Goal: Contribute content: Contribute content

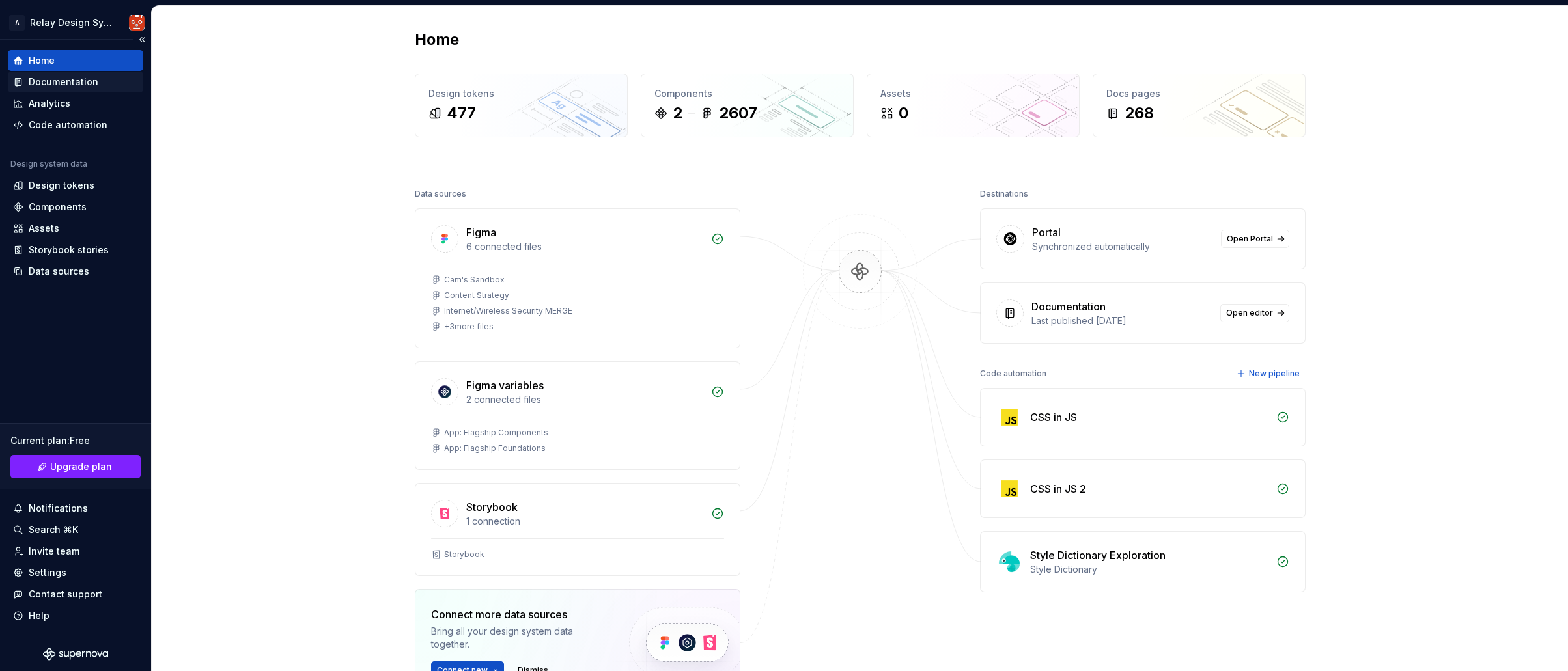
click at [63, 82] on div "Documentation" at bounding box center [63, 82] width 70 height 13
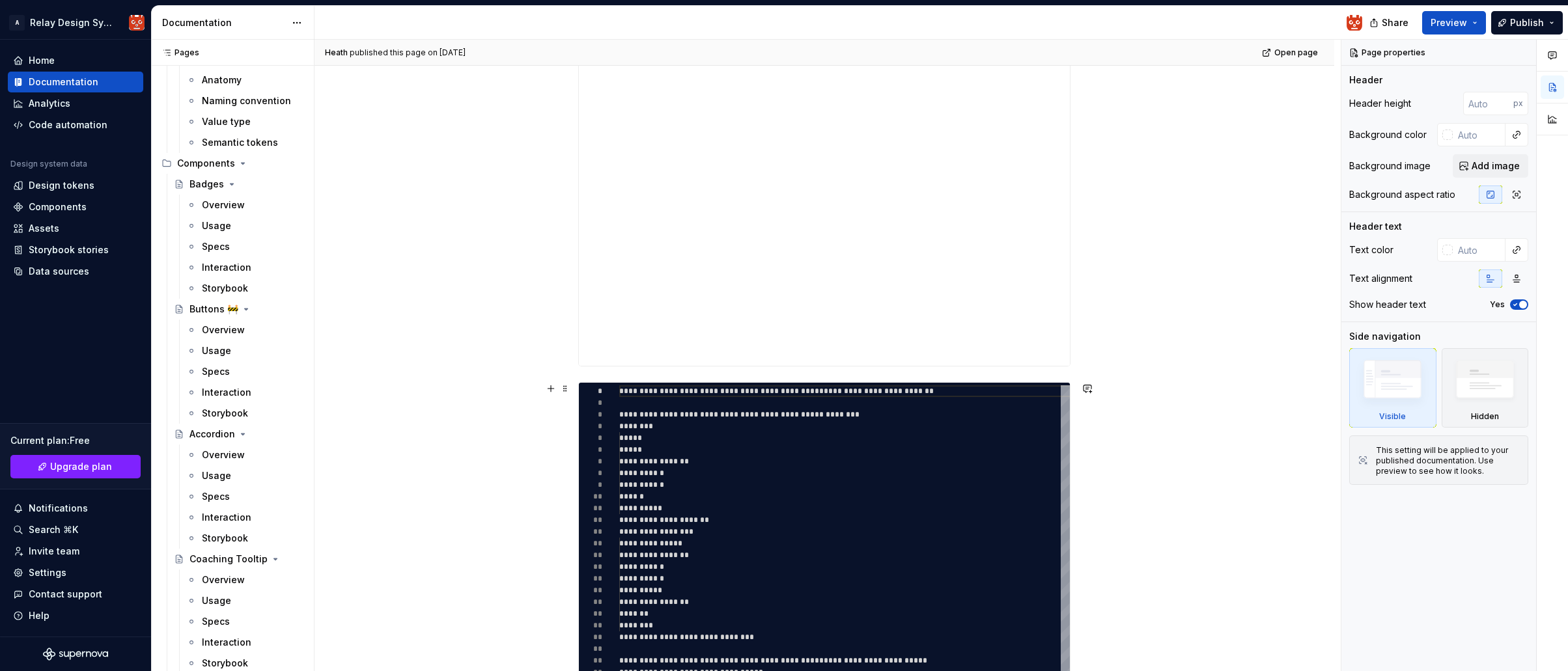
scroll to position [577, 0]
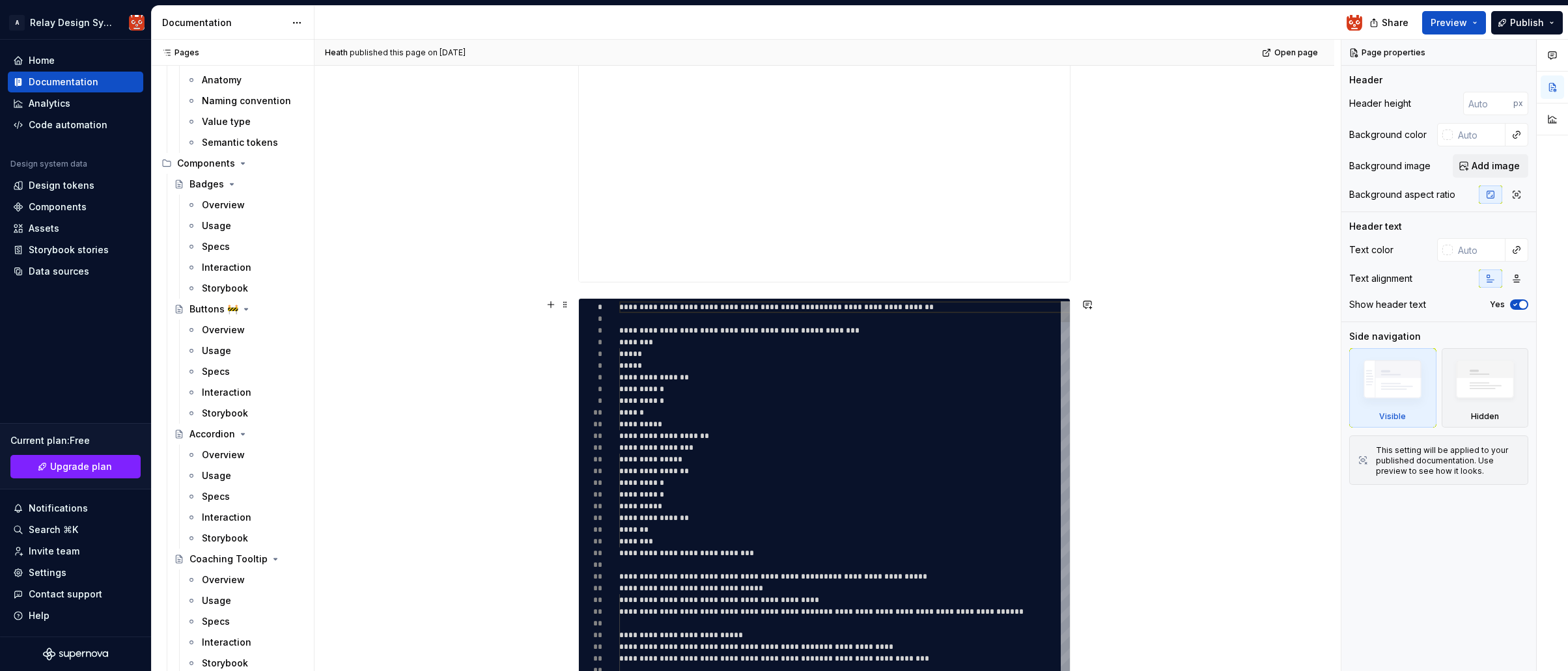
type textarea "*"
type textarea "**********"
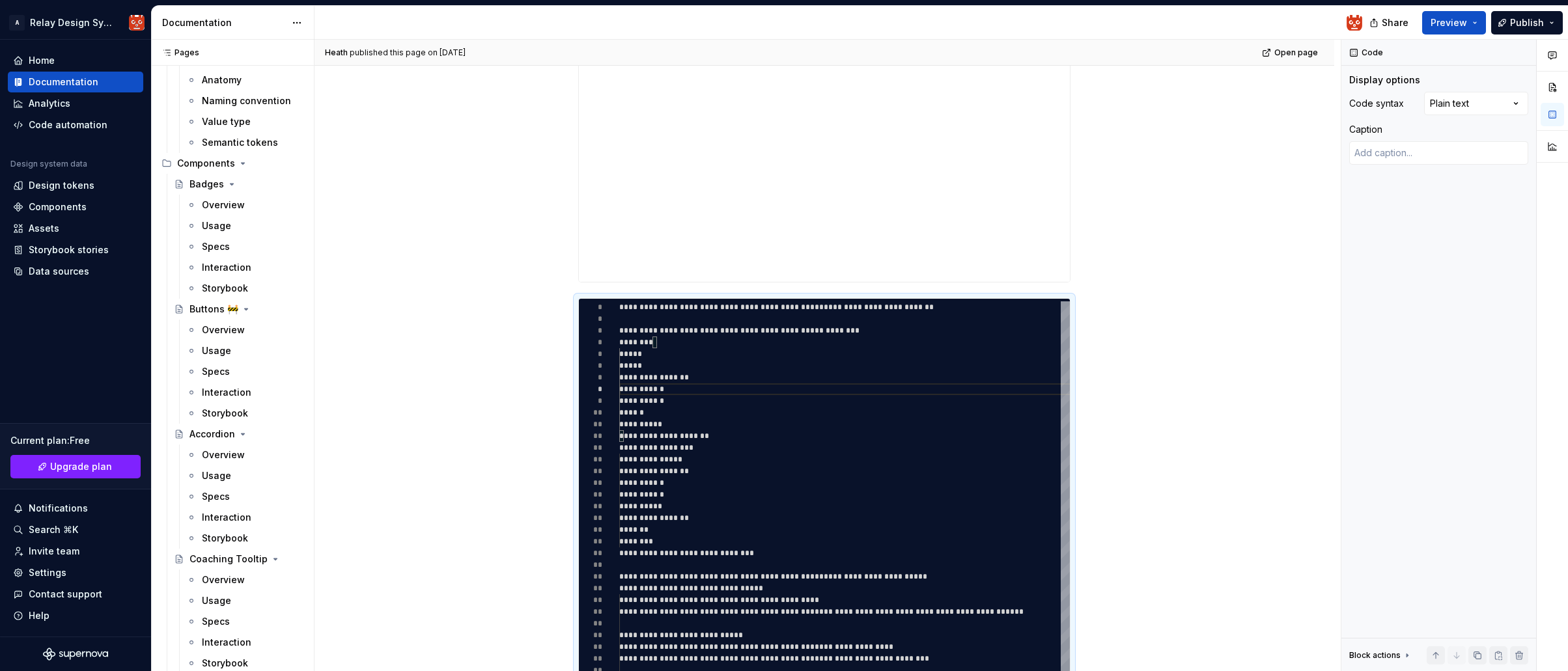
type textarea "*"
type textarea "**********"
type textarea "*"
type textarea "**********"
type textarea "*"
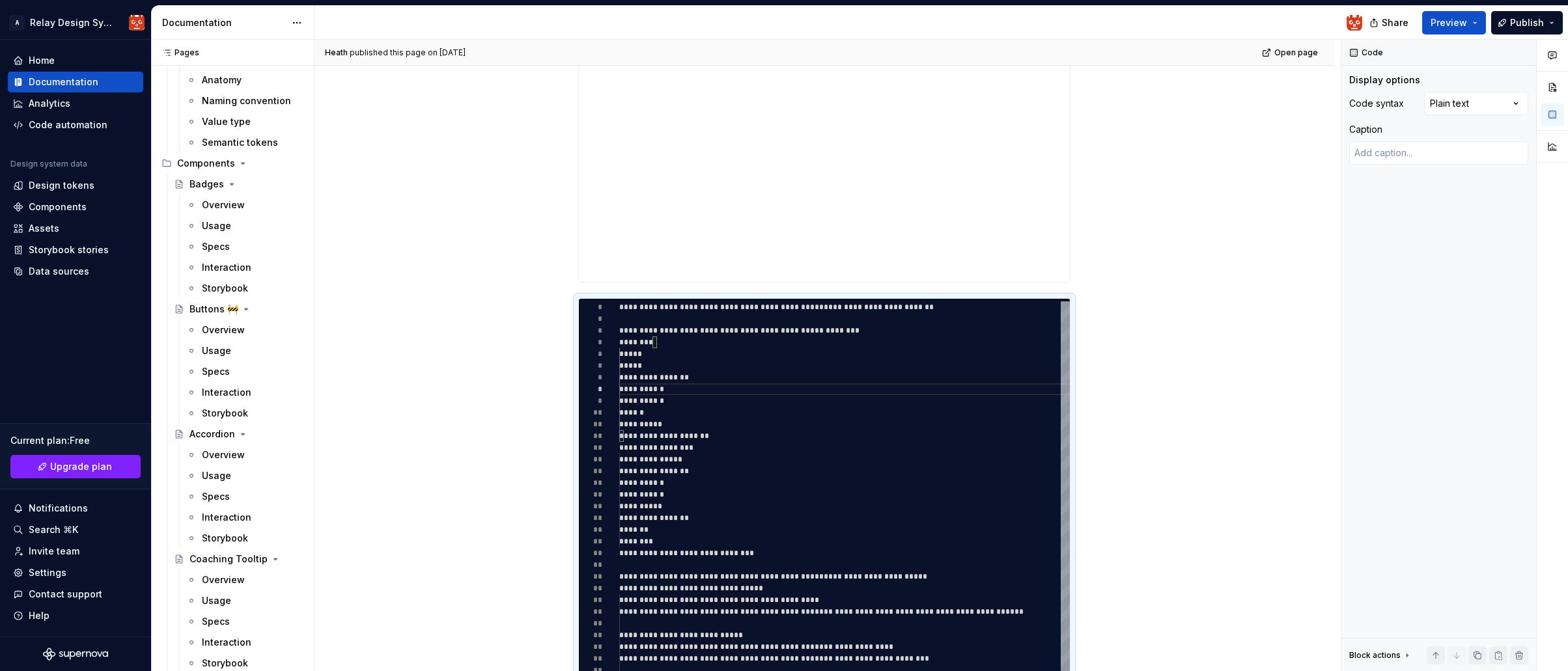
type textarea "**********"
type textarea "*"
type textarea "**********"
type textarea "*"
type textarea "**********"
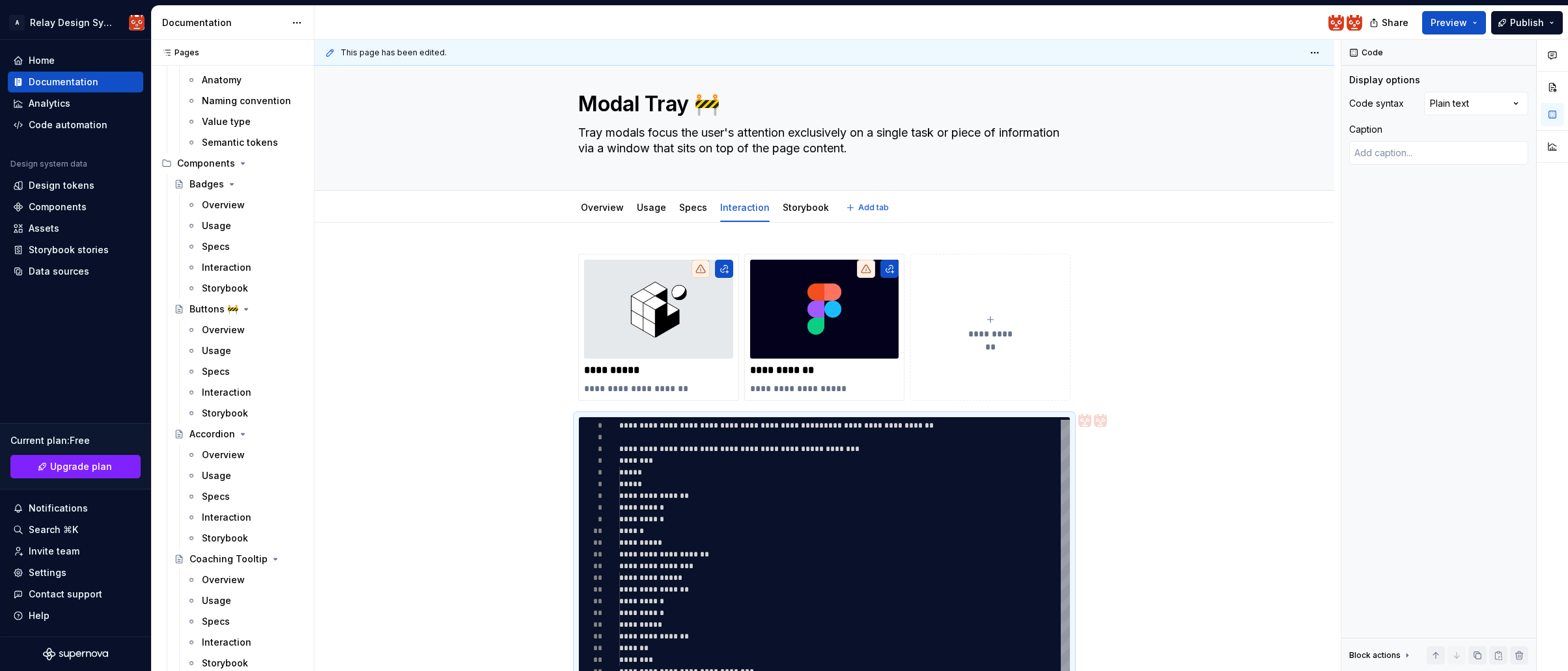
scroll to position [28, 0]
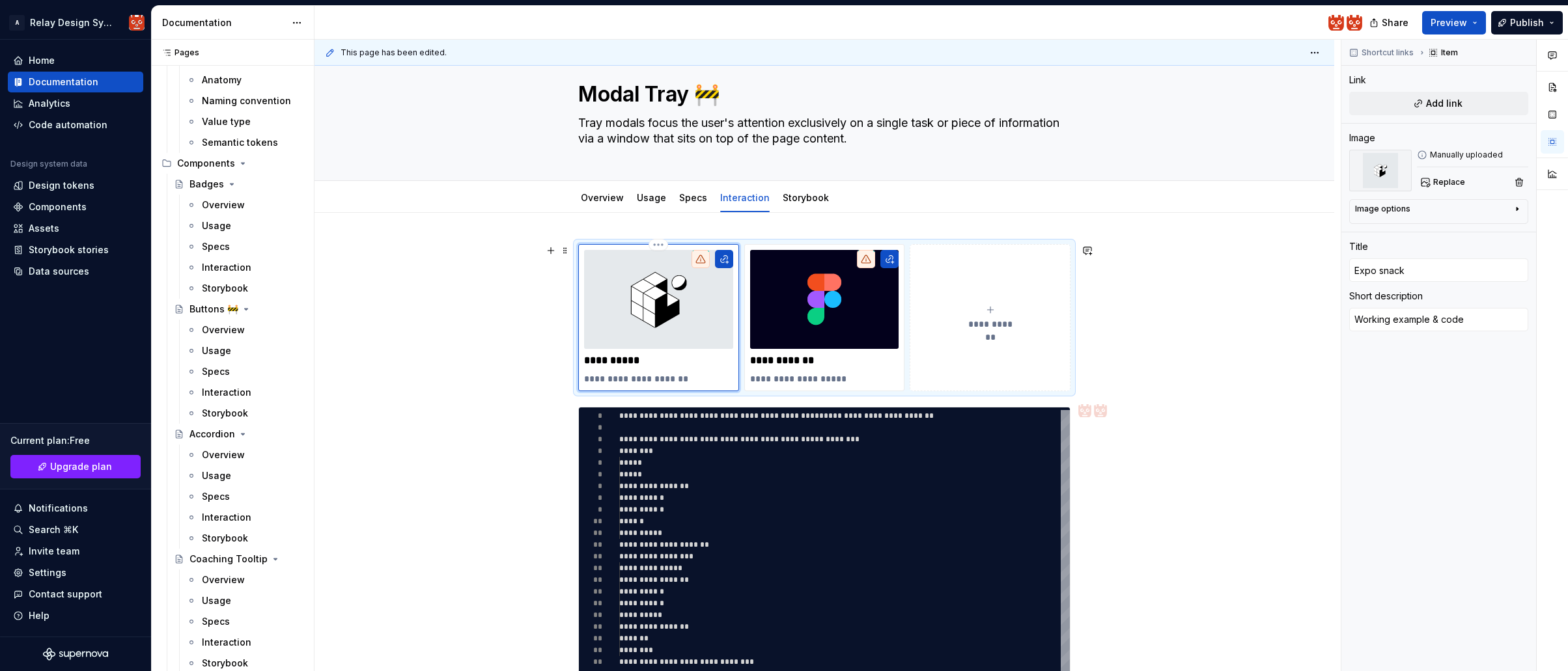
click at [662, 319] on img at bounding box center [658, 299] width 149 height 99
click at [1444, 104] on span "Add link" at bounding box center [1444, 103] width 36 height 13
type textarea "*"
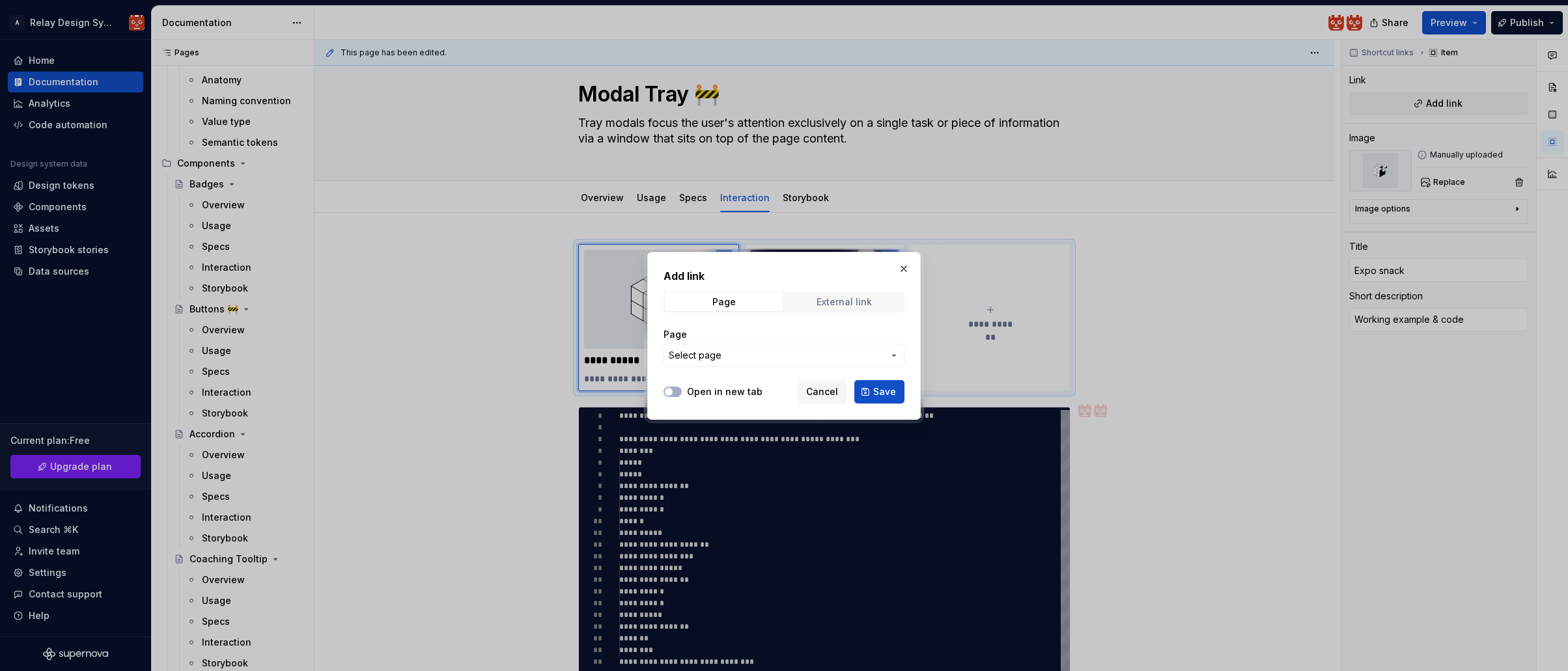
click at [828, 302] on div "External link" at bounding box center [844, 302] width 55 height 10
click at [732, 359] on input "URL" at bounding box center [784, 355] width 241 height 23
paste input "https://snack.expo.dev/@hhatt/att-bottom-sheet"
type input "https://snack.expo.dev/@hhatt/att-bottom-sheet"
click at [671, 390] on span "button" at bounding box center [669, 392] width 8 height 8
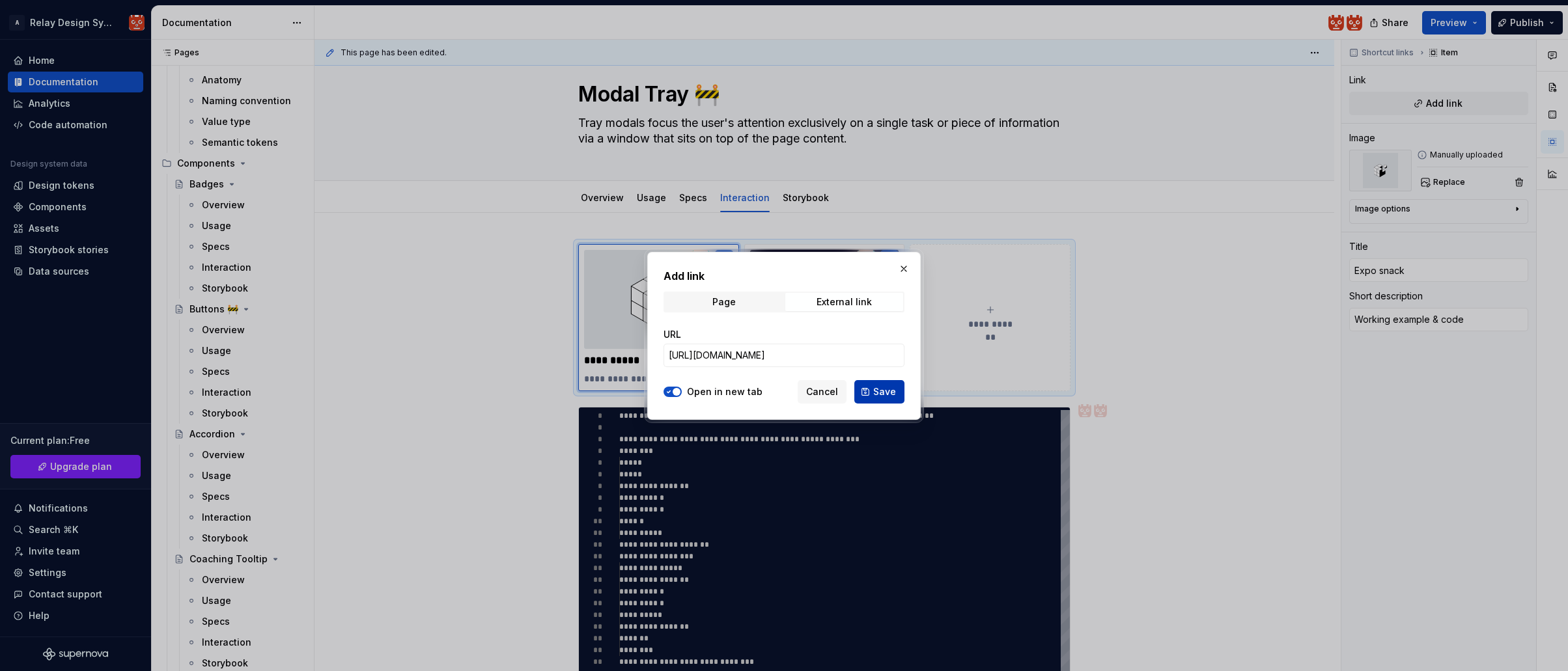
click at [889, 397] on span "Save" at bounding box center [884, 392] width 23 height 13
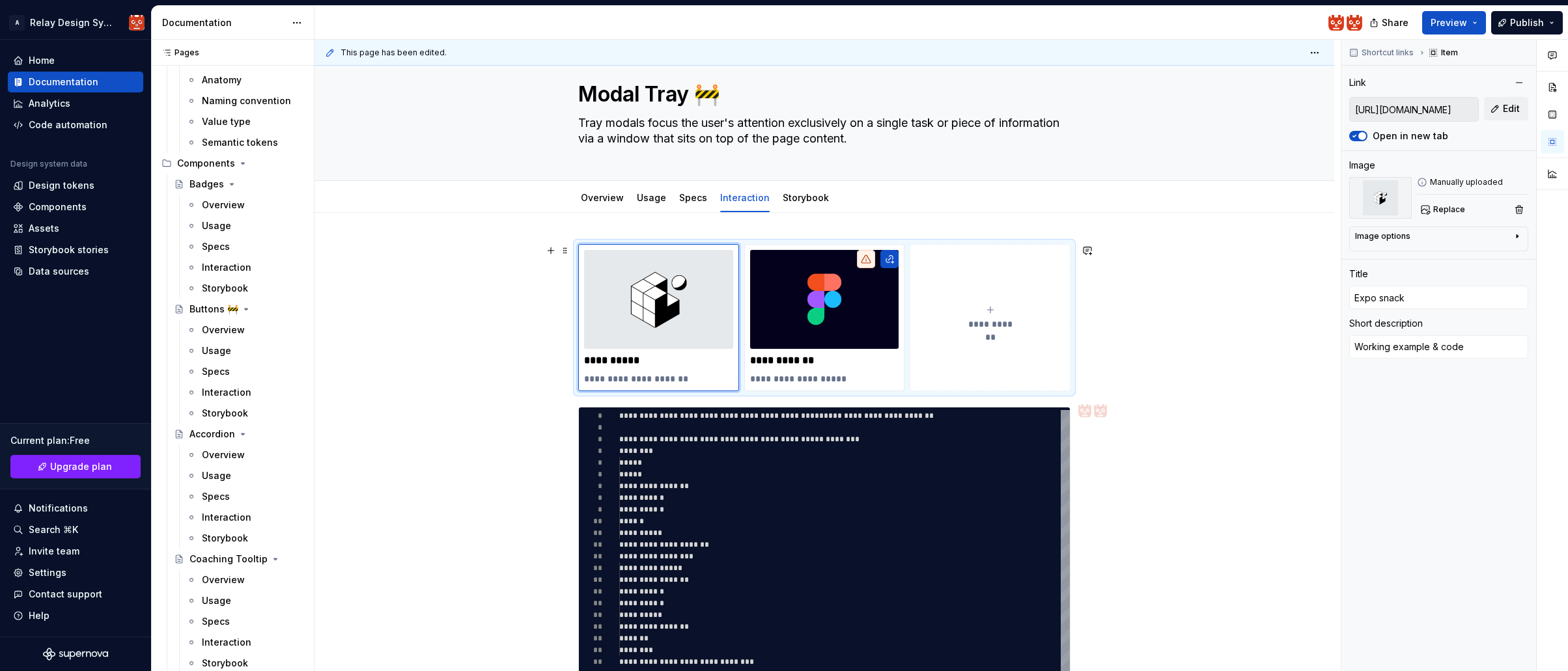
click at [1202, 298] on div "**********" at bounding box center [824, 616] width 1020 height 808
click at [1521, 23] on span "Publish" at bounding box center [1526, 23] width 34 height 13
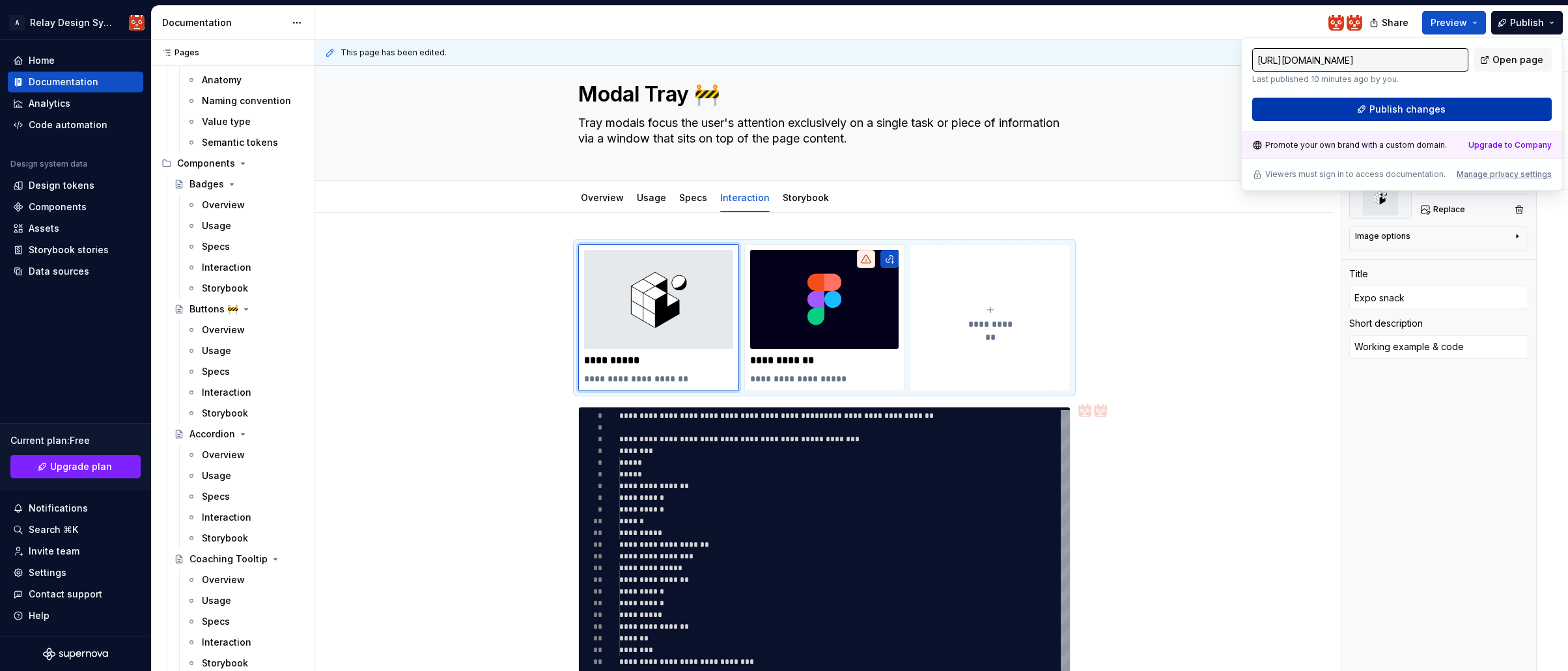
click at [1396, 108] on span "Publish changes" at bounding box center [1407, 109] width 76 height 13
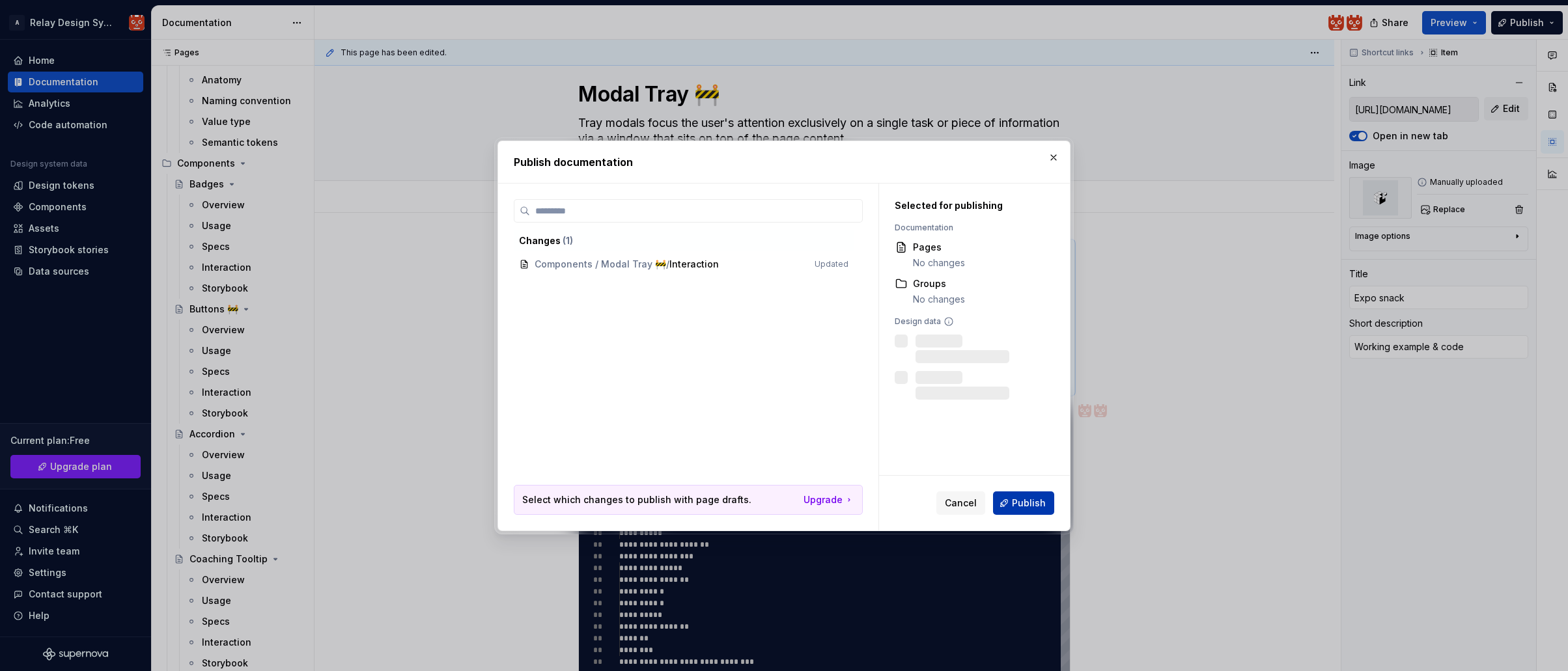
click at [1028, 505] on span "Publish" at bounding box center [1028, 503] width 34 height 13
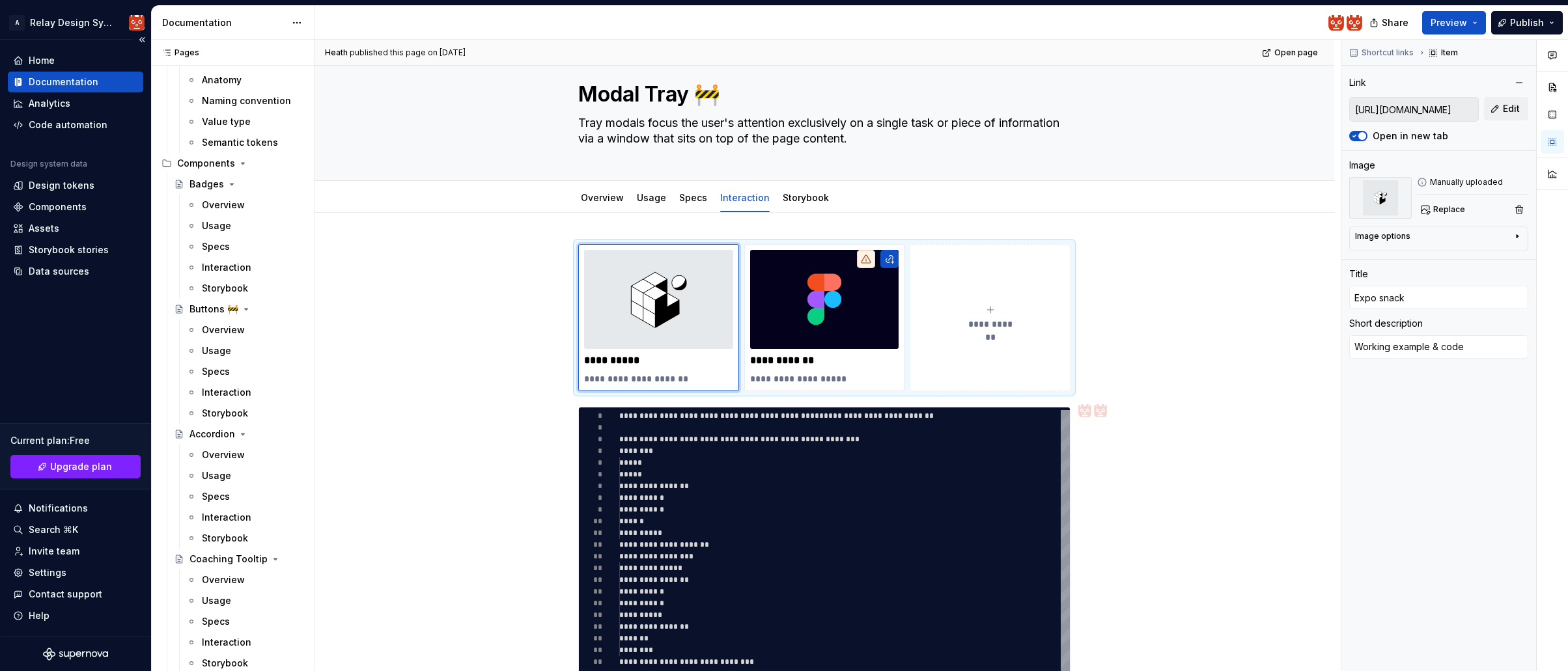
scroll to position [189, 0]
type textarea "*"
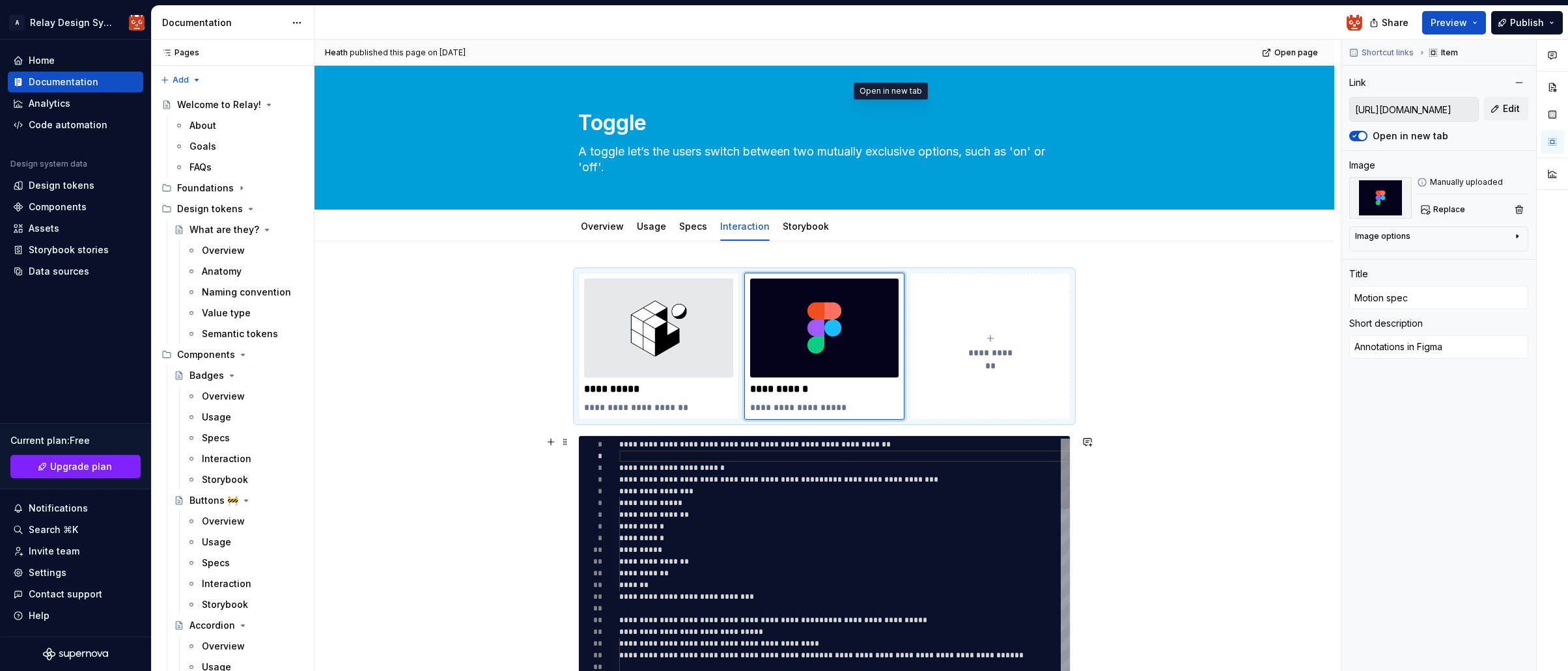
type textarea "**********"
type textarea "*"
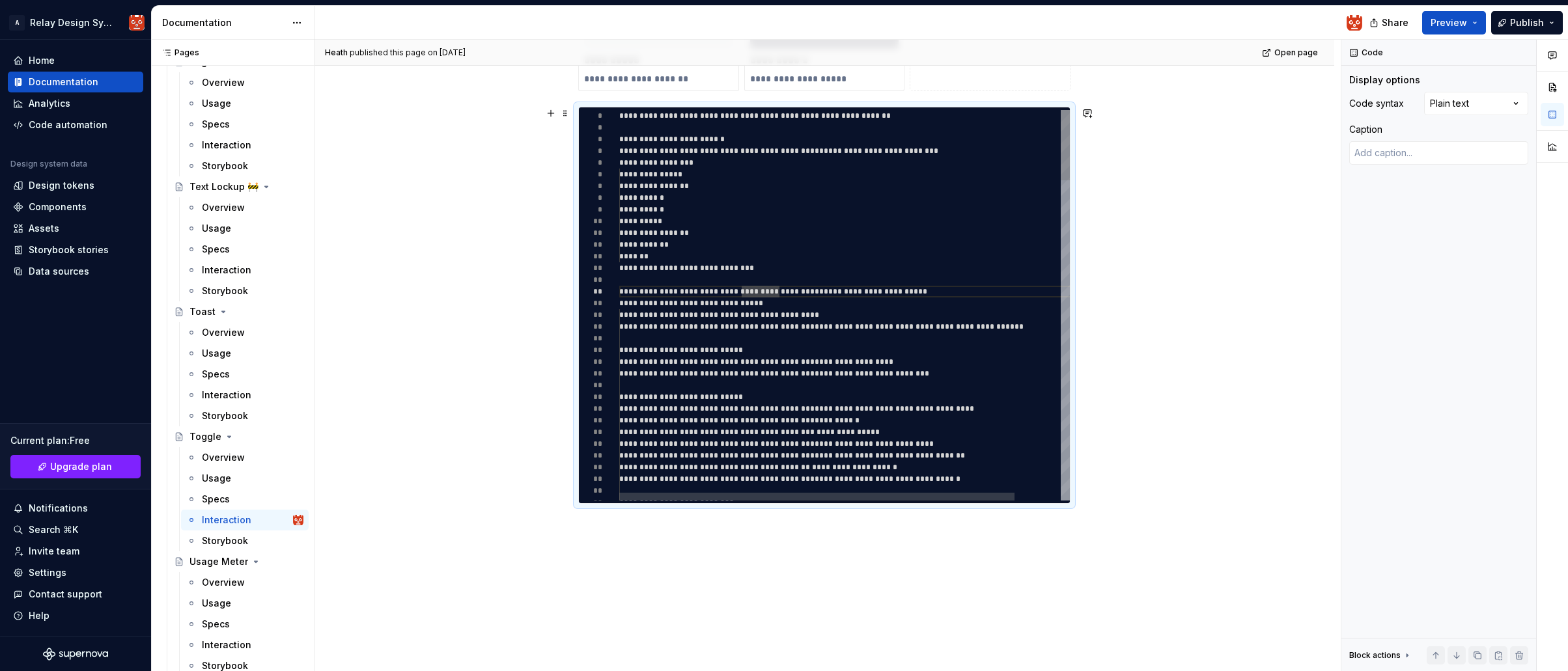
type textarea "**********"
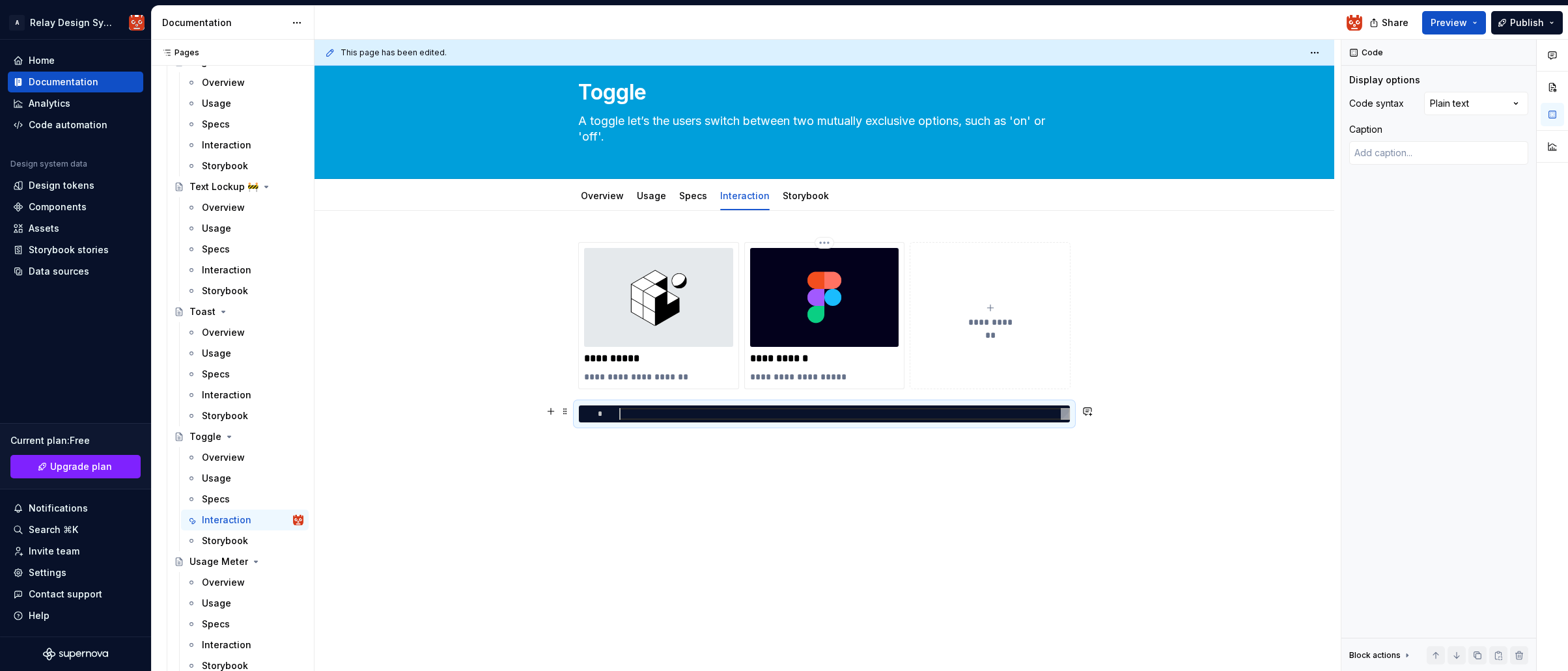
scroll to position [31, 0]
type textarea "*"
type textarea "**********"
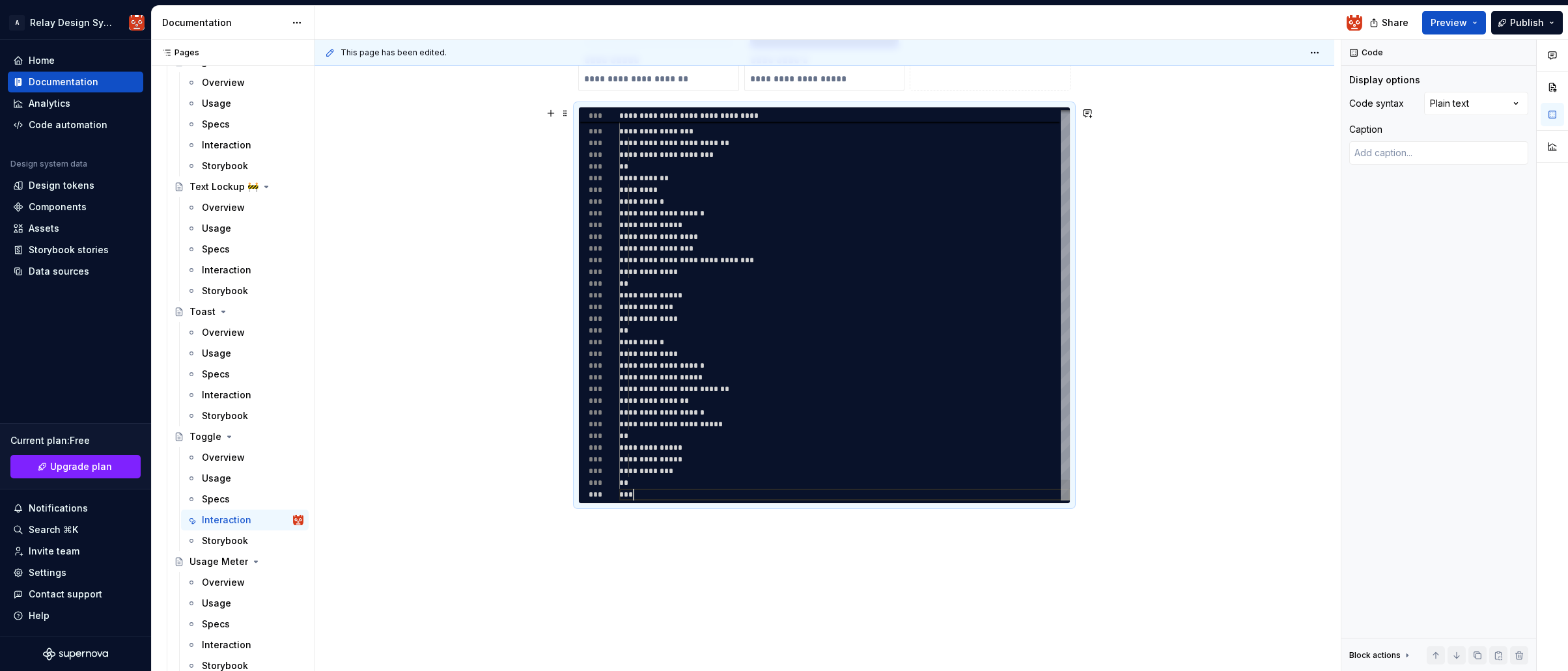
type textarea "*"
type textarea "**********"
drag, startPoint x: 1038, startPoint y: 360, endPoint x: 1118, endPoint y: 360, distance: 80.0
click at [1060, 360] on div "**********" at bounding box center [844, 365] width 451 height 12
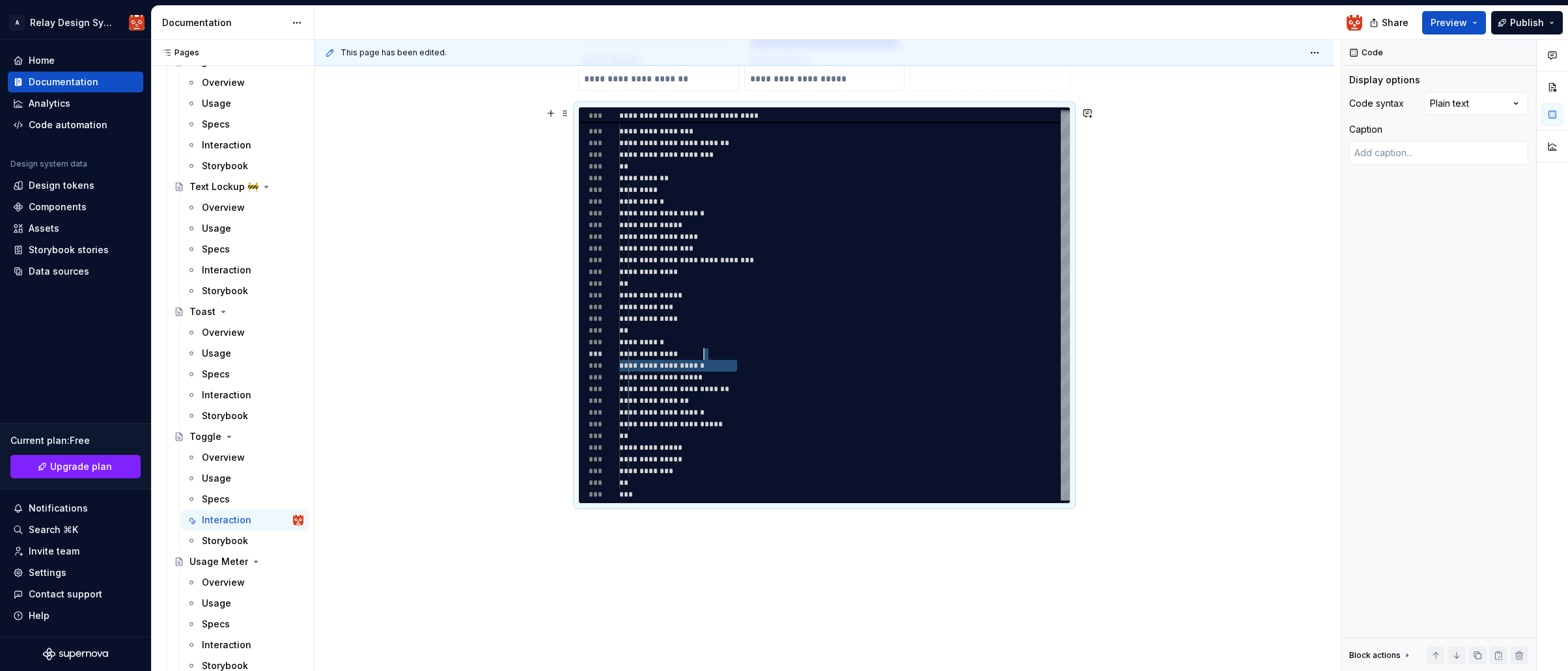
drag, startPoint x: 1138, startPoint y: 353, endPoint x: 1152, endPoint y: 347, distance: 15.2
click at [1145, 352] on div "**********" at bounding box center [827, 356] width 1026 height 632
click at [1152, 347] on div "**********" at bounding box center [824, 332] width 1020 height 839
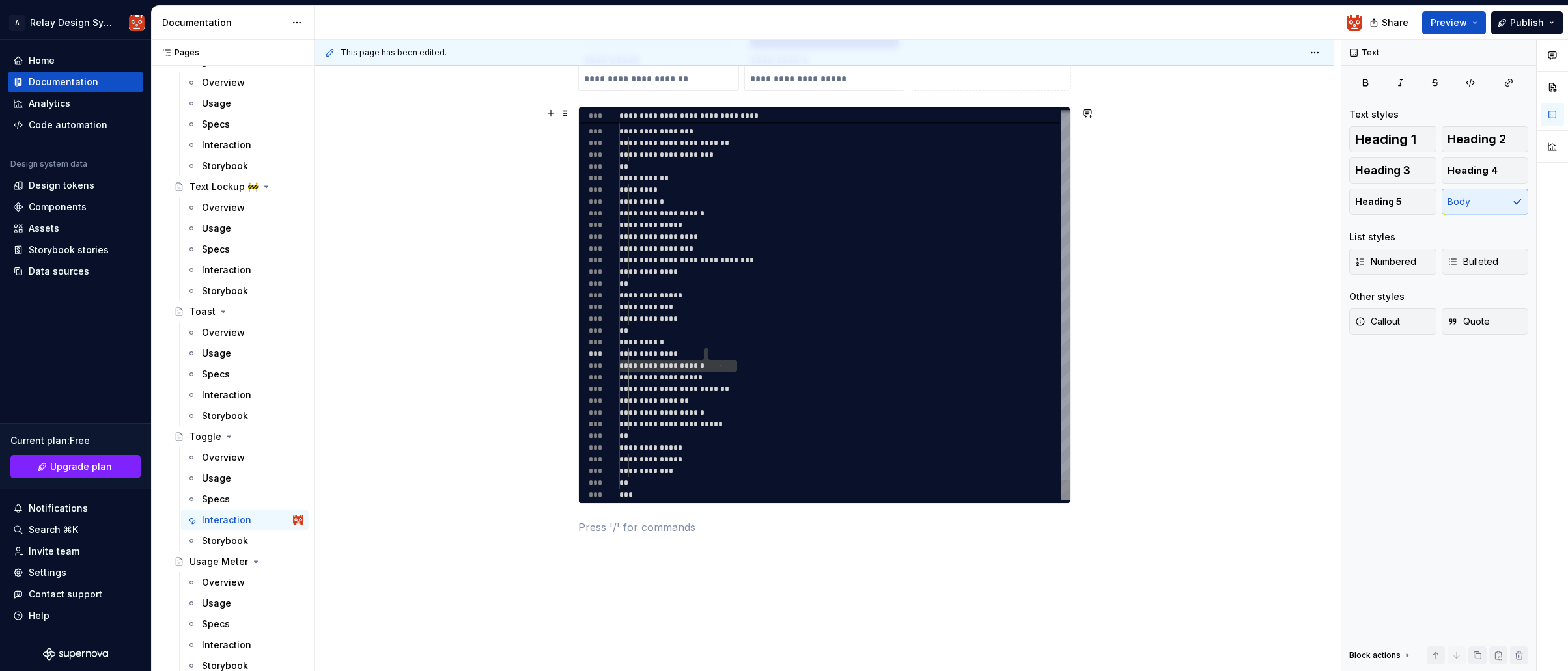
type textarea "*"
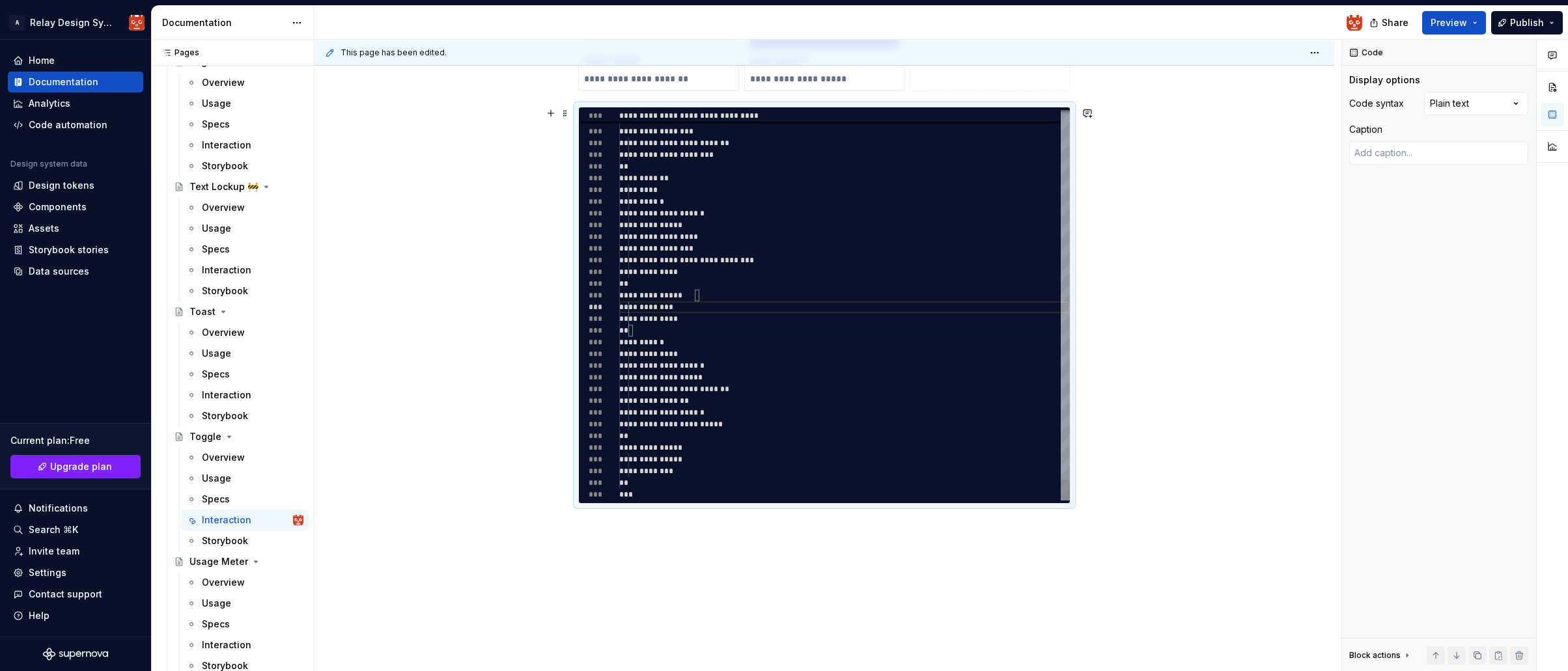
type textarea "*"
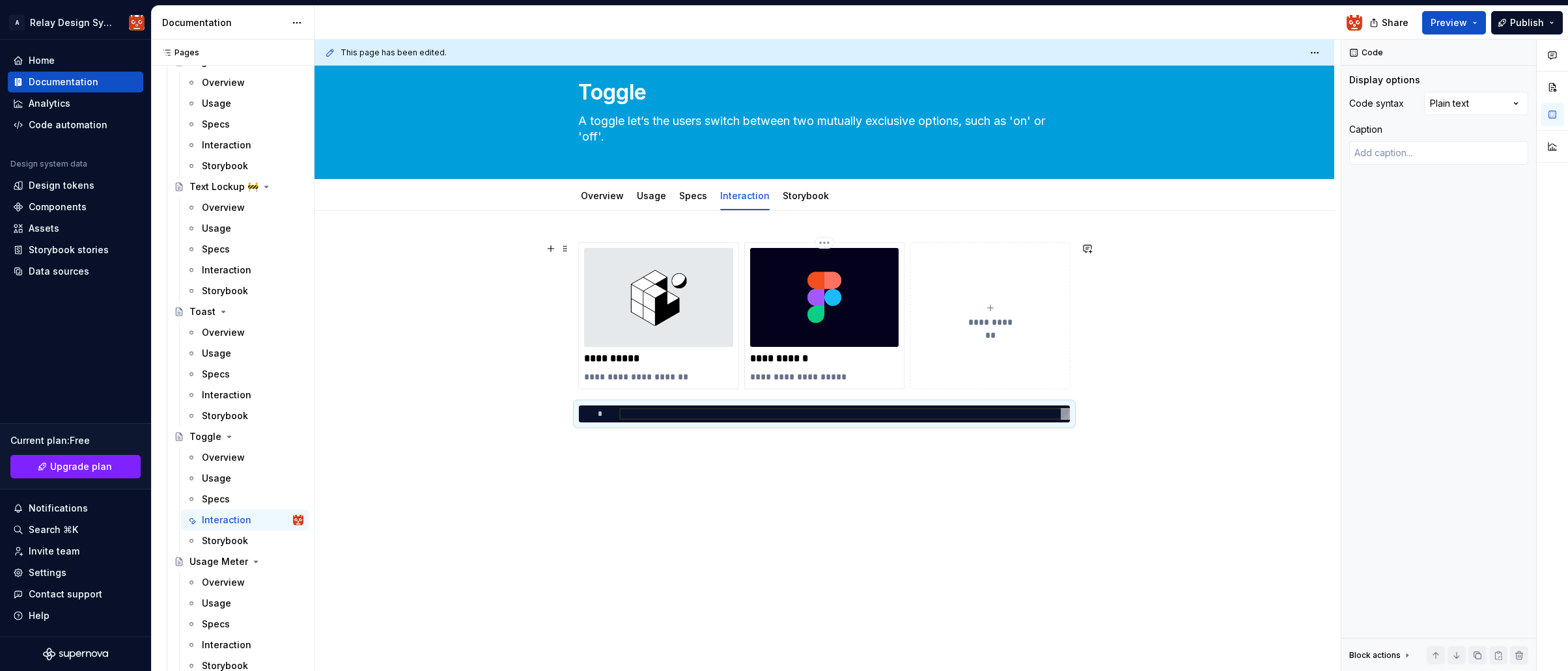
type textarea "**********"
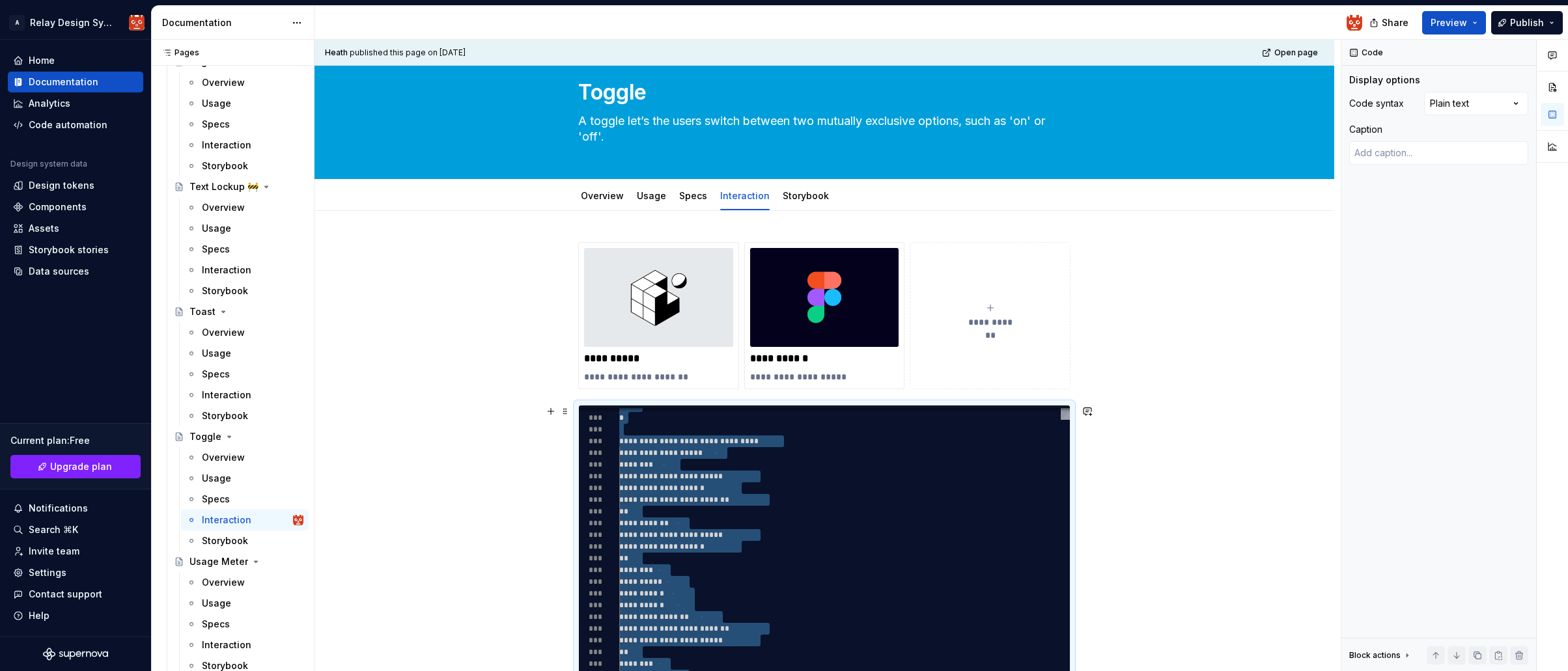
scroll to position [0, 15]
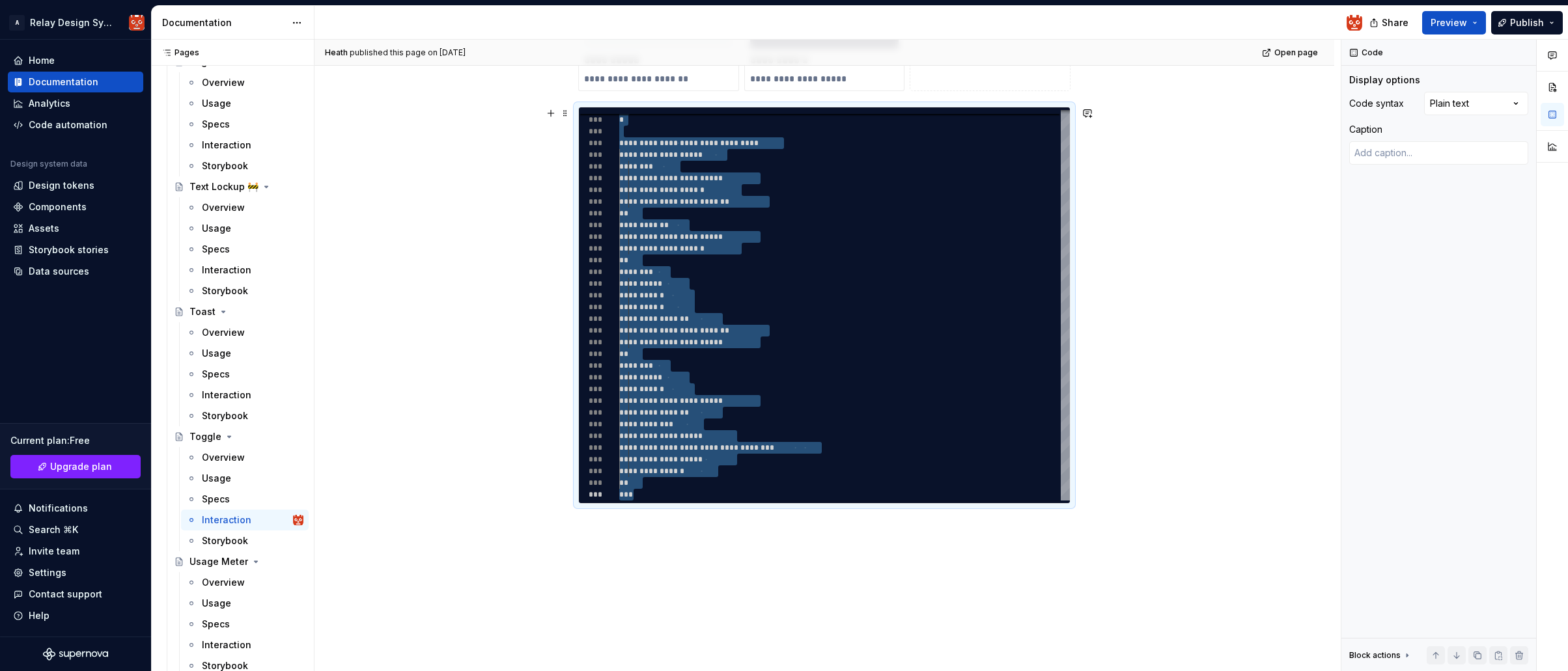
click at [1138, 327] on div "**********" at bounding box center [824, 332] width 1020 height 839
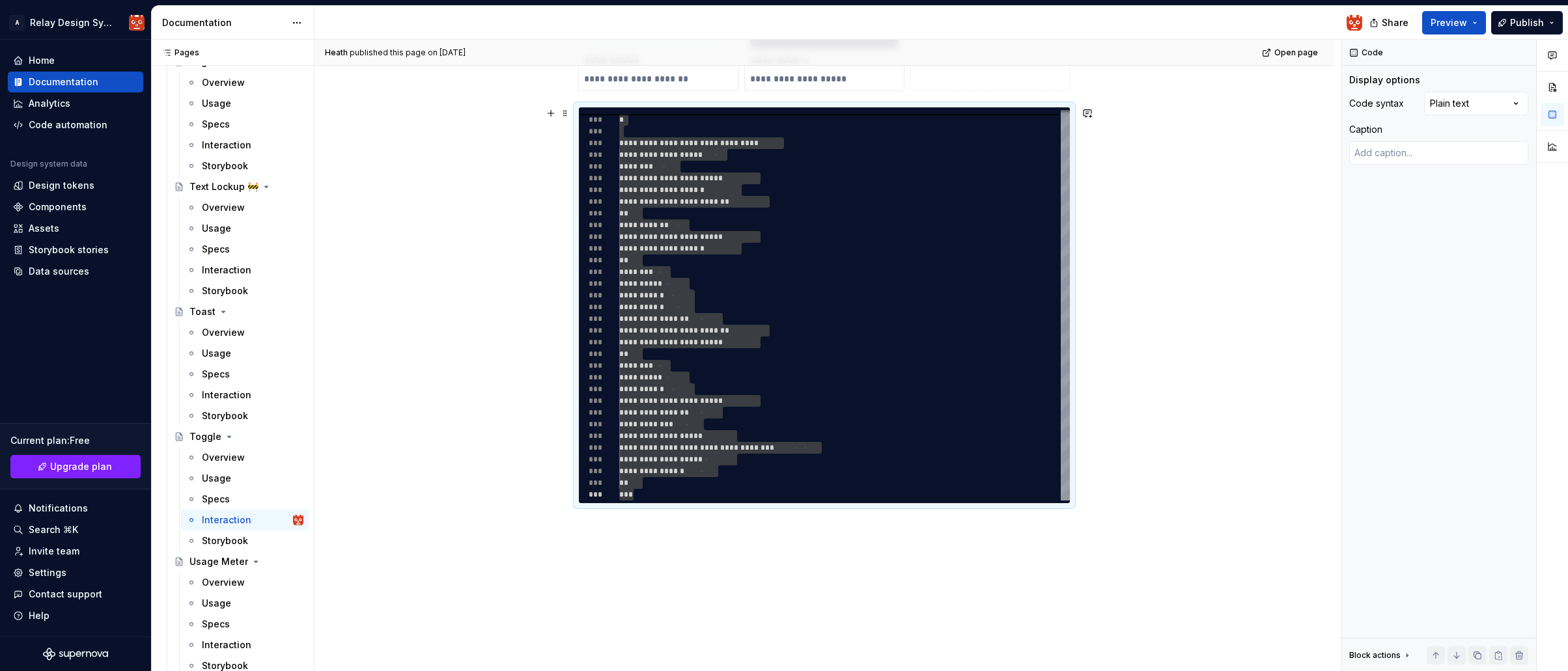
type textarea "*"
click at [1101, 315] on div "**********" at bounding box center [824, 332] width 1020 height 839
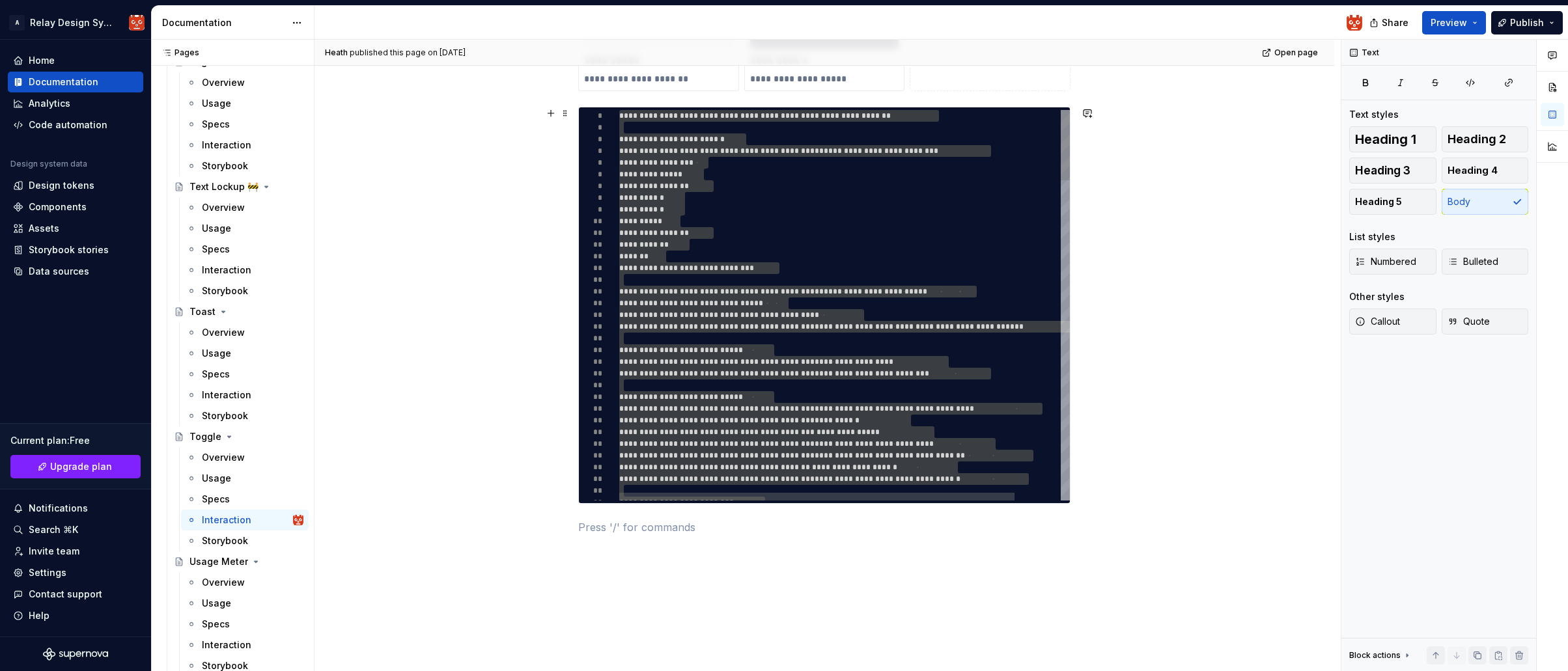
type textarea "**********"
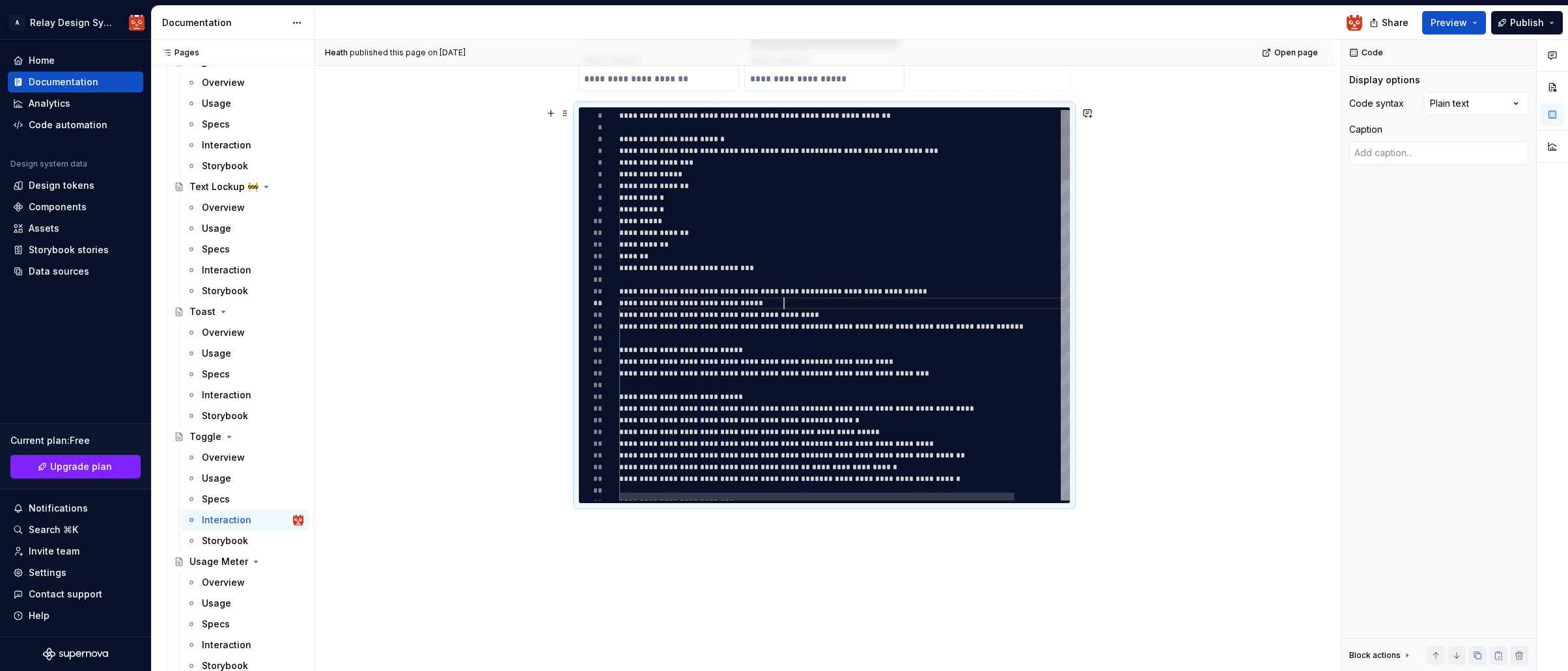
drag, startPoint x: 795, startPoint y: 302, endPoint x: 840, endPoint y: 287, distance: 47.4
click at [795, 302] on div "**********" at bounding box center [870, 303] width 503 height 12
drag, startPoint x: 1203, startPoint y: 258, endPoint x: 1196, endPoint y: 254, distance: 8.1
click at [1202, 255] on div "**********" at bounding box center [827, 356] width 1026 height 632
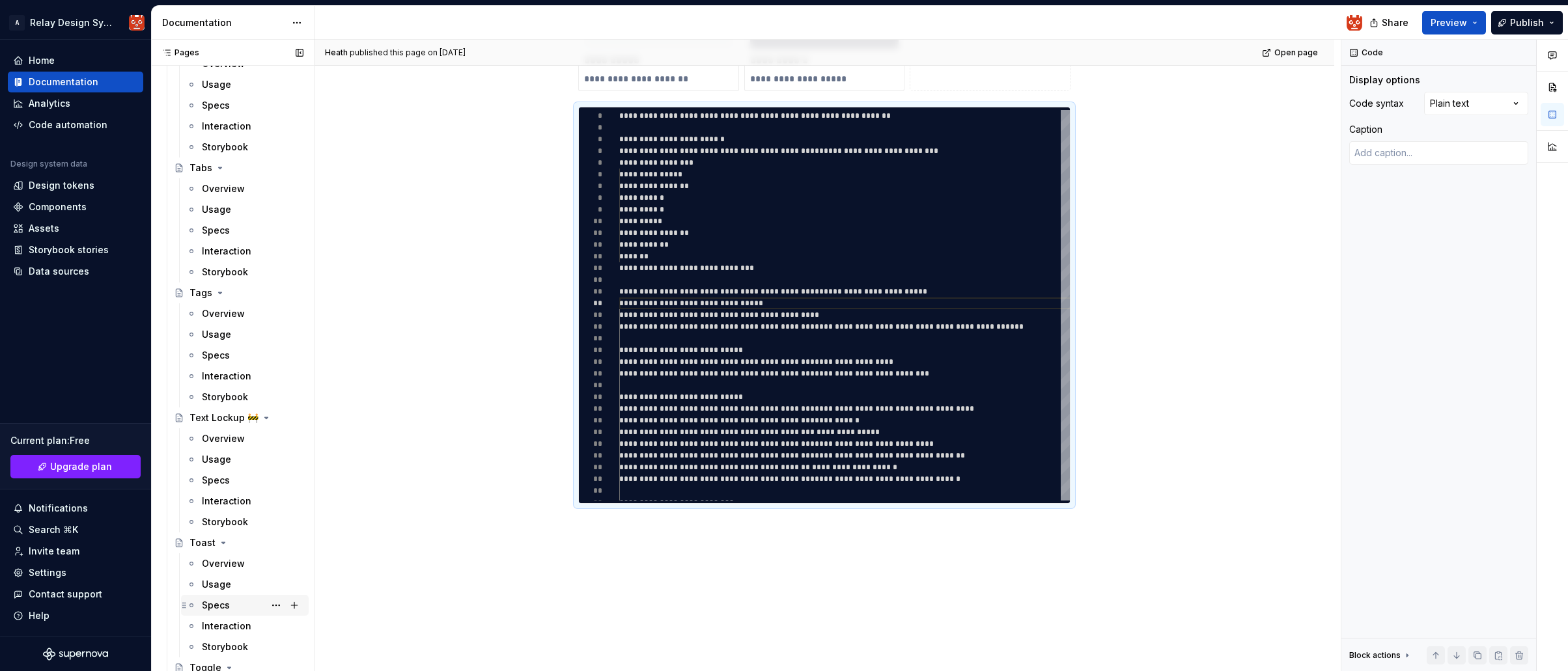
scroll to position [3329, 0]
click at [396, 292] on div "**********" at bounding box center [824, 332] width 1020 height 839
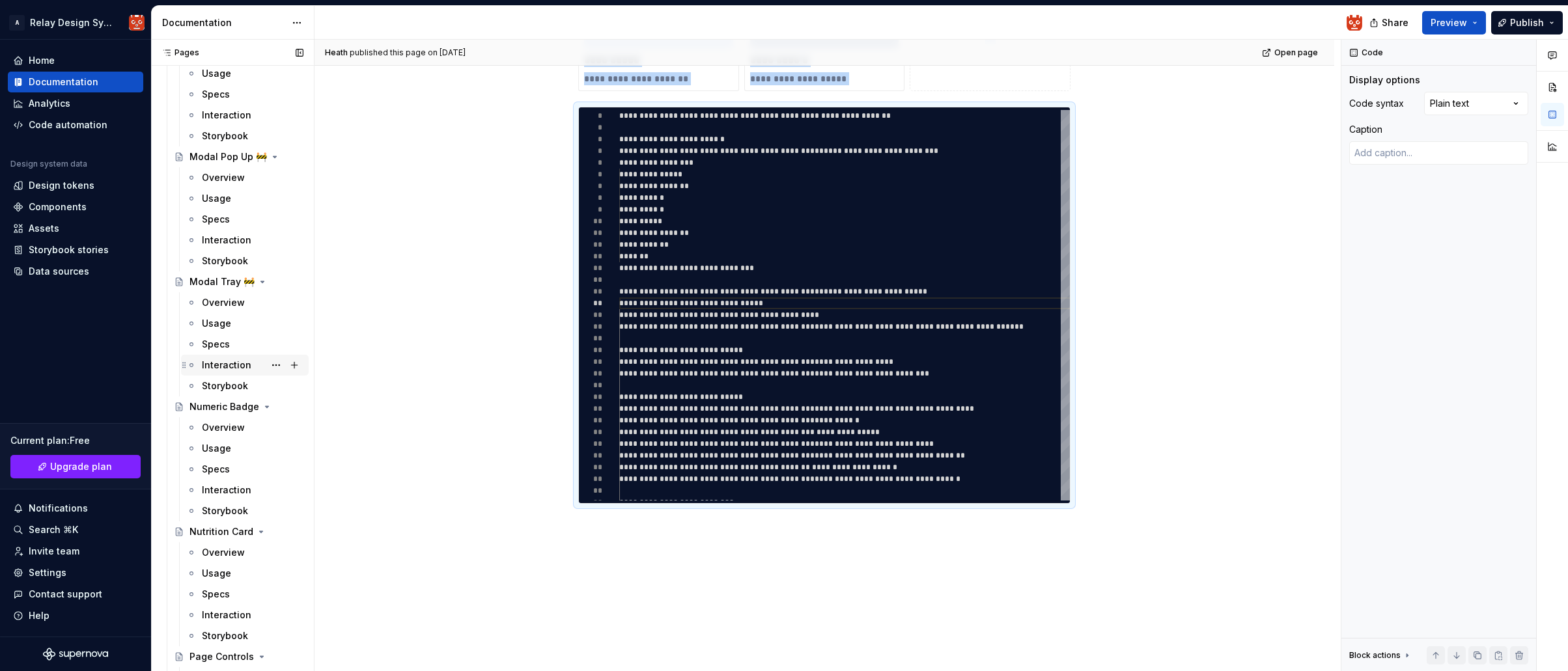
click at [229, 363] on div "Interaction" at bounding box center [226, 365] width 50 height 13
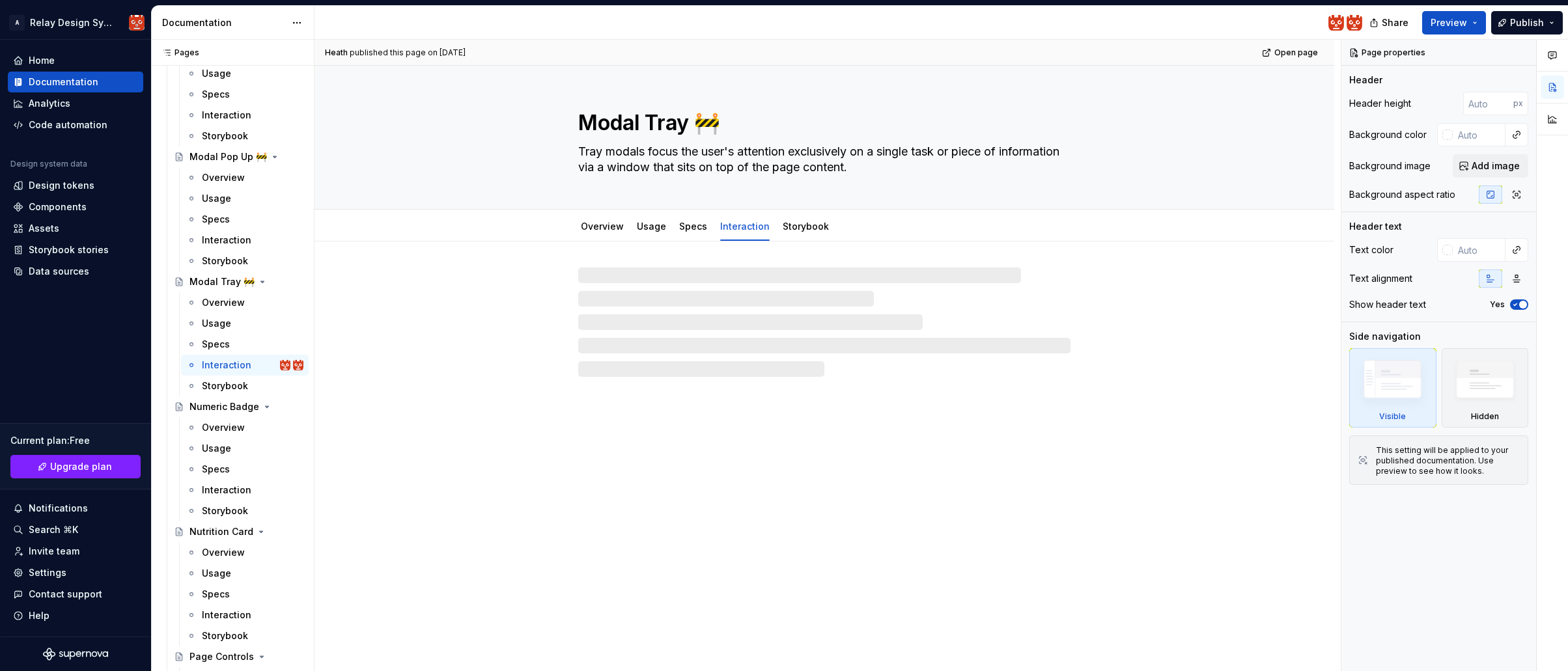
click at [722, 298] on div at bounding box center [824, 322] width 492 height 109
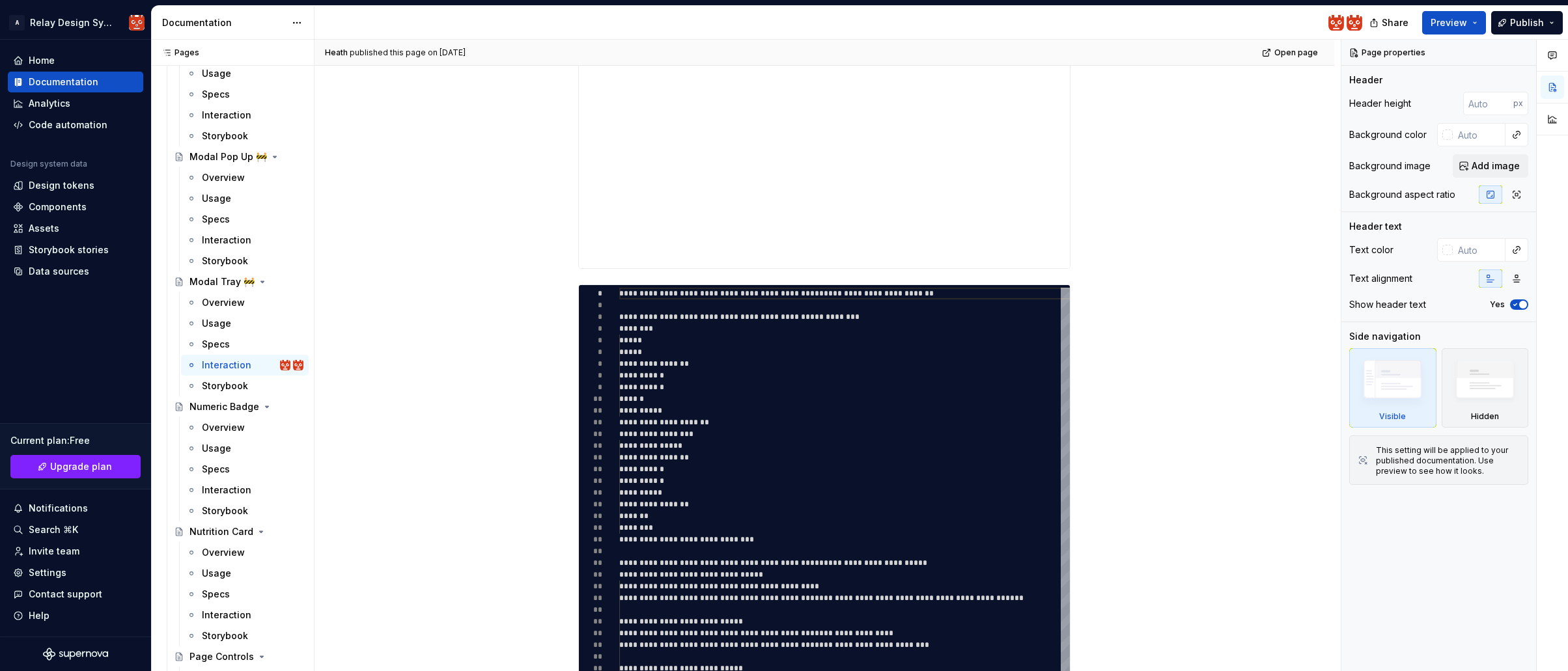
scroll to position [704, 0]
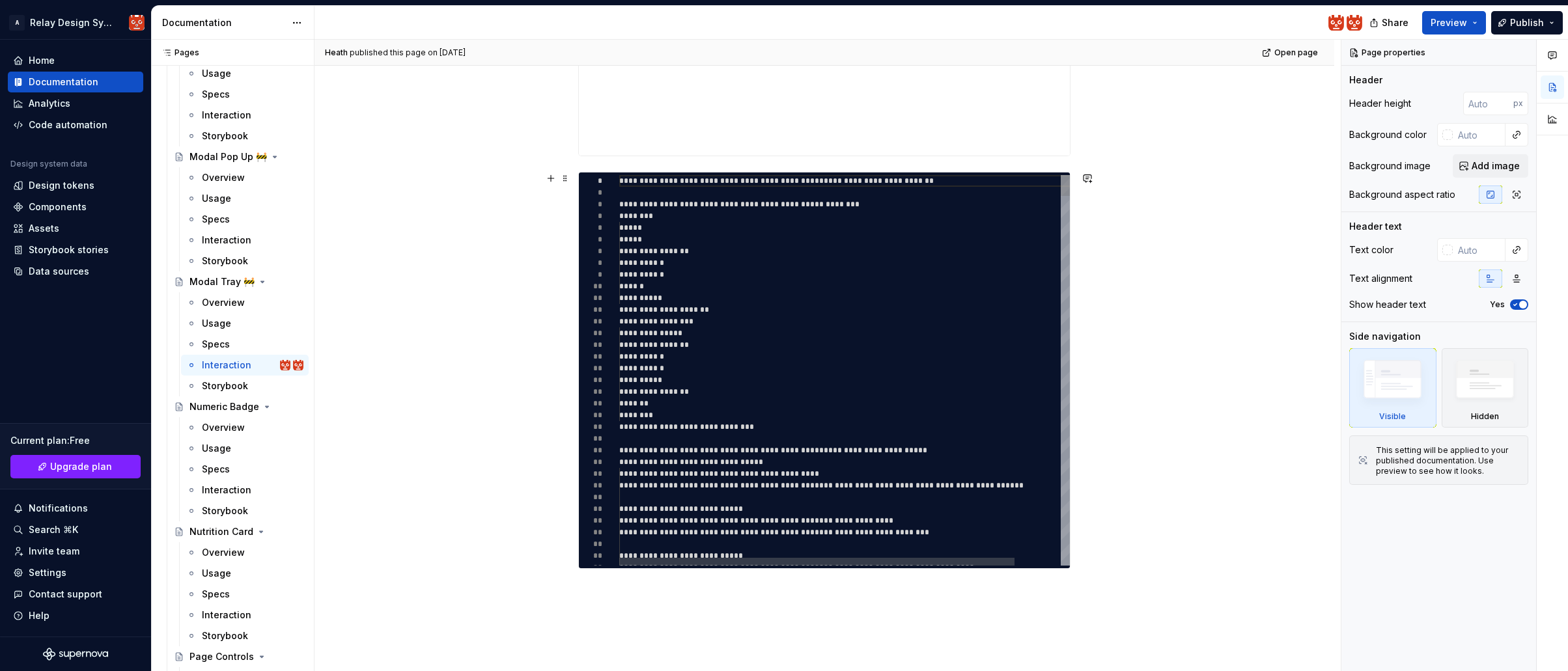
type textarea "*"
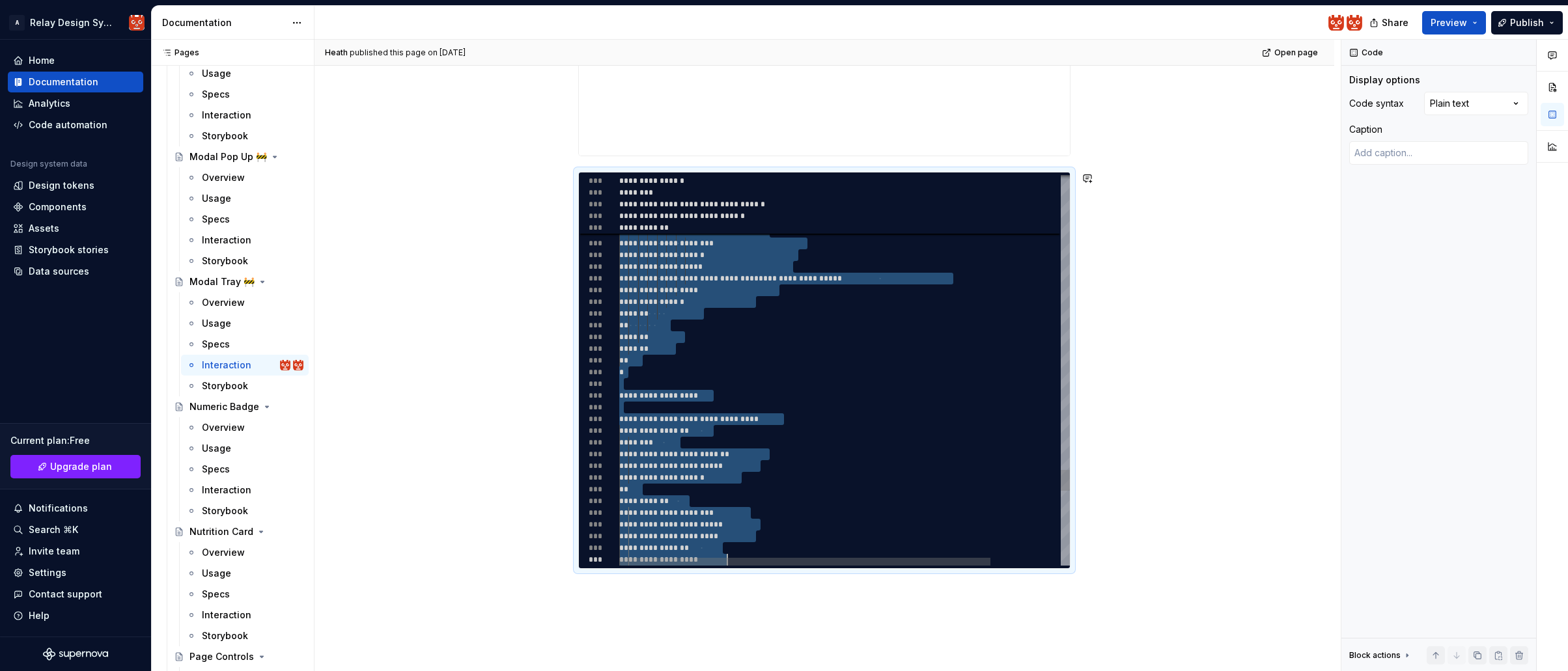
type textarea "**********"
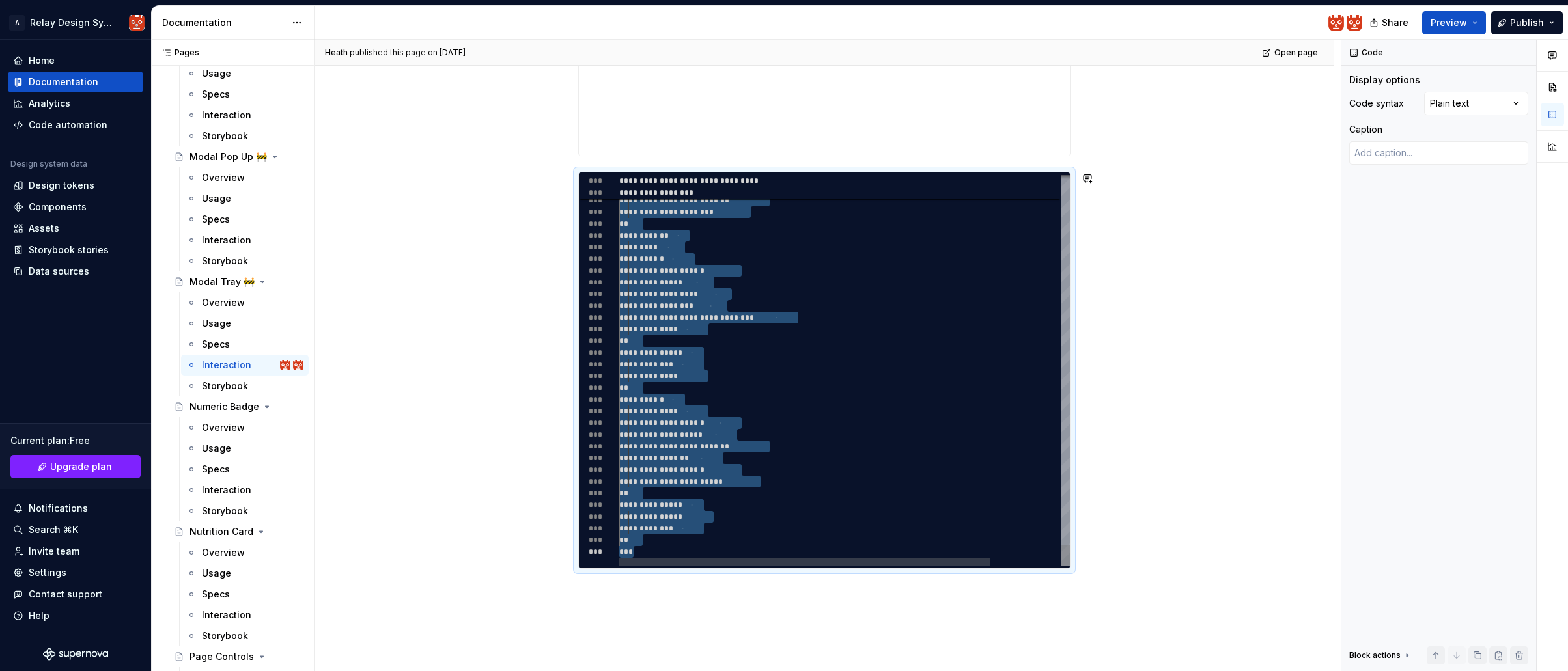
drag, startPoint x: 625, startPoint y: 206, endPoint x: 923, endPoint y: 747, distance: 617.6
type textarea "*"
type textarea "**********"
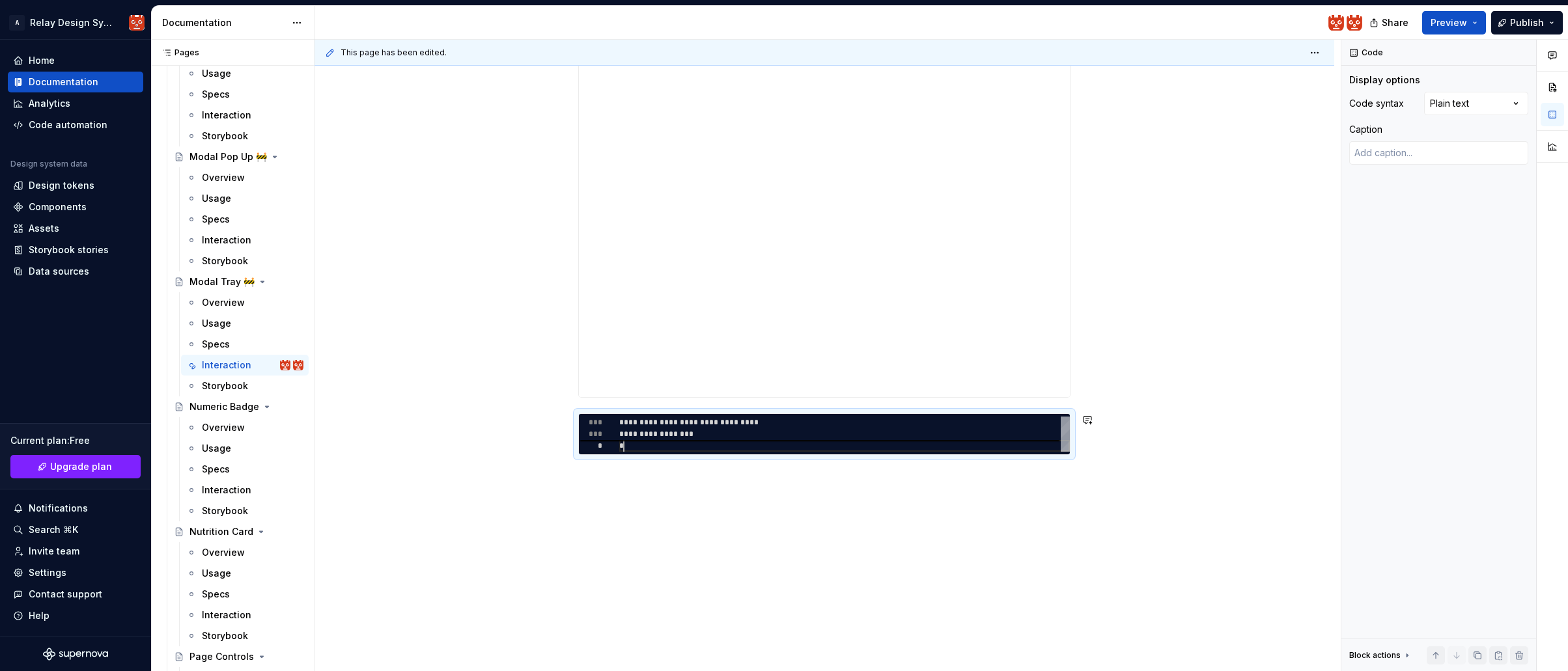
scroll to position [462, 0]
type textarea "*"
type textarea "**********"
type textarea "*"
type textarea "**********"
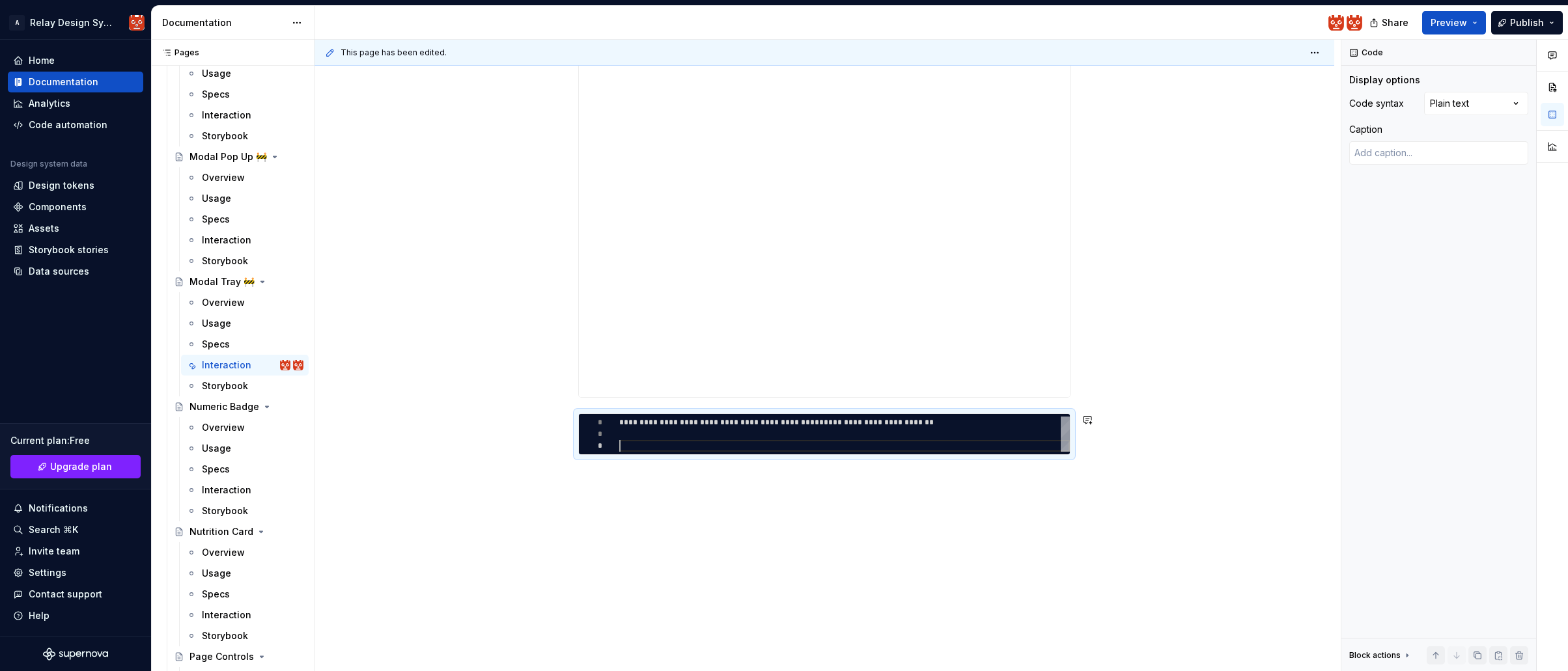
scroll to position [450, 0]
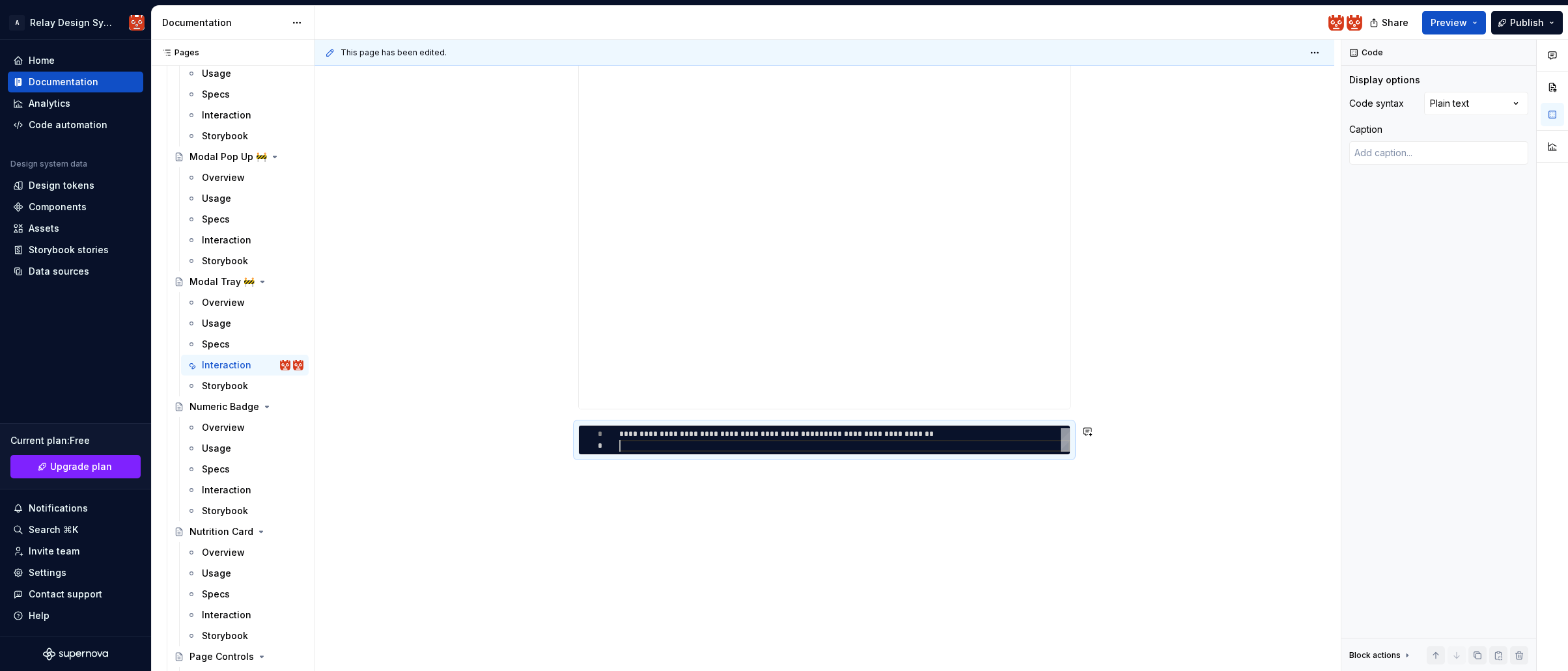
type textarea "*"
type textarea "**********"
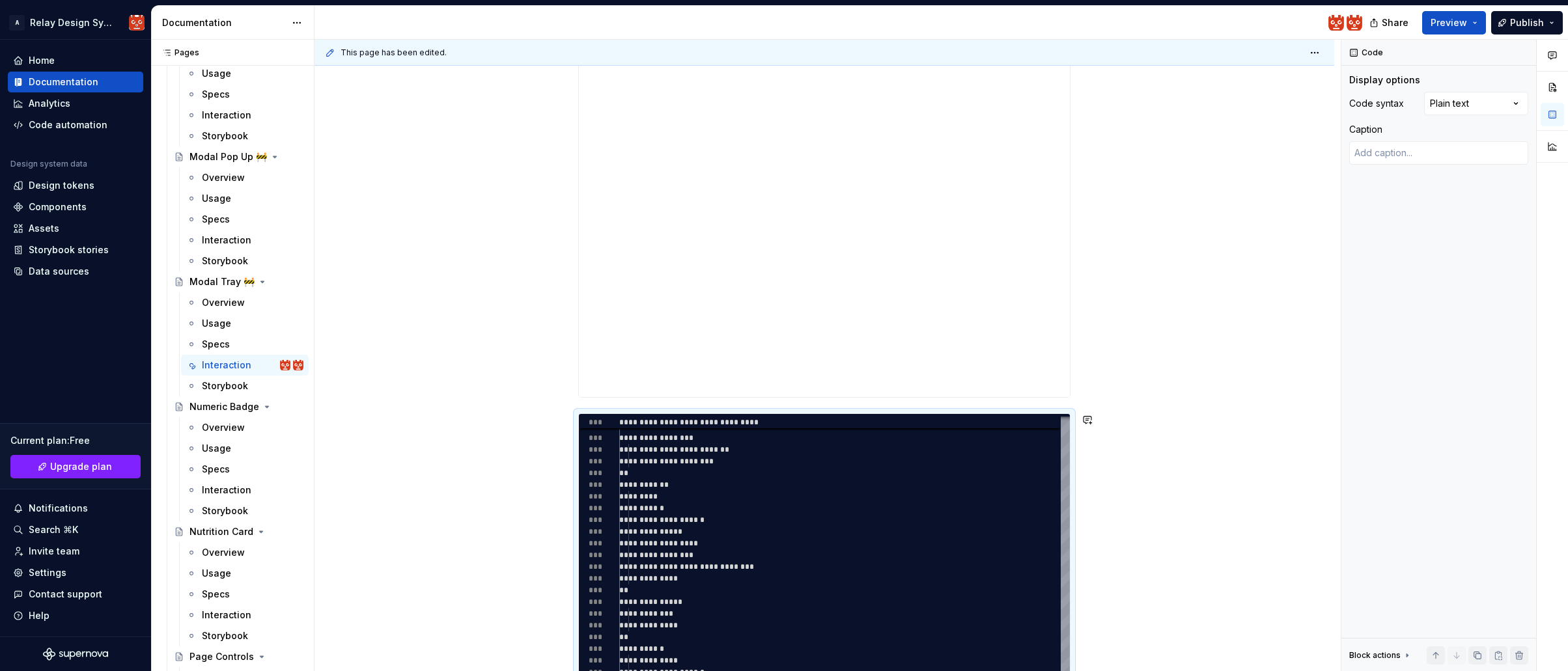
type textarea "*"
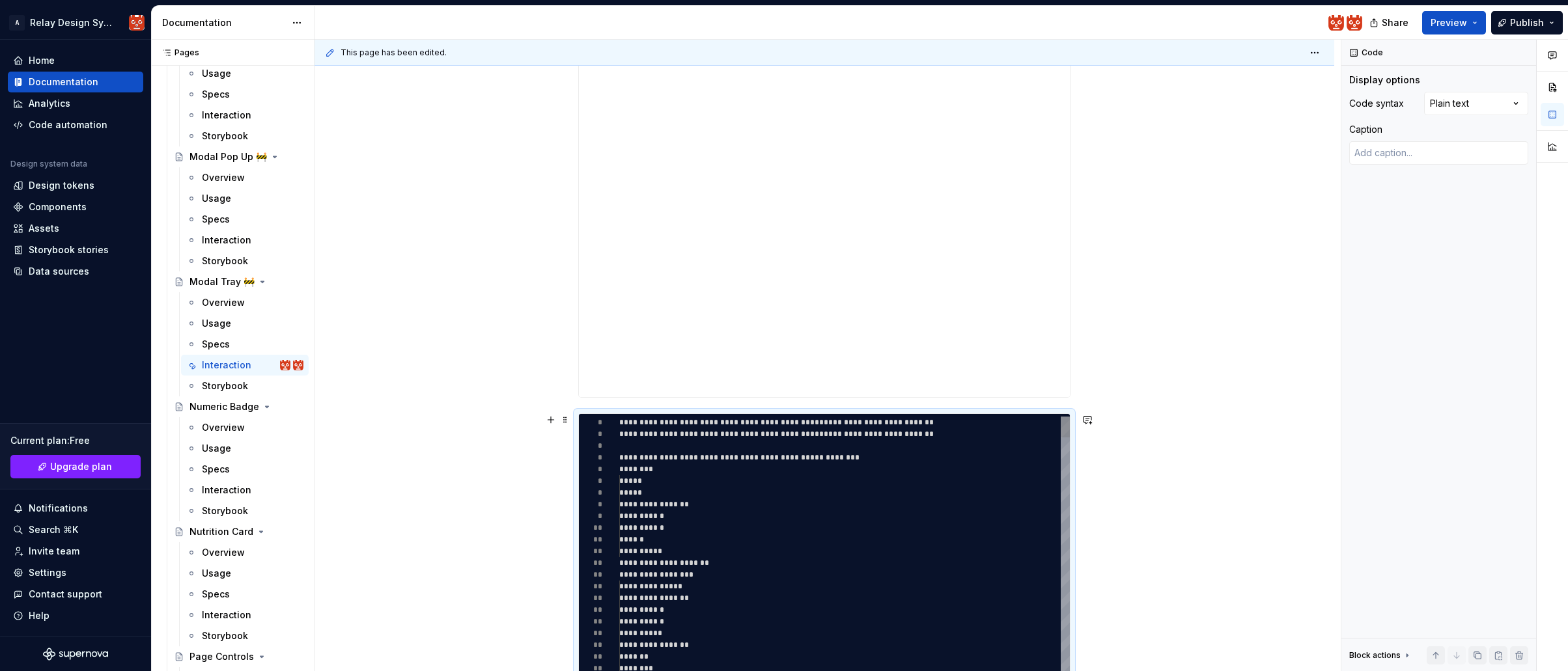
type textarea "**********"
drag, startPoint x: 997, startPoint y: 437, endPoint x: 583, endPoint y: 436, distance: 414.0
type textarea "*"
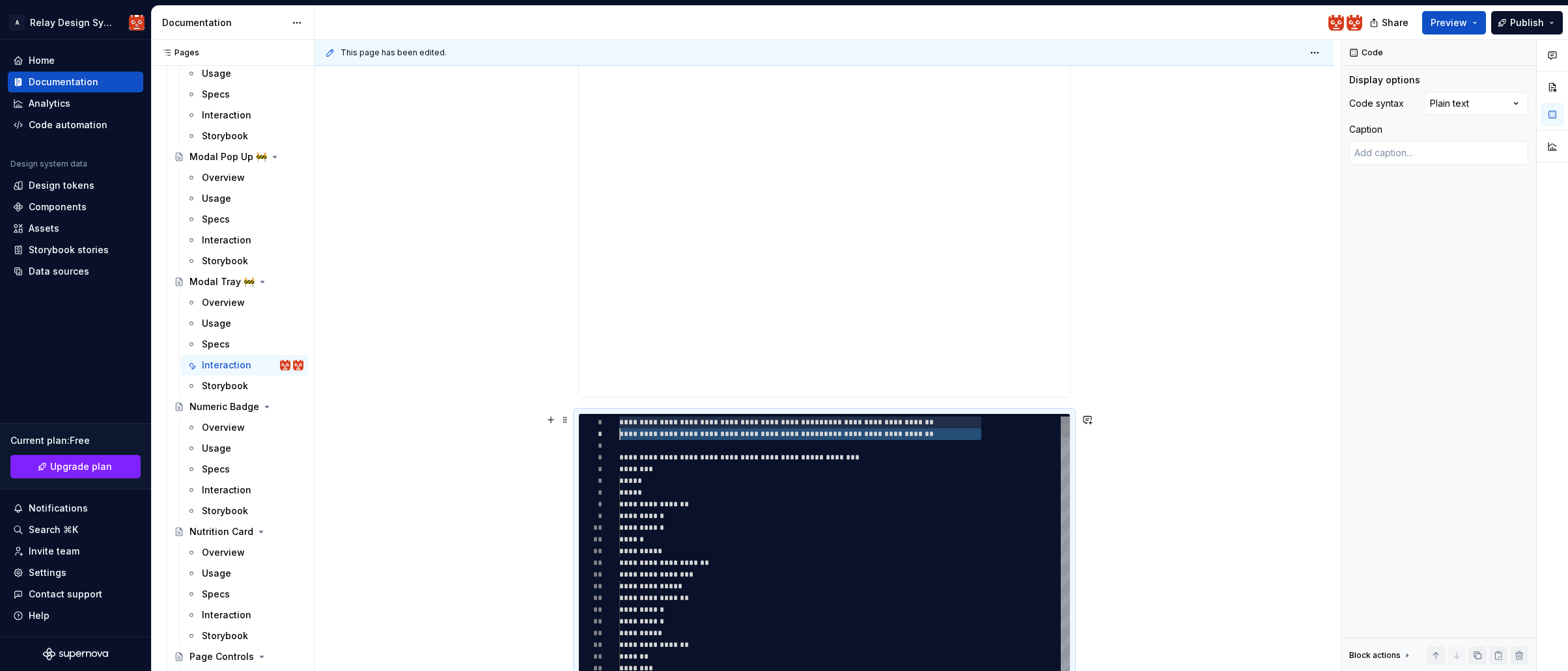
type textarea "**********"
type textarea "*"
type textarea "**********"
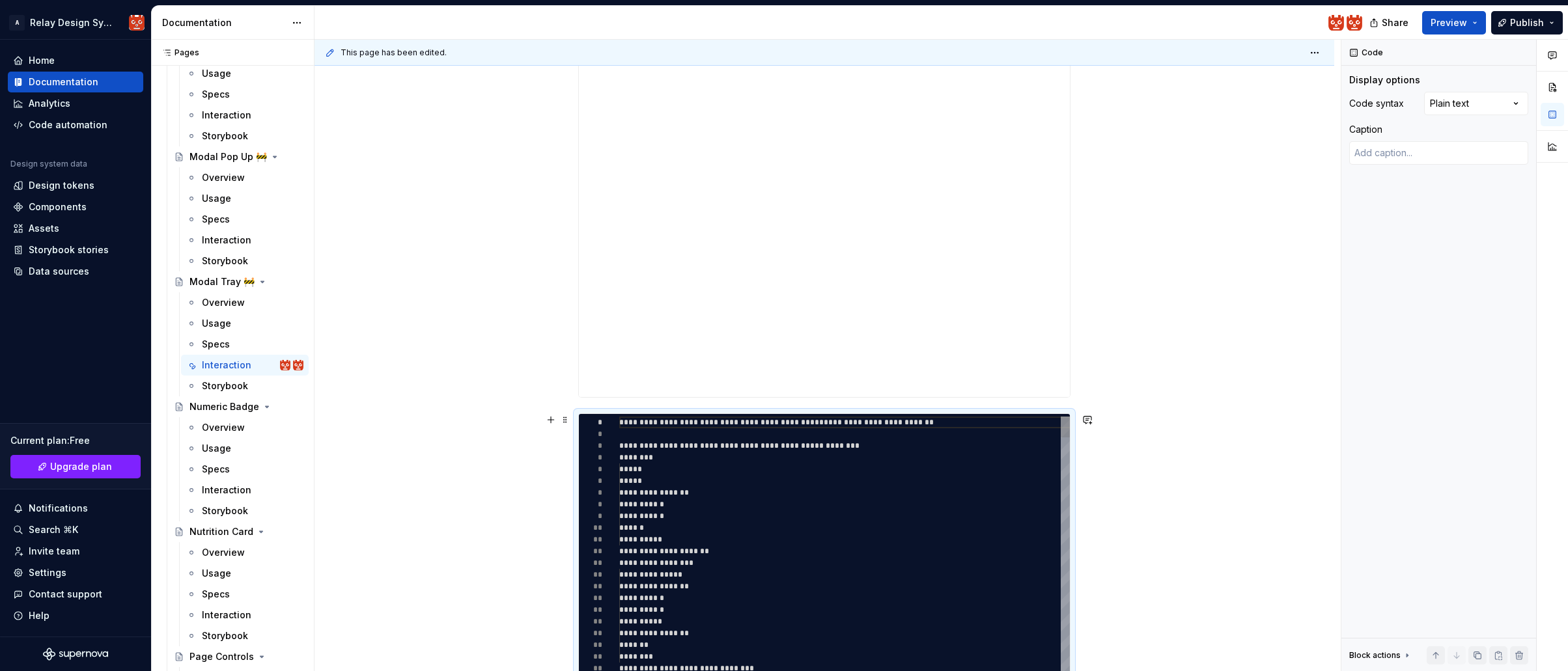
scroll to position [106, 38]
click at [1261, 465] on div "**********" at bounding box center [824, 403] width 1020 height 1247
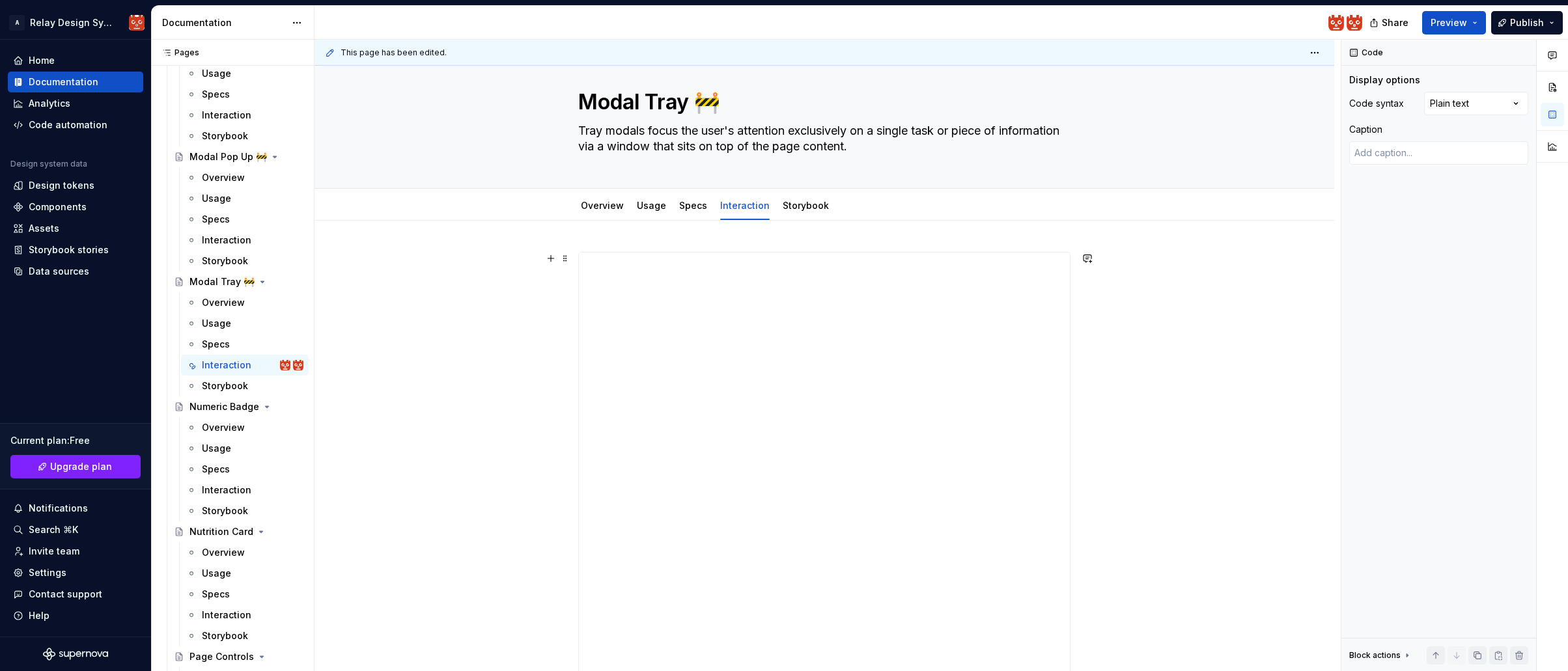
scroll to position [0, 0]
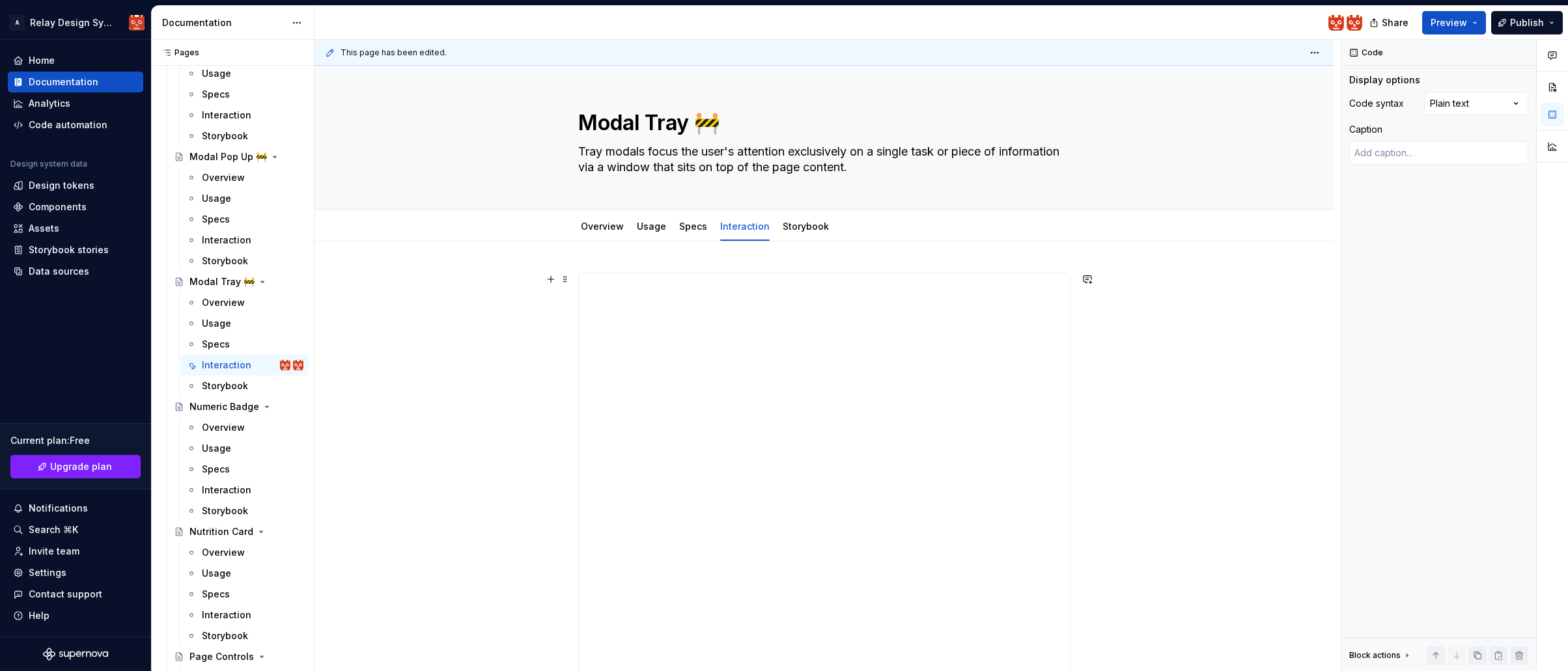
click at [456, 374] on div "**********" at bounding box center [827, 356] width 1026 height 632
click at [1529, 22] on span "Publish" at bounding box center [1526, 23] width 34 height 13
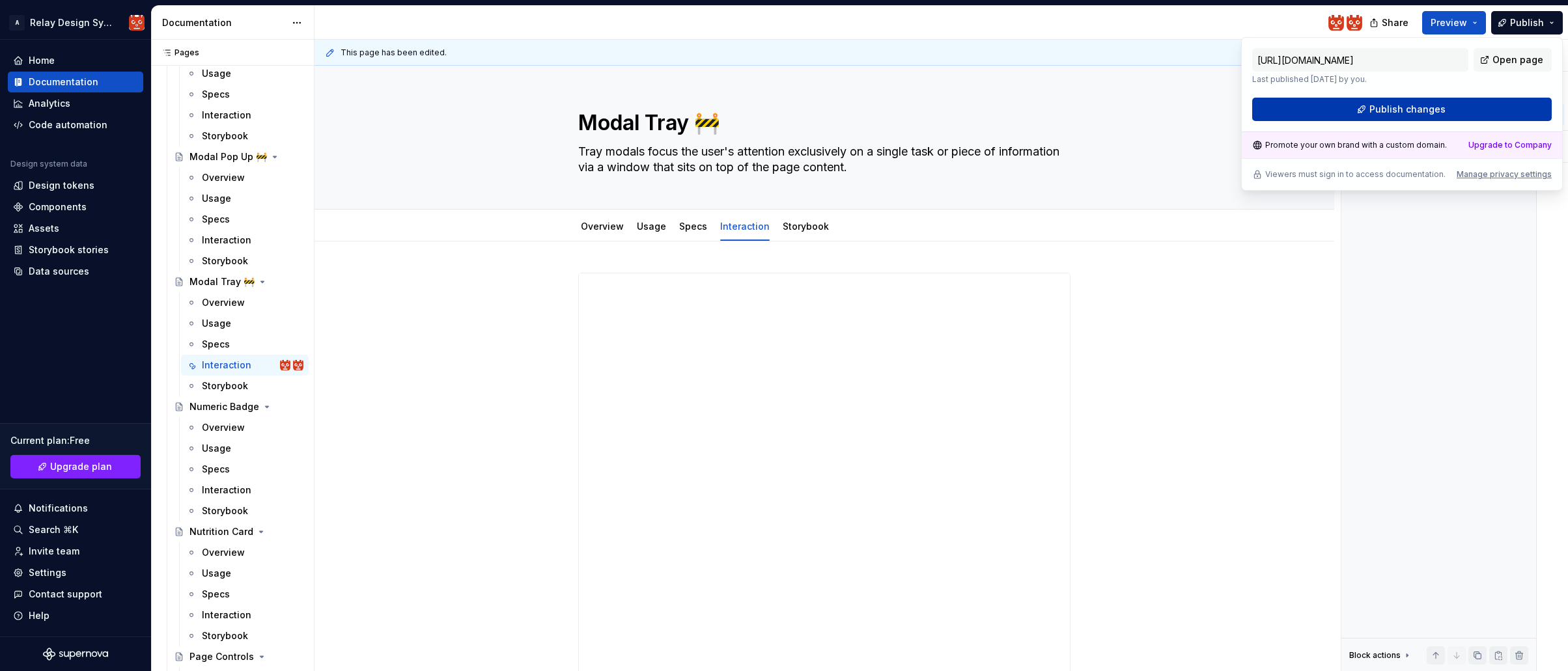
click at [1442, 108] on button "Publish changes" at bounding box center [1401, 109] width 299 height 23
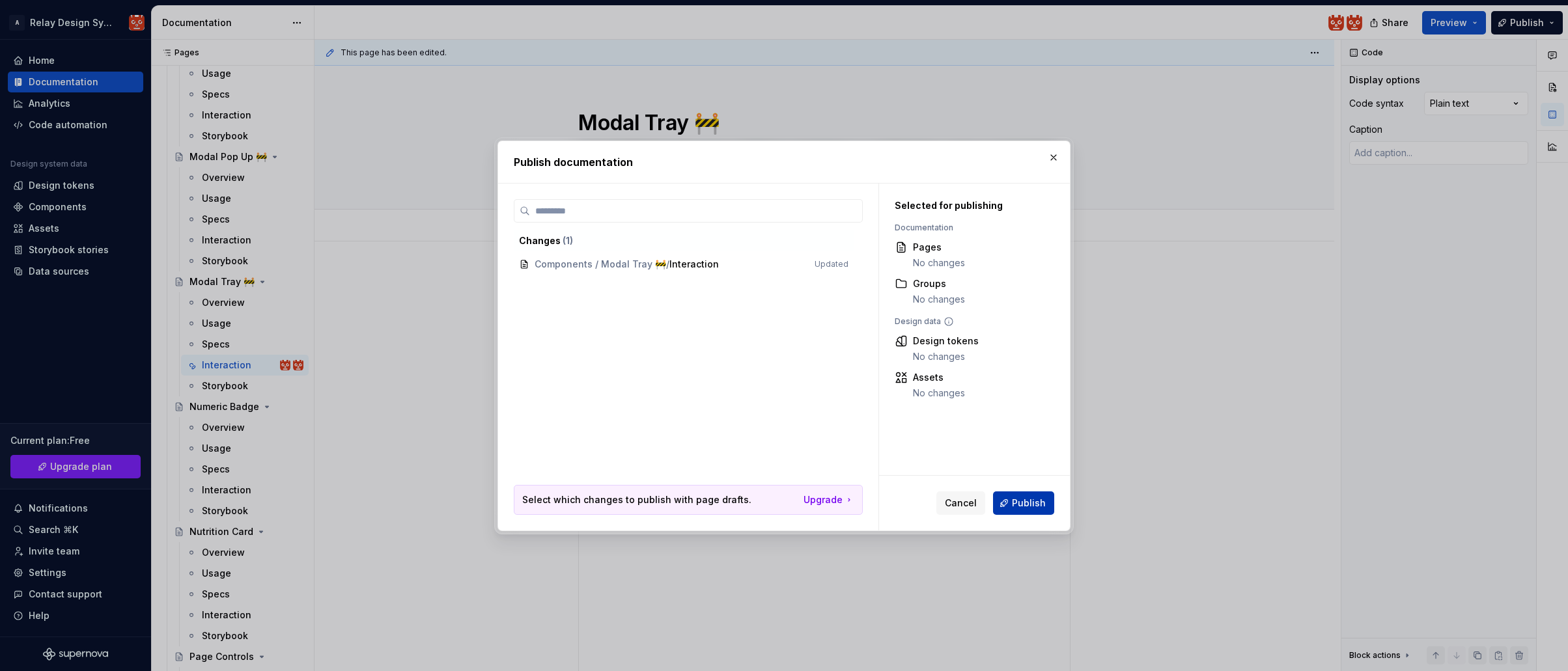
click at [1033, 502] on span "Publish" at bounding box center [1028, 503] width 34 height 13
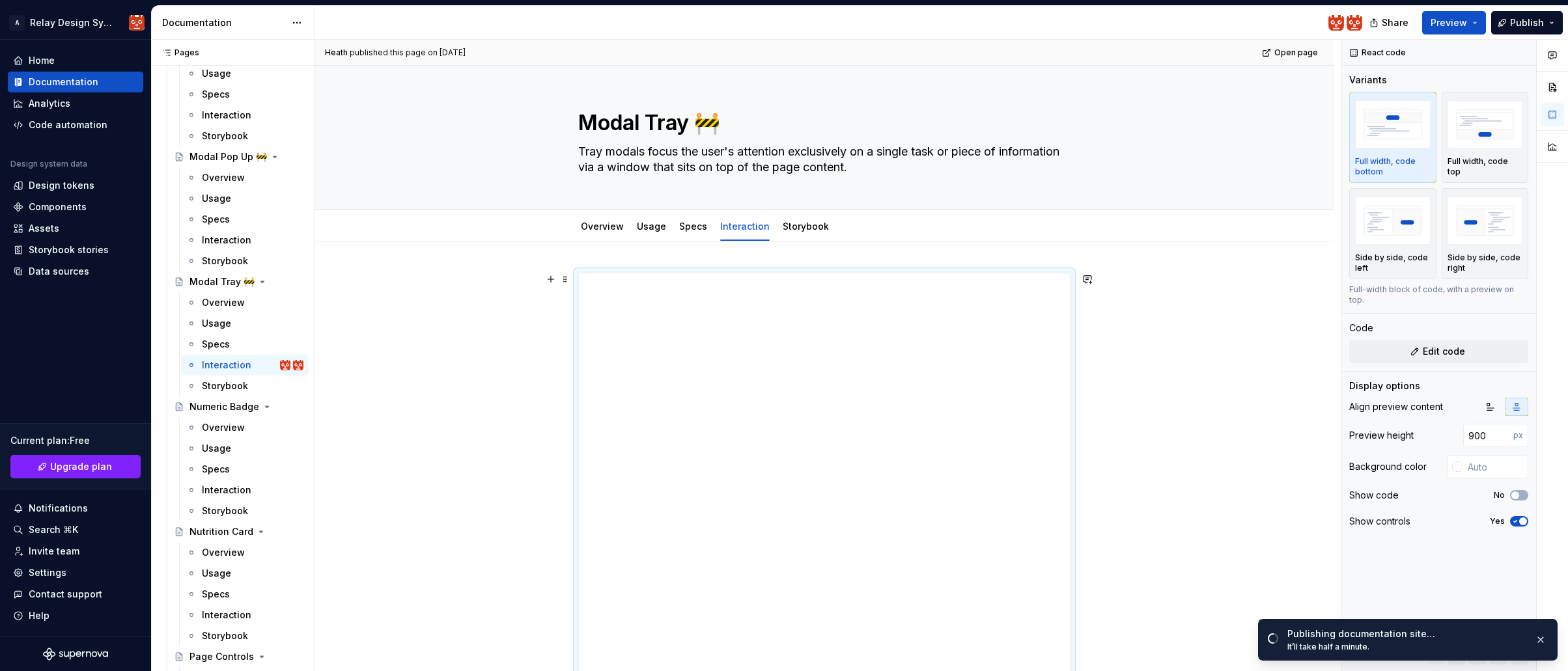
scroll to position [188, 0]
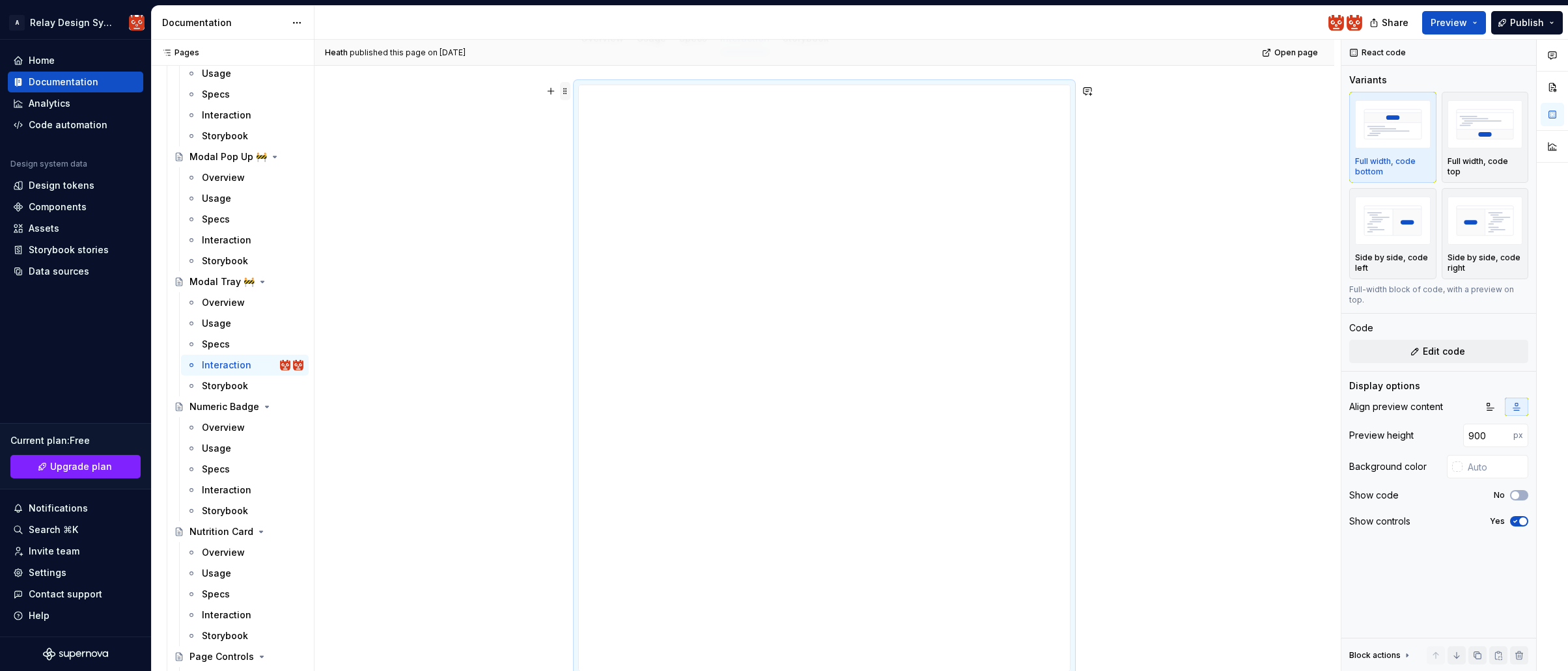
click at [566, 94] on span at bounding box center [565, 91] width 10 height 18
click at [594, 206] on div "Delete" at bounding box center [629, 206] width 84 height 13
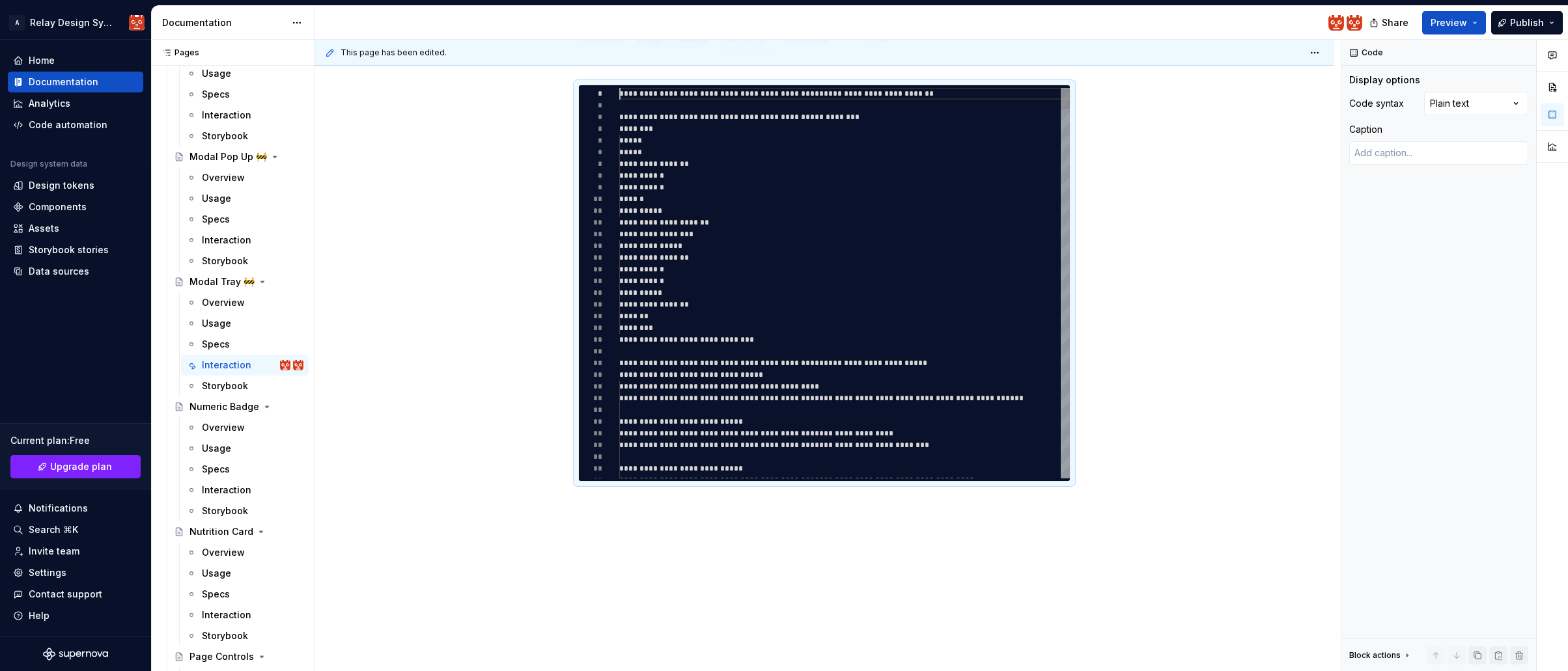
scroll to position [0, 0]
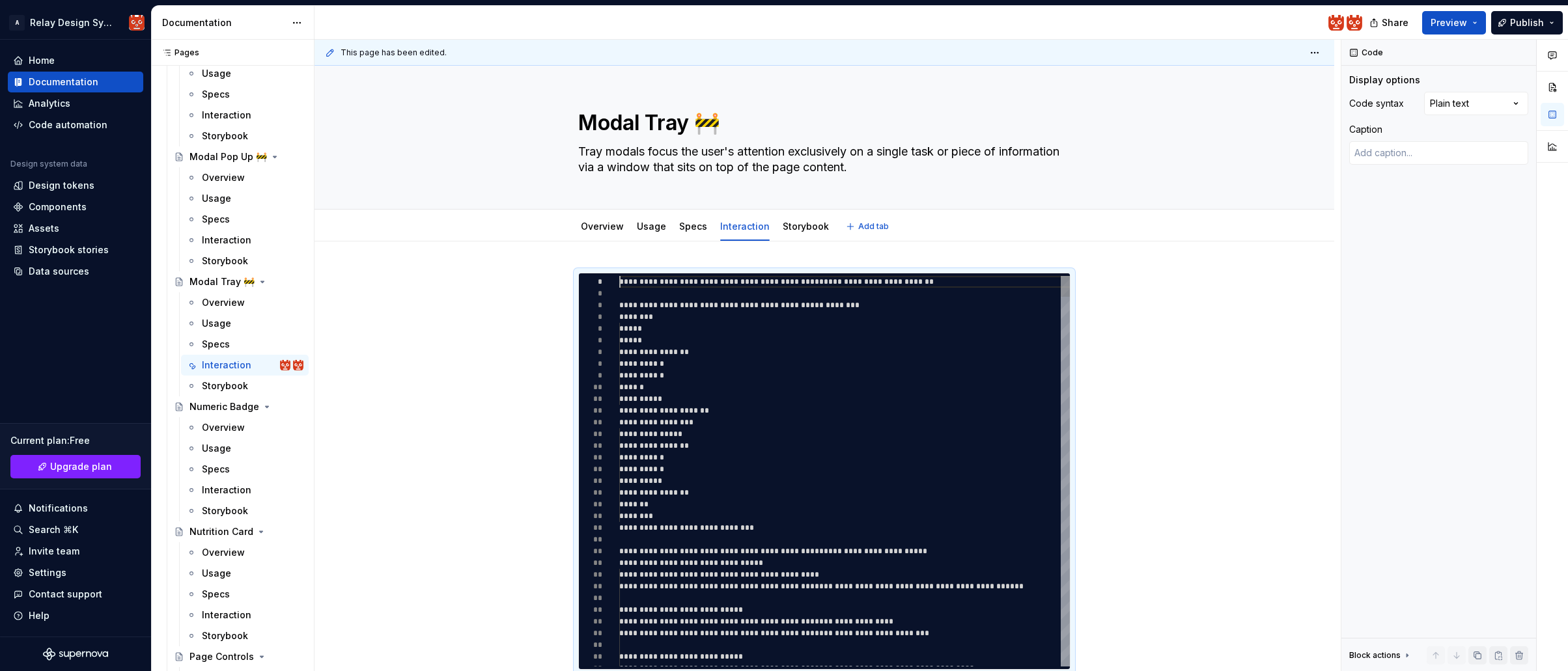
type textarea "*"
click at [578, 253] on div "**********" at bounding box center [824, 564] width 1020 height 645
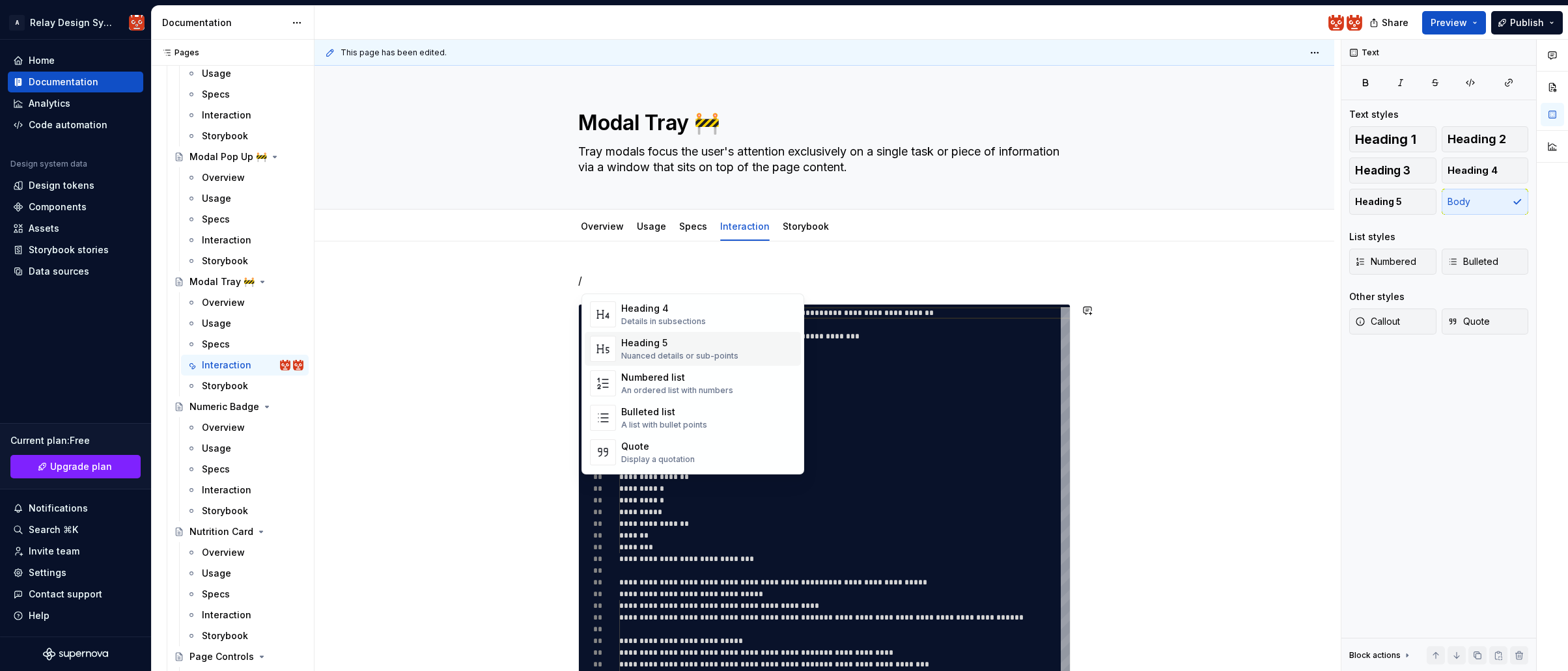
scroll to position [156, 0]
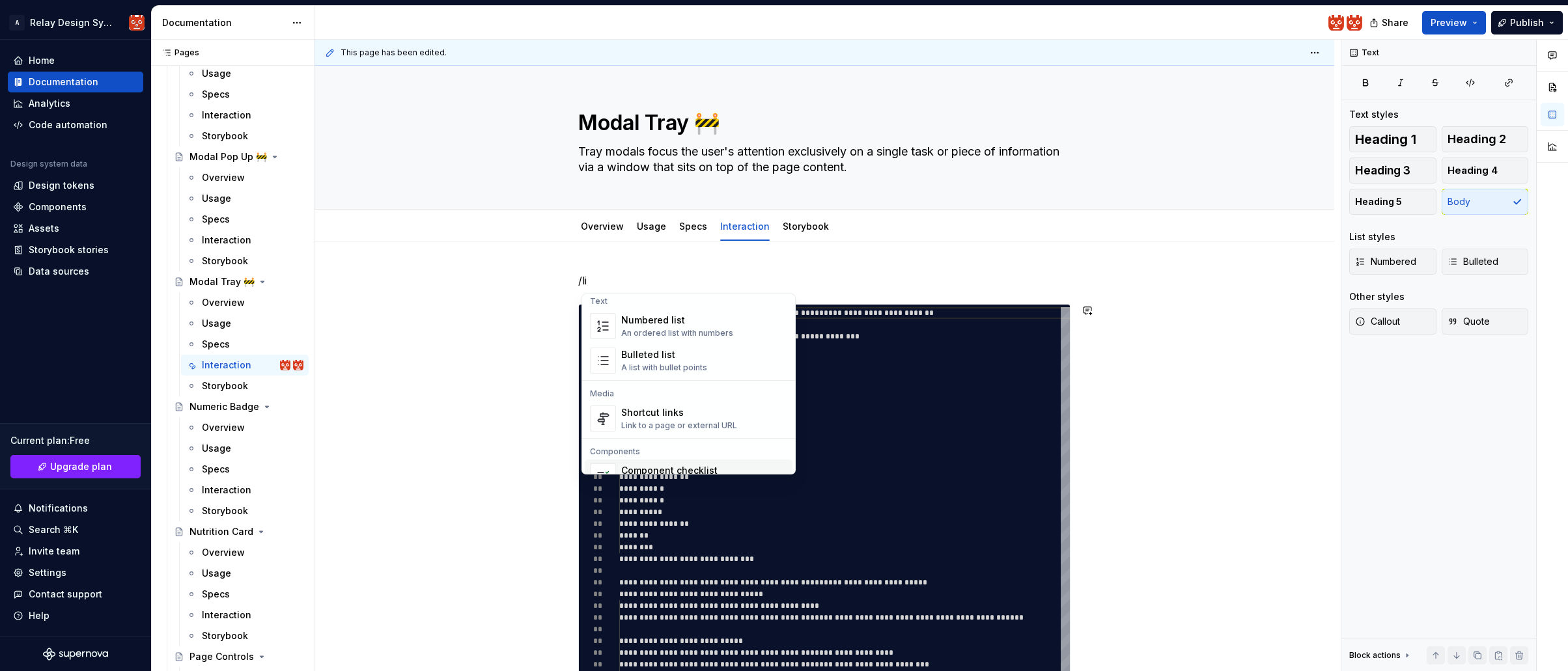
drag, startPoint x: 663, startPoint y: 415, endPoint x: 667, endPoint y: 457, distance: 42.2
click at [667, 458] on div "Guidelines Guidelines Document your Do's and Don'ts. Tokens Accessibility color…" at bounding box center [688, 346] width 208 height 410
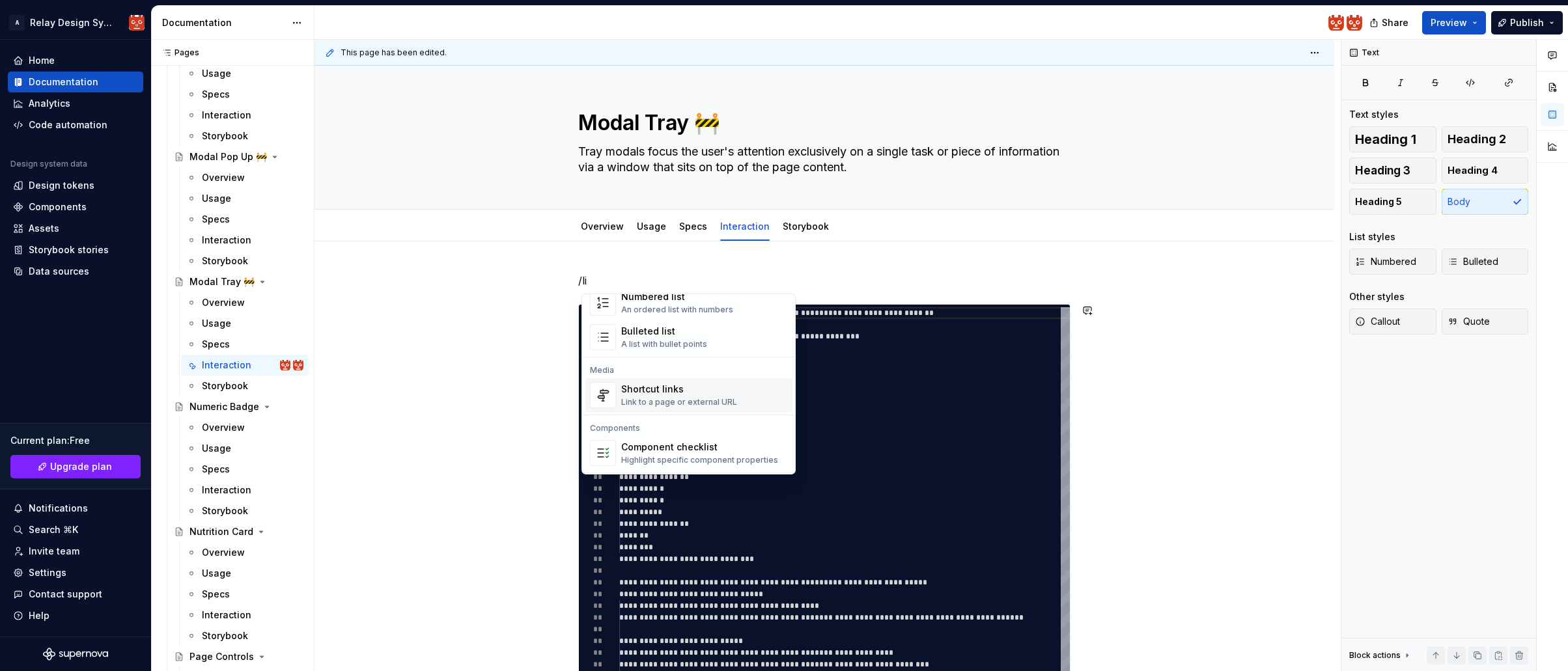
click at [721, 395] on div "Shortcut links" at bounding box center [679, 389] width 116 height 13
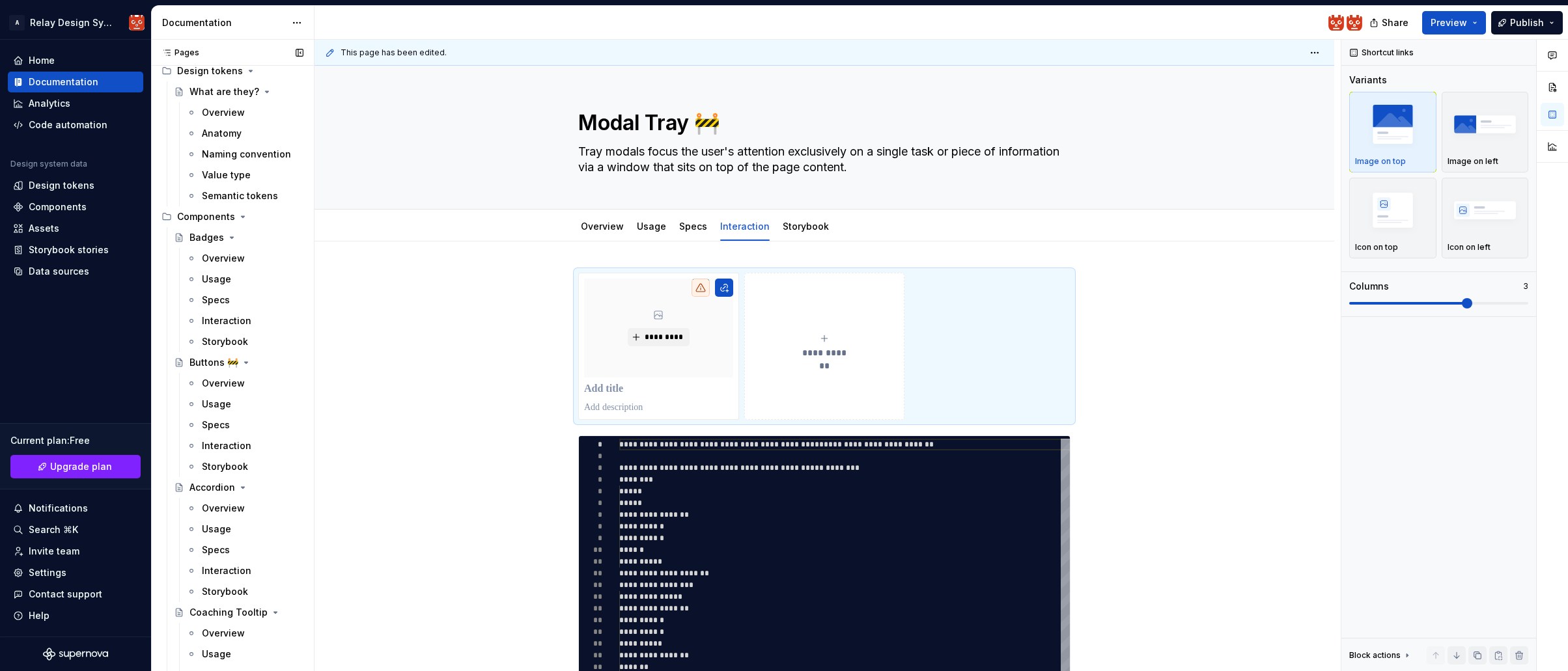
scroll to position [156, 0]
click at [218, 431] on div "Interaction" at bounding box center [226, 427] width 50 height 13
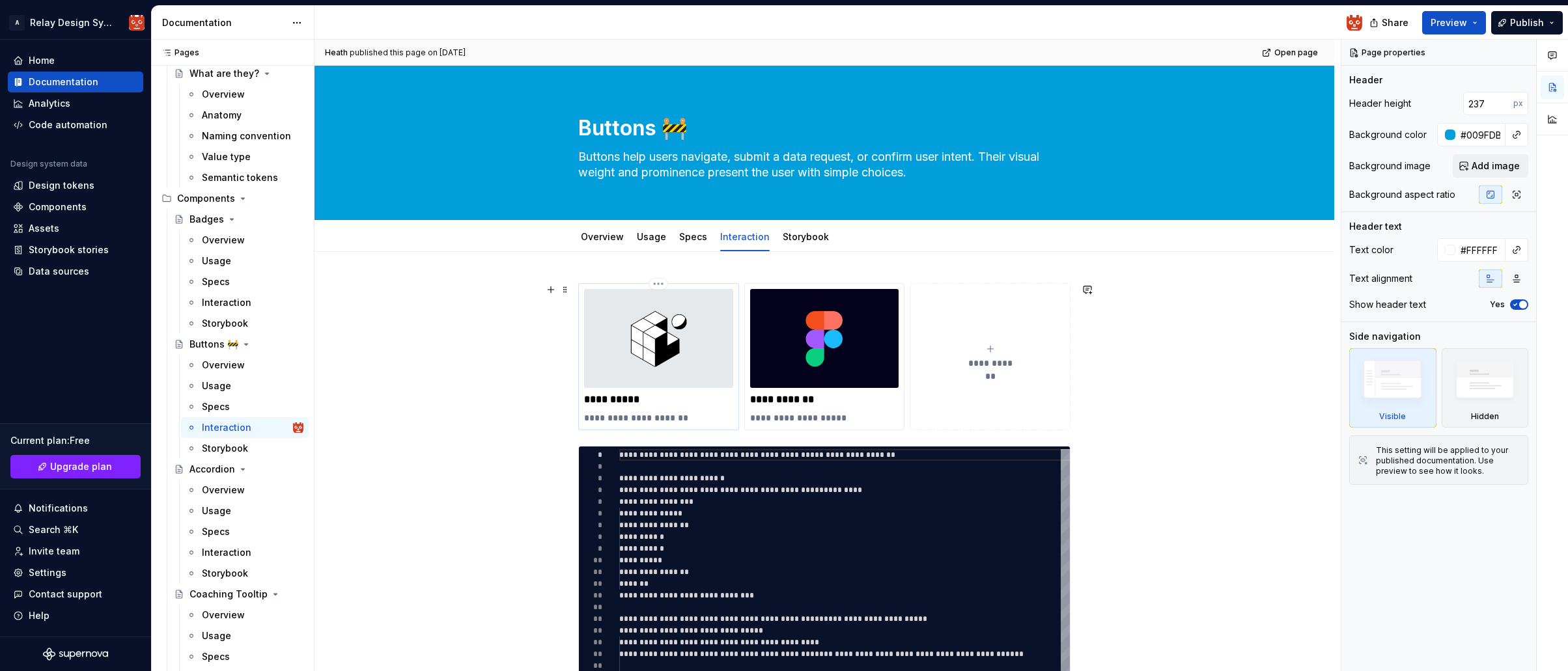
click at [658, 365] on img at bounding box center [658, 338] width 149 height 99
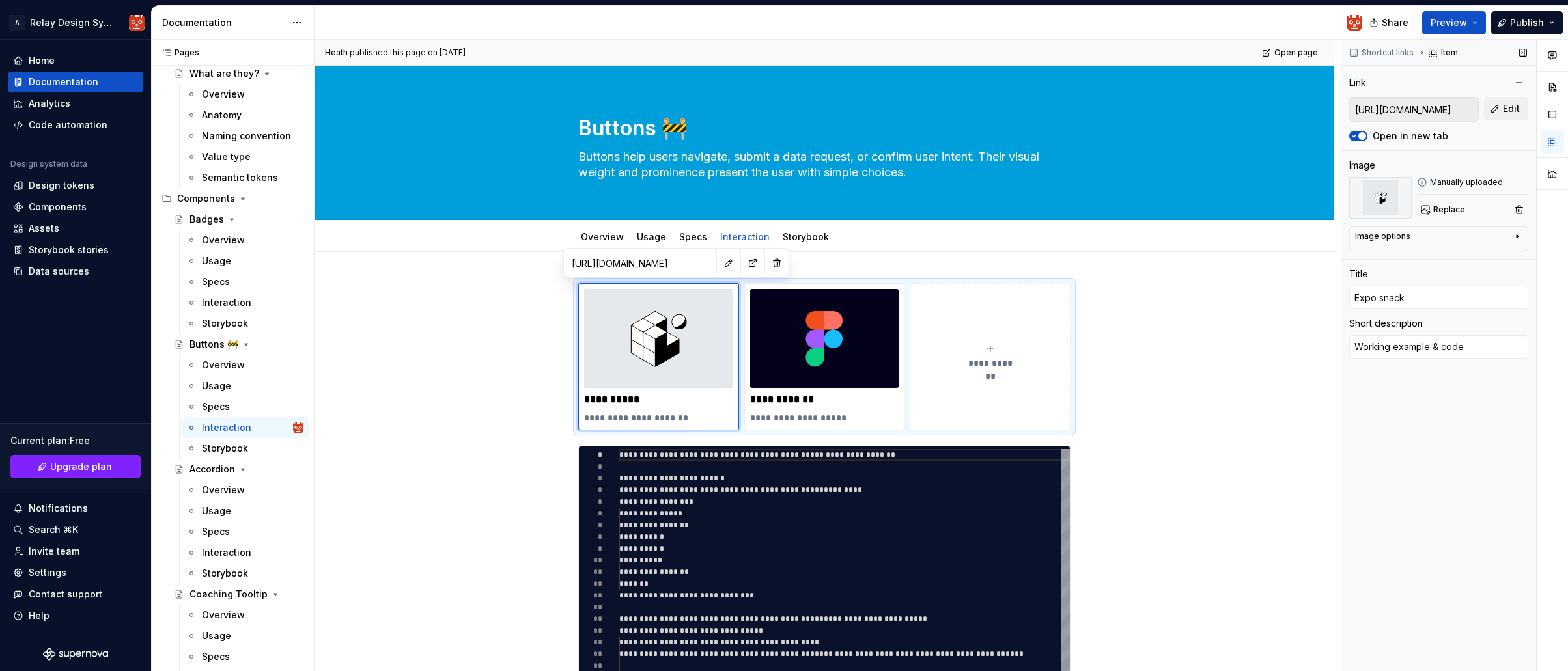
click at [1415, 108] on input "[URL][DOMAIN_NAME]" at bounding box center [1414, 109] width 128 height 23
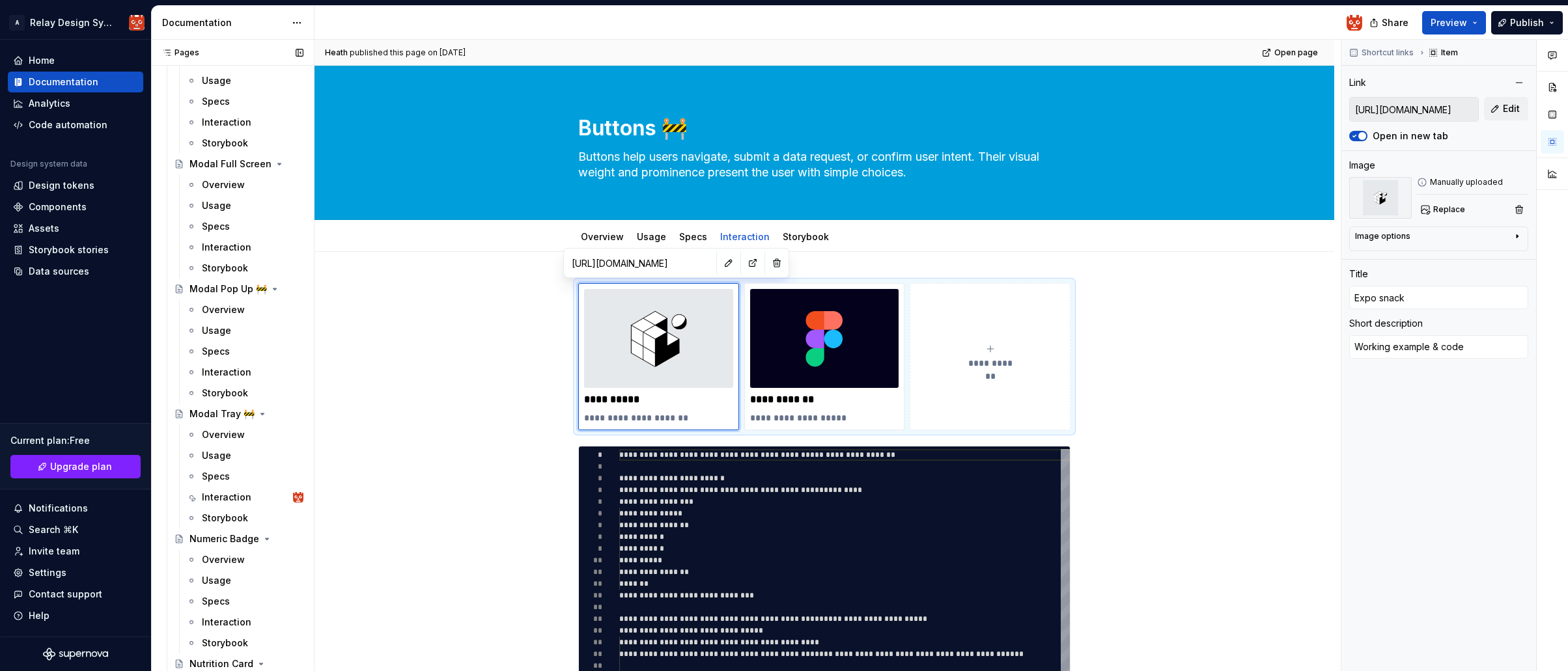
scroll to position [1711, 0]
click at [226, 493] on div "Interaction" at bounding box center [226, 496] width 50 height 13
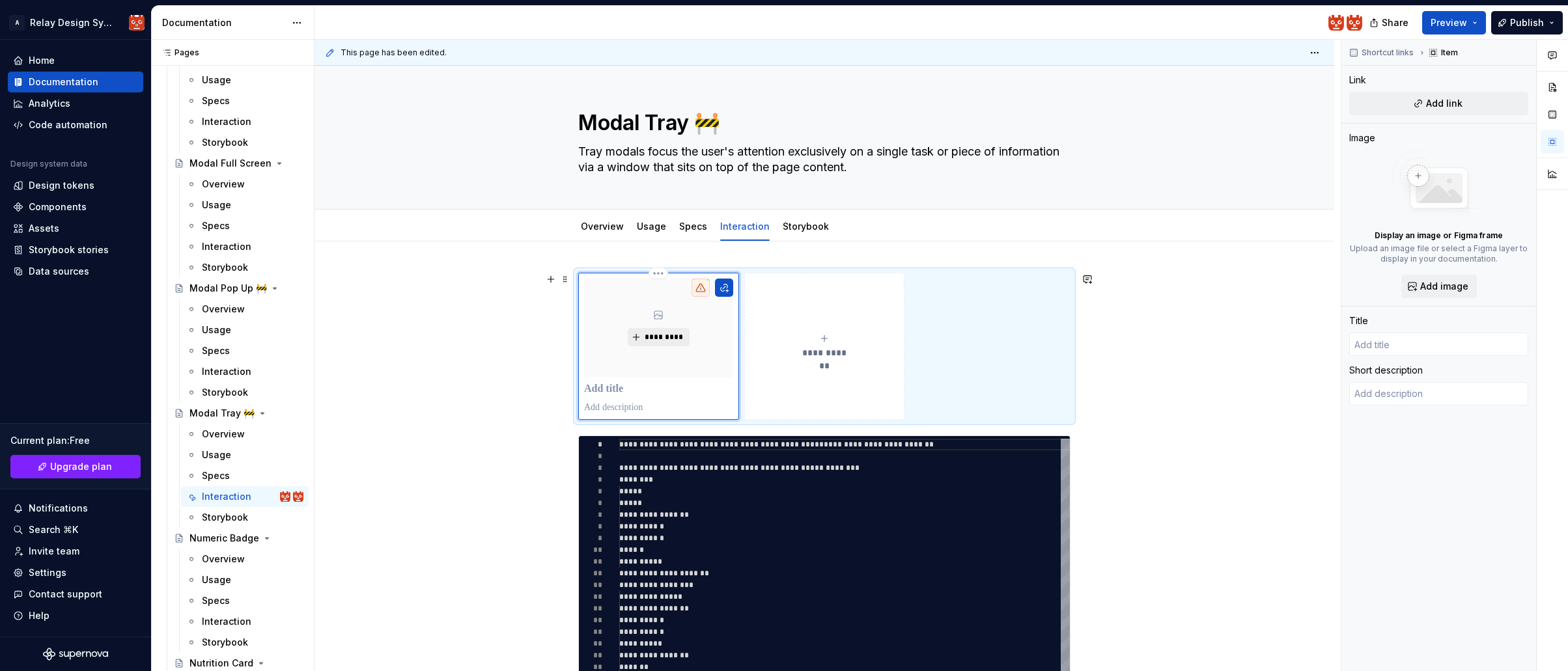
click at [674, 346] on button "*********" at bounding box center [658, 337] width 62 height 18
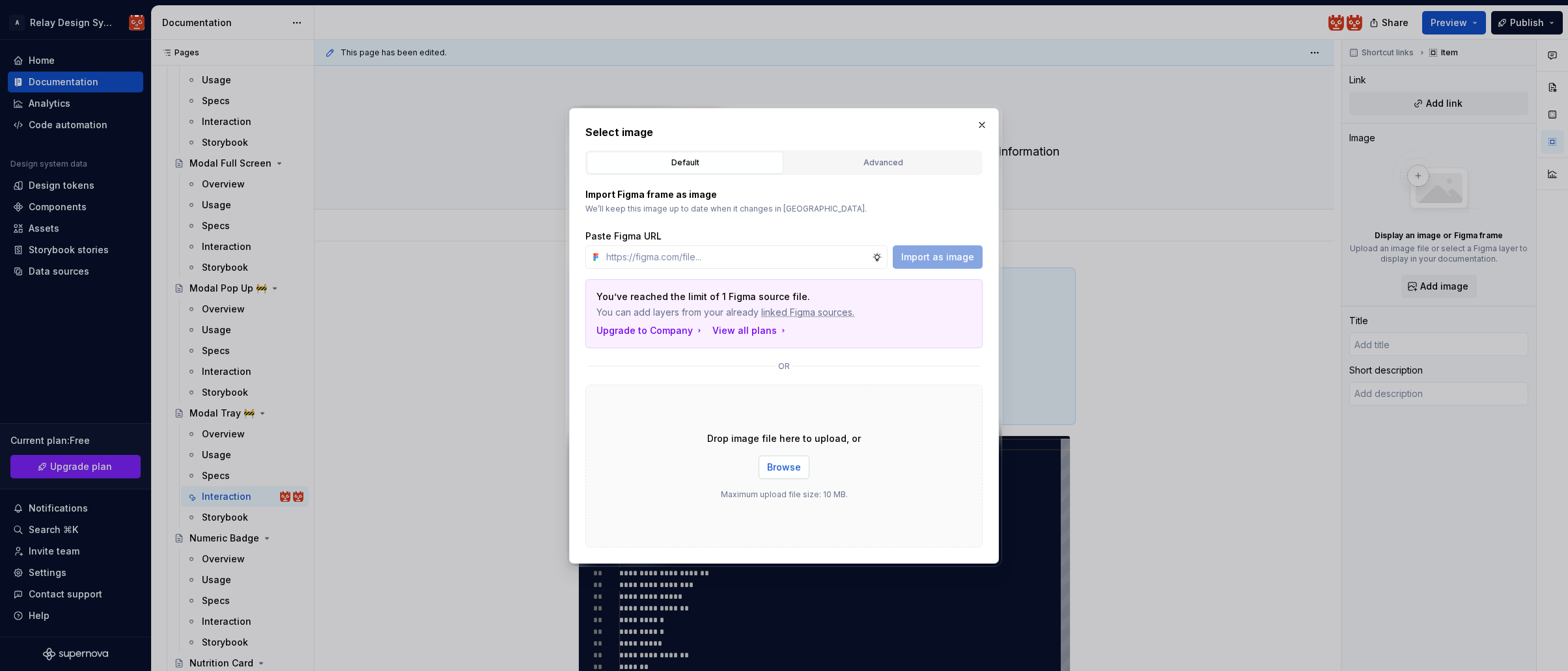
click at [788, 464] on span "Browse" at bounding box center [784, 467] width 34 height 13
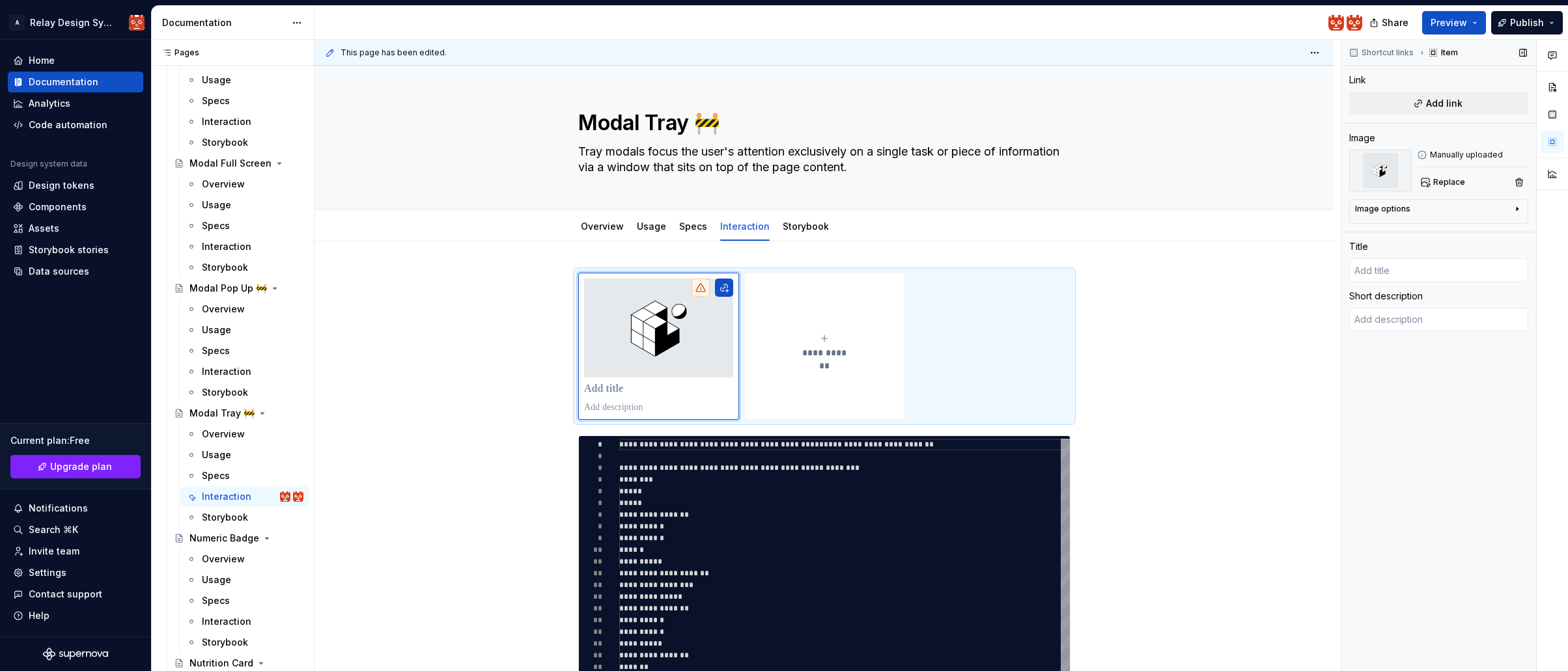
click at [1381, 173] on img at bounding box center [1381, 170] width 63 height 41
click at [1381, 162] on img at bounding box center [1381, 170] width 63 height 41
click at [1443, 156] on div "Manually uploaded" at bounding box center [1473, 155] width 111 height 10
click at [1443, 185] on span "Replace" at bounding box center [1449, 182] width 32 height 10
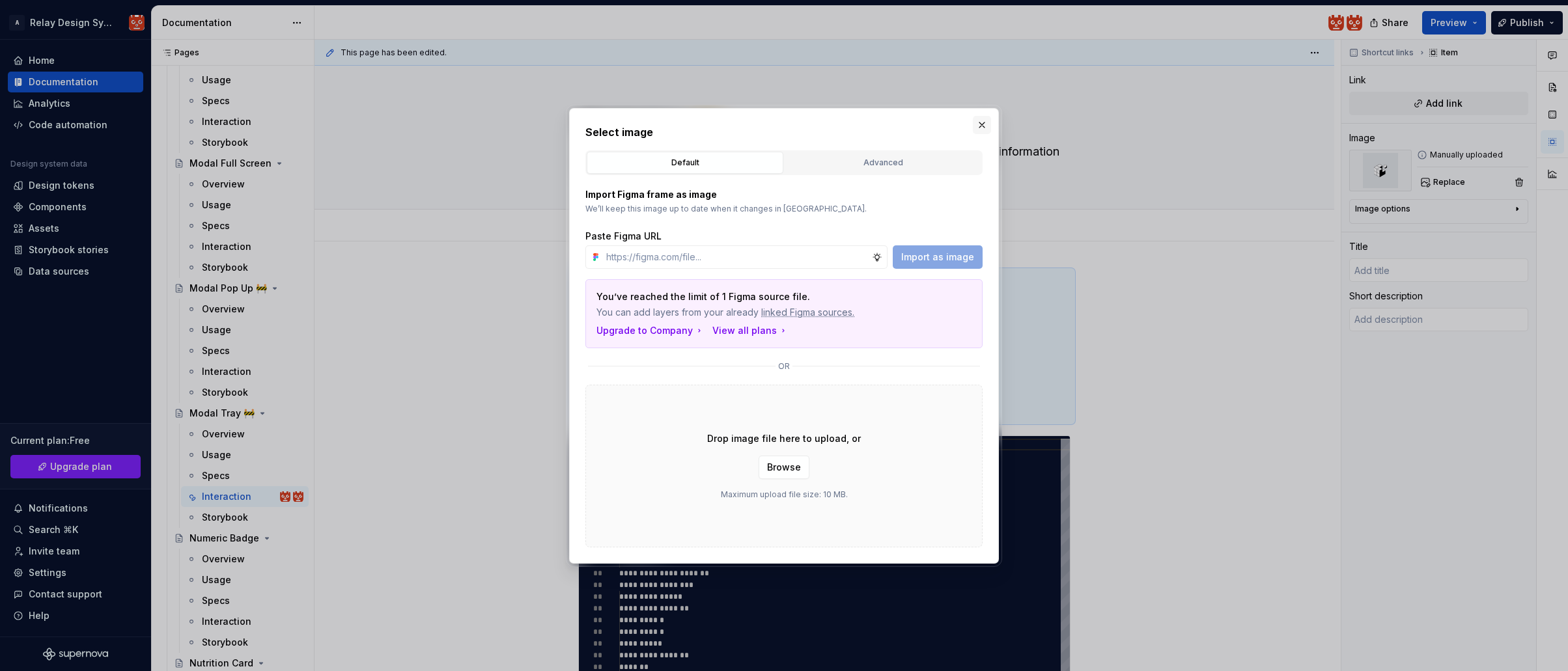
click at [979, 127] on button "button" at bounding box center [982, 124] width 18 height 18
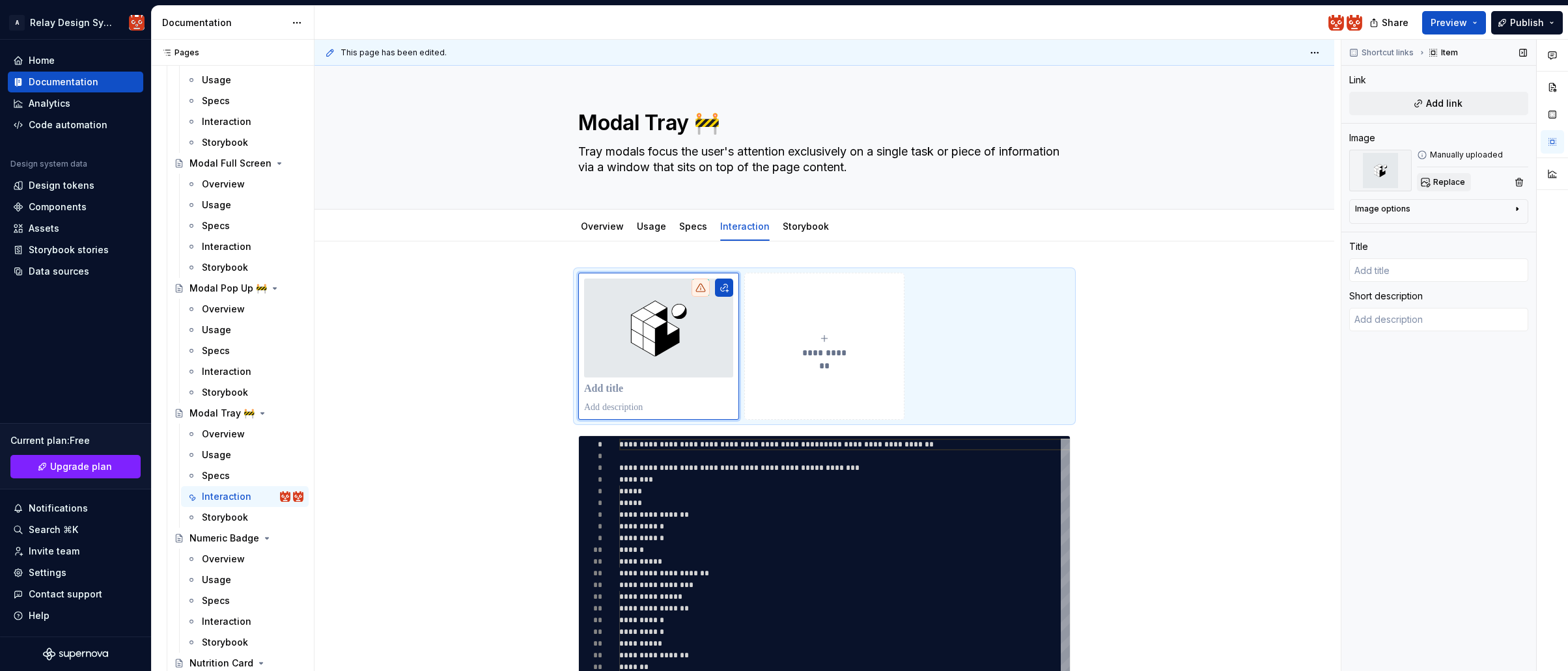
click at [1434, 181] on span "Replace" at bounding box center [1449, 182] width 32 height 10
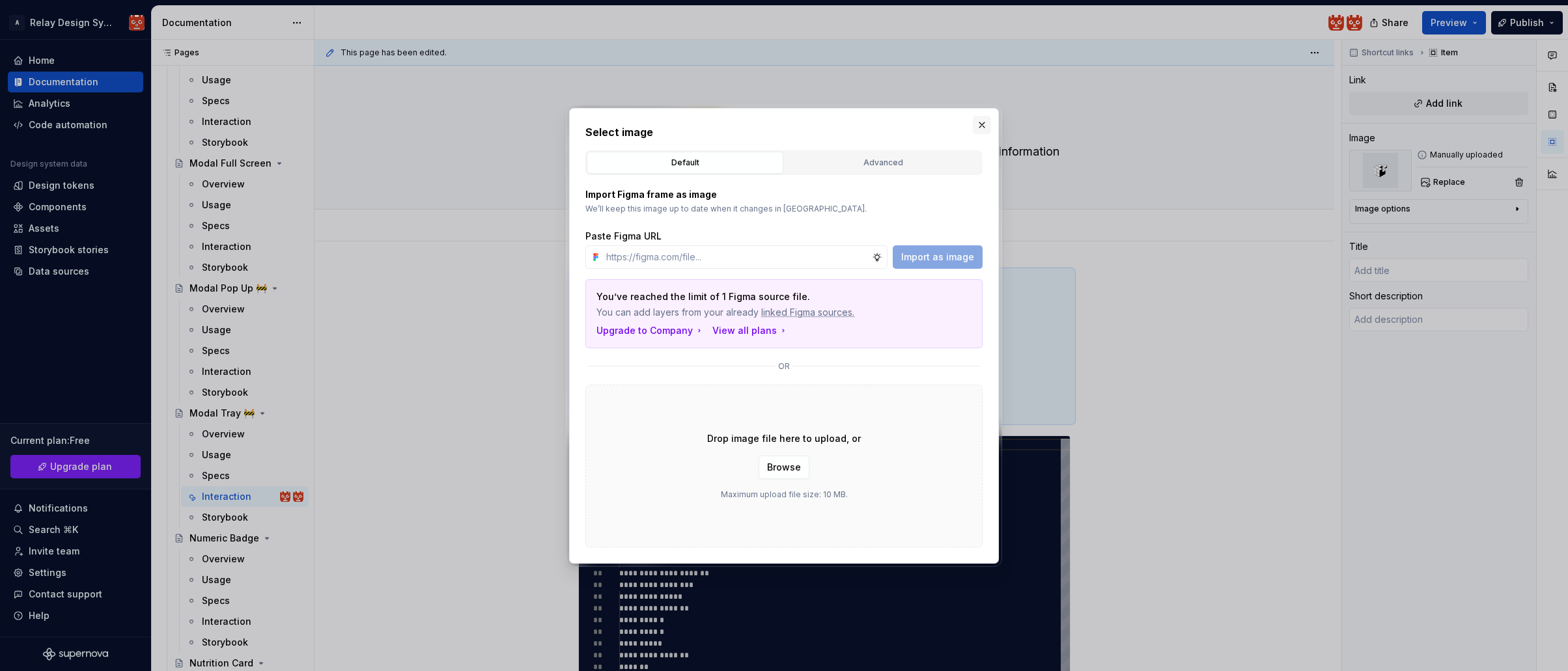
click at [983, 124] on button "button" at bounding box center [982, 124] width 18 height 18
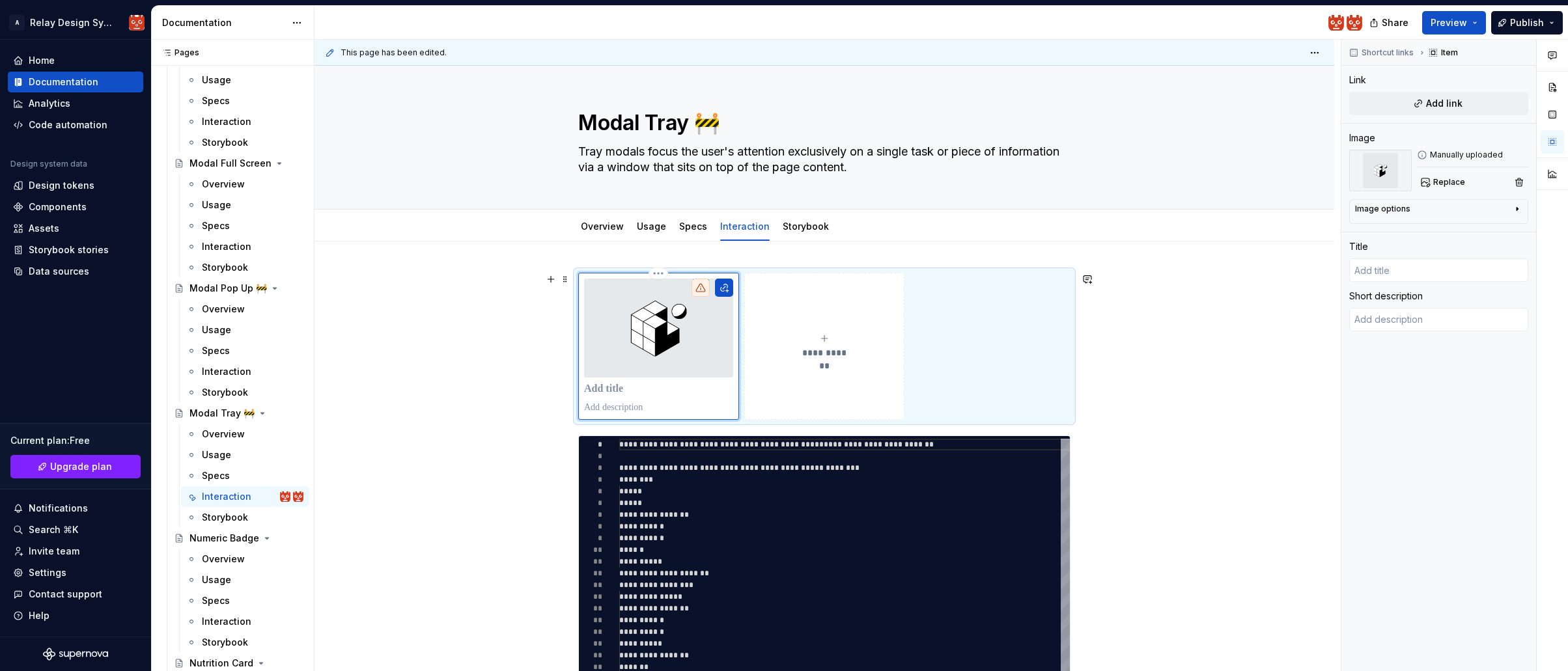
click at [654, 358] on img at bounding box center [658, 328] width 149 height 99
click at [1452, 183] on span "Replace" at bounding box center [1449, 182] width 32 height 10
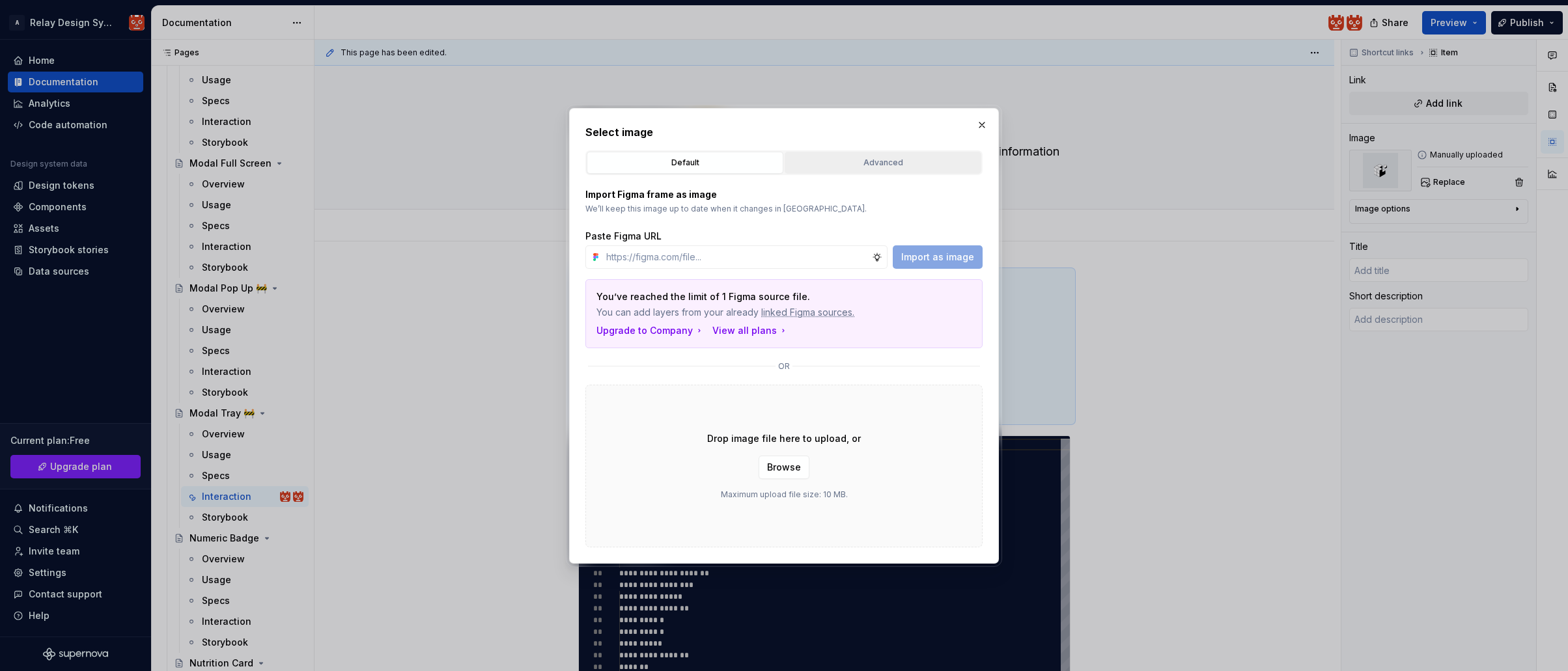
click at [857, 163] on div "Advanced" at bounding box center [883, 163] width 188 height 13
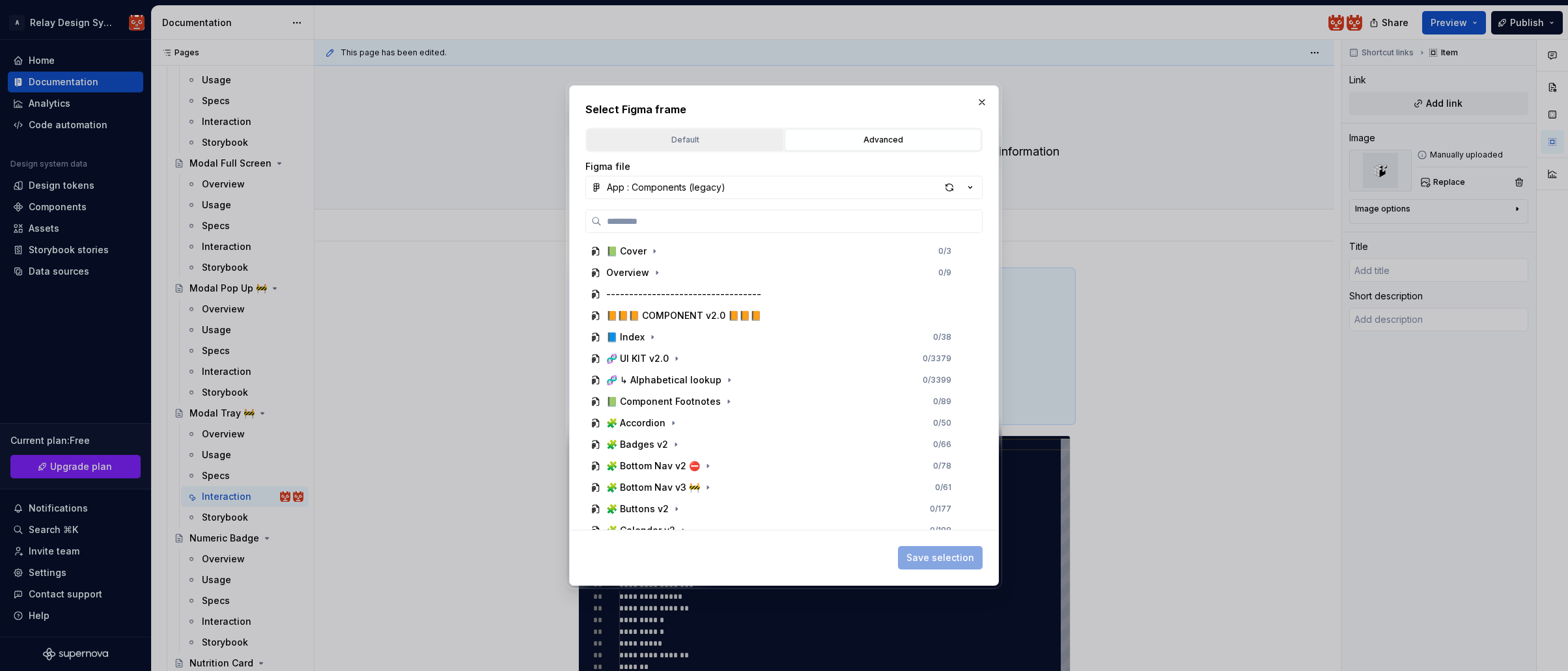
click at [746, 143] on div "Default" at bounding box center [685, 140] width 188 height 13
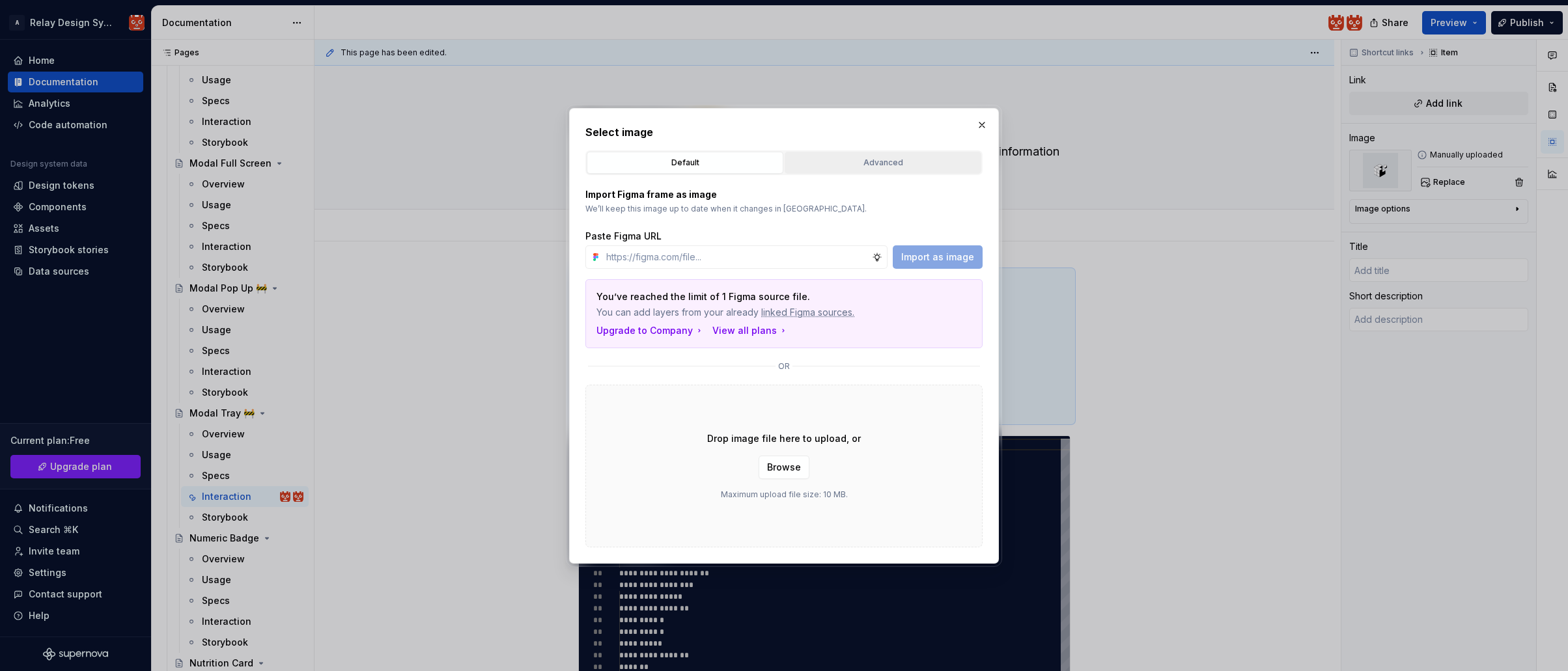
click at [834, 153] on button "Advanced" at bounding box center [883, 162] width 197 height 22
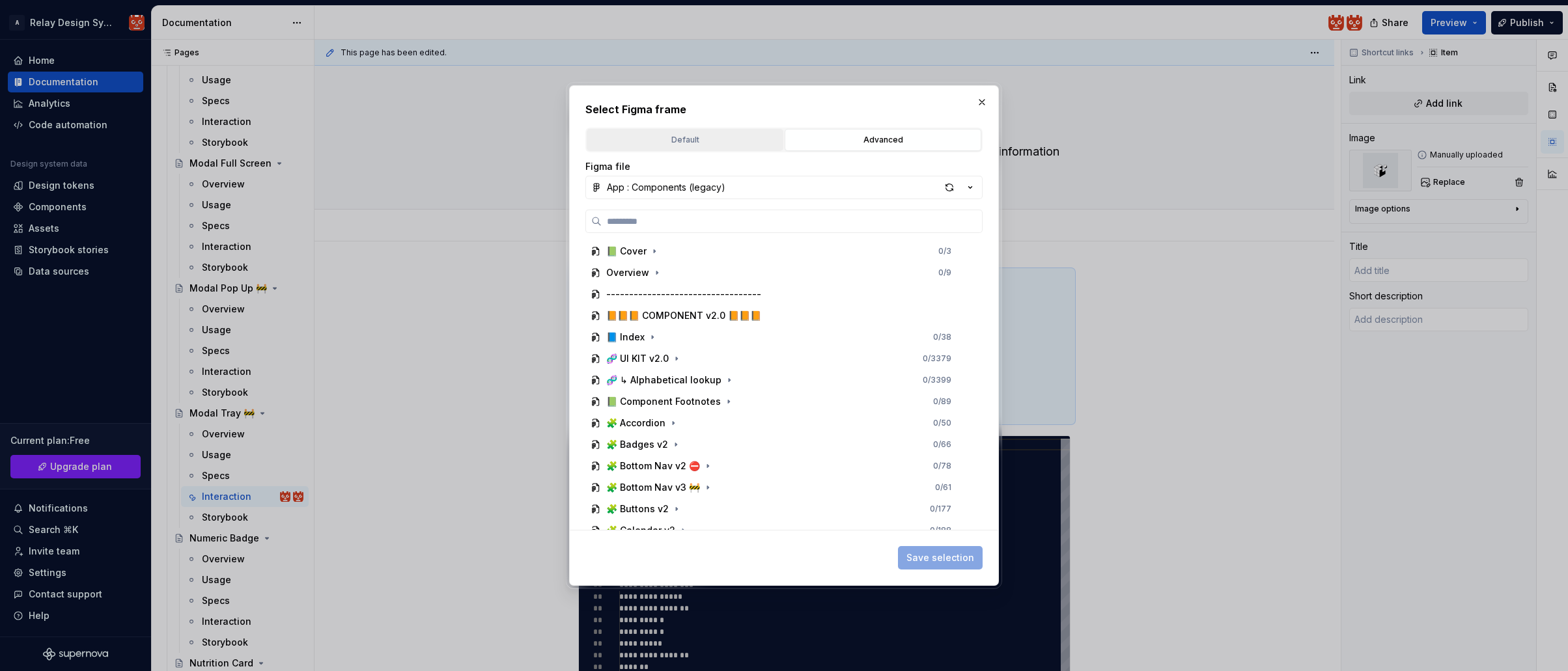
click at [749, 146] on div "Default" at bounding box center [685, 140] width 188 height 13
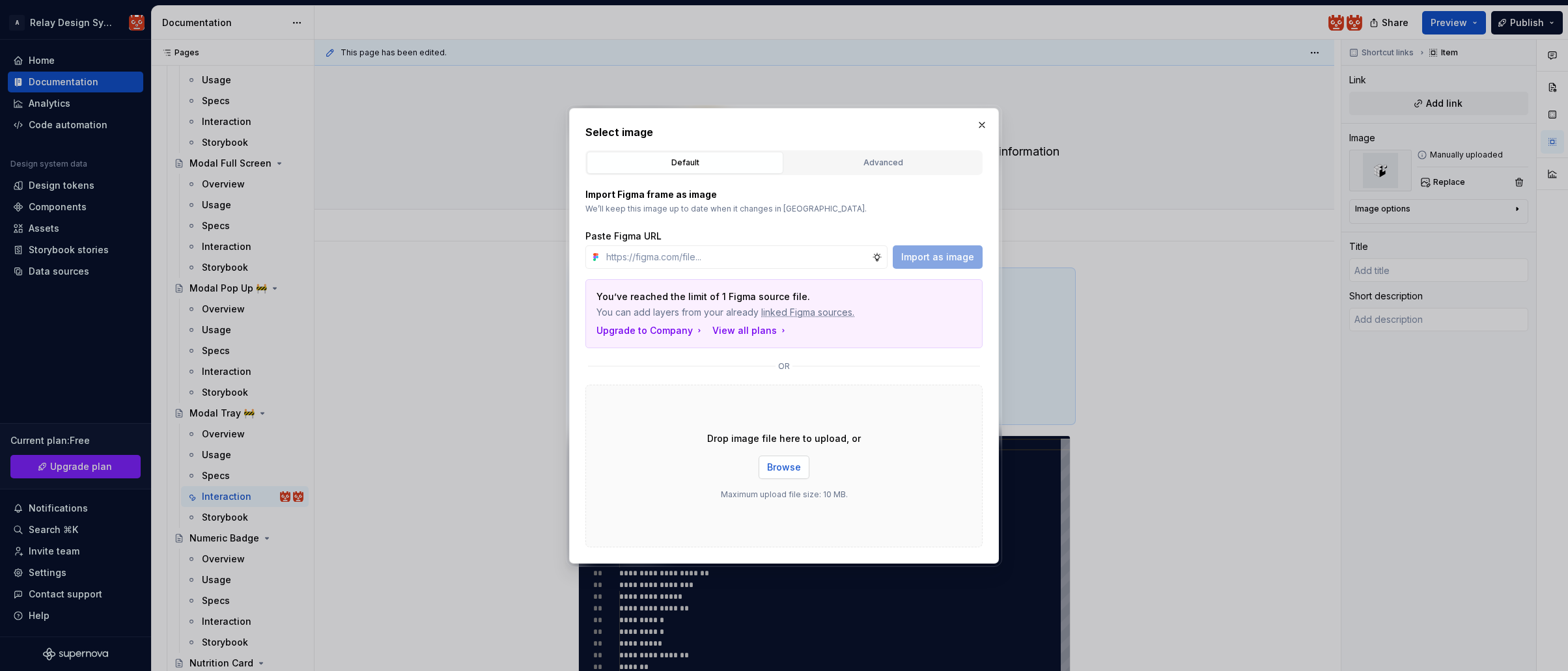
click at [782, 467] on span "Browse" at bounding box center [784, 467] width 34 height 13
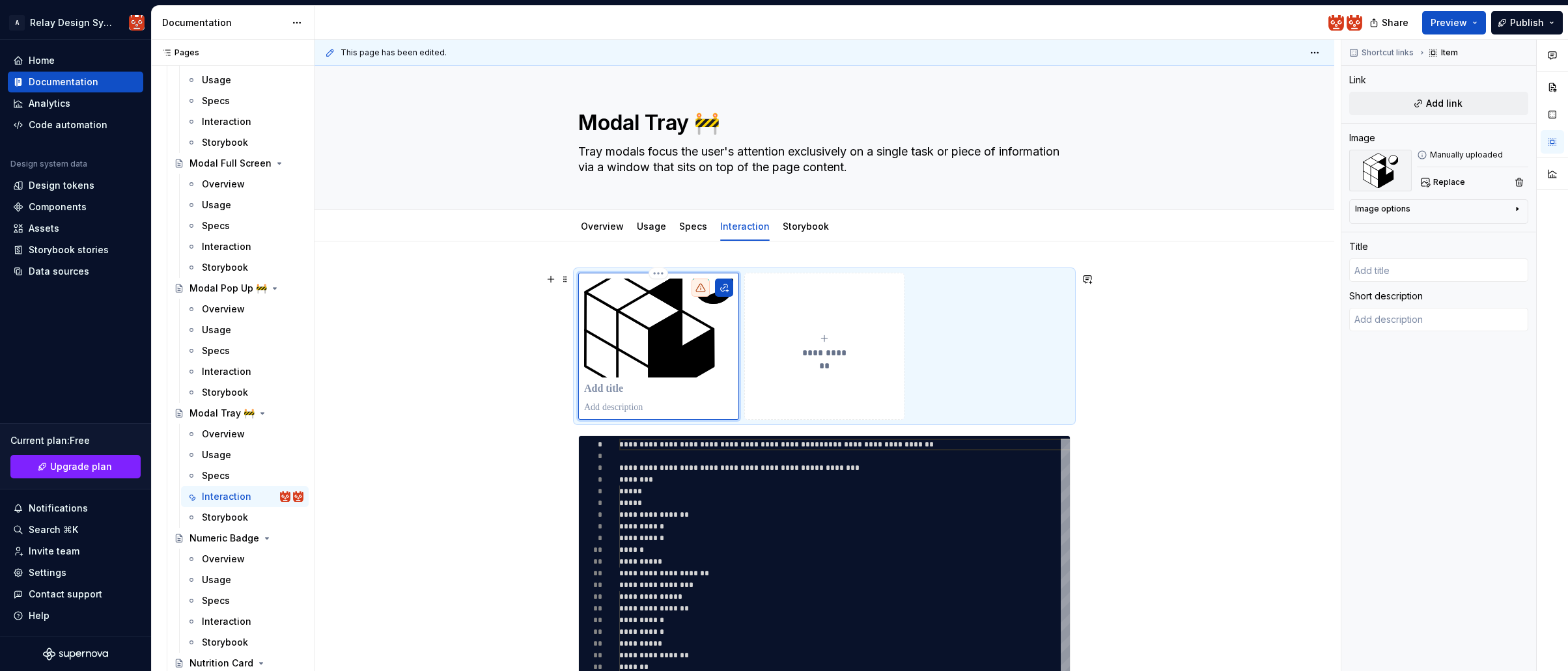
click at [665, 349] on img at bounding box center [658, 328] width 149 height 99
click at [675, 362] on img at bounding box center [658, 328] width 149 height 99
click at [687, 344] on img at bounding box center [658, 328] width 149 height 99
click at [652, 319] on img at bounding box center [658, 328] width 149 height 99
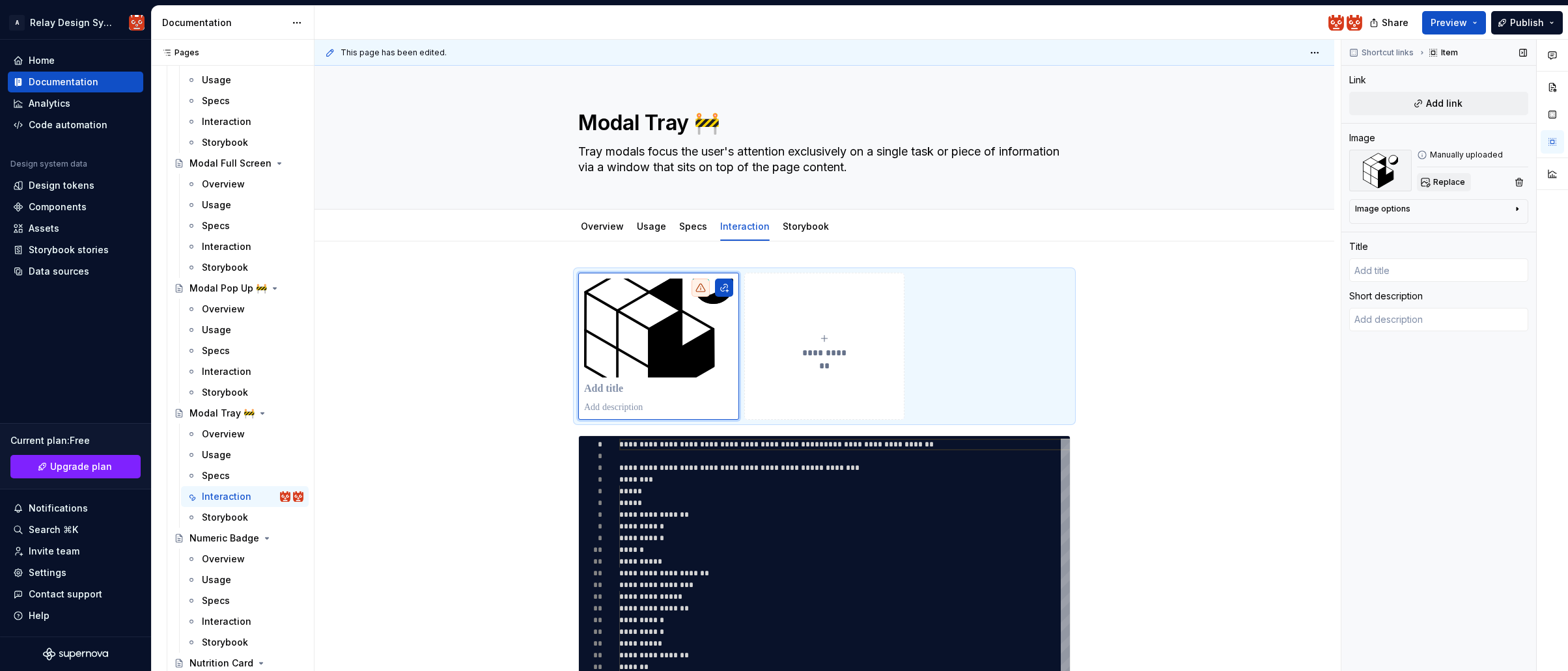
click at [1452, 184] on span "Replace" at bounding box center [1449, 182] width 32 height 10
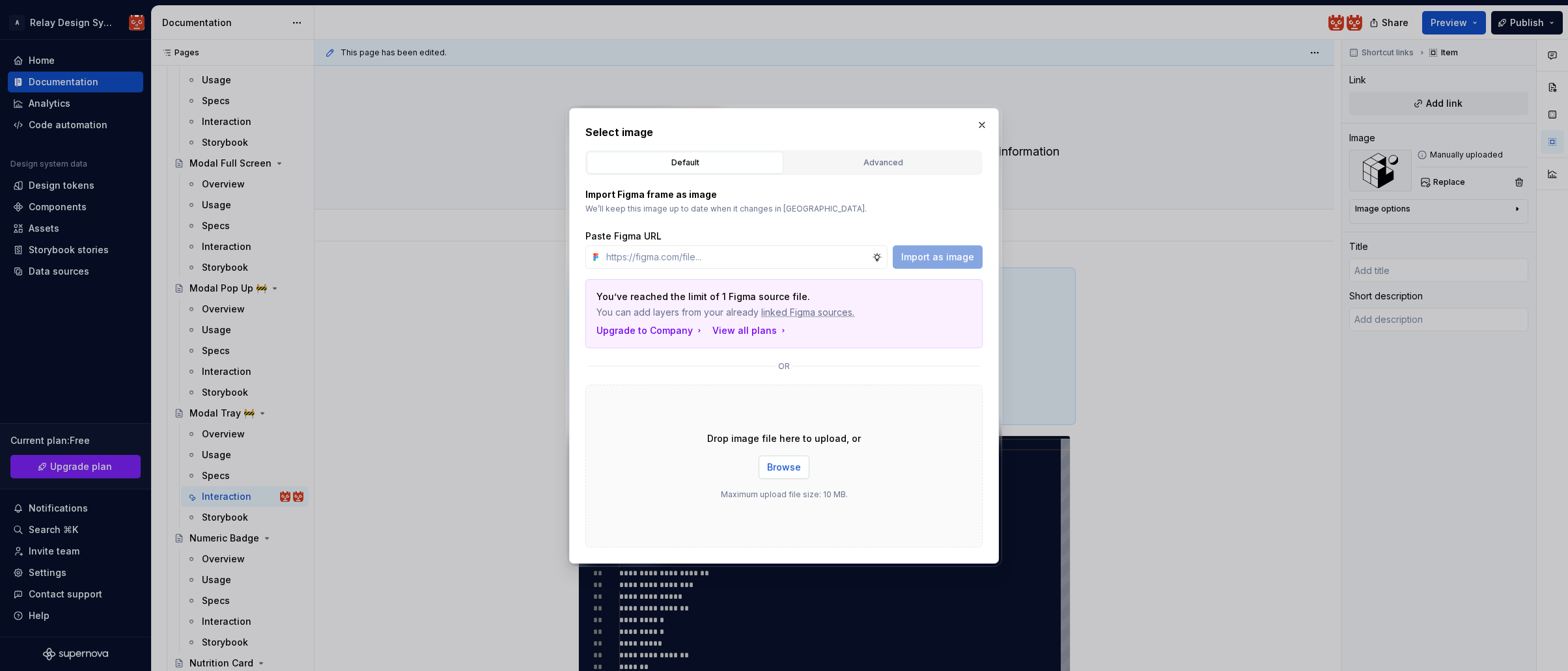
click at [783, 464] on span "Browse" at bounding box center [784, 467] width 34 height 13
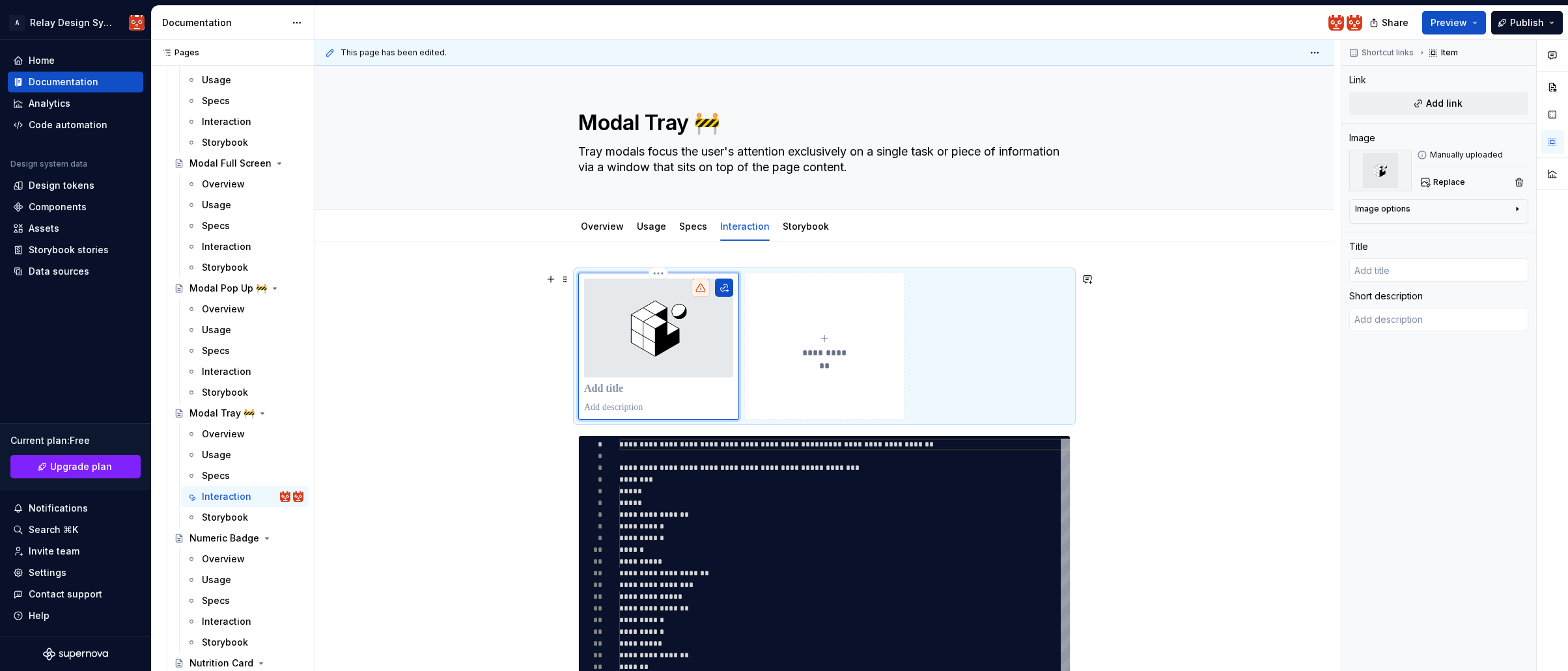
drag, startPoint x: 615, startPoint y: 389, endPoint x: 653, endPoint y: 392, distance: 38.1
click at [615, 389] on p at bounding box center [658, 389] width 149 height 13
type textarea "*"
type input "E"
type textarea "*"
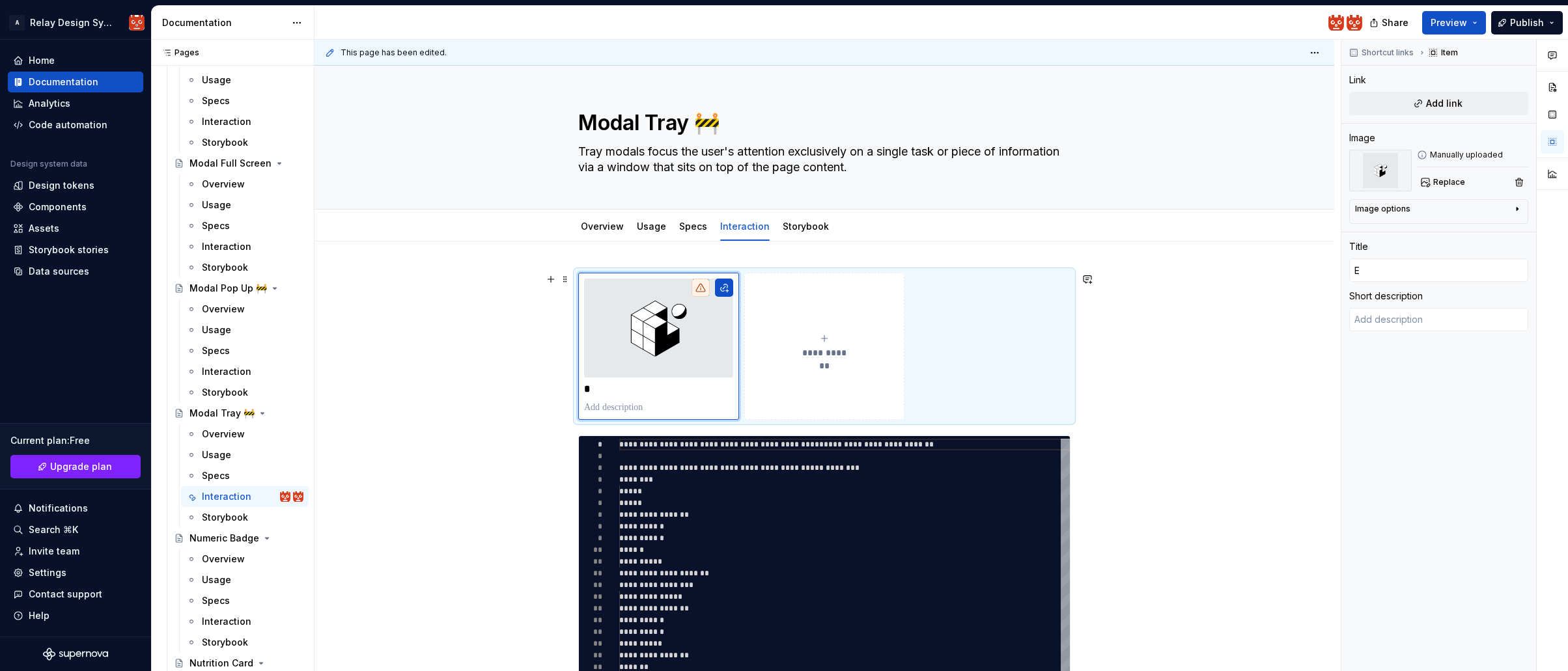
type input "Ex"
type textarea "*"
type input "Exp"
type textarea "*"
type input "Expo"
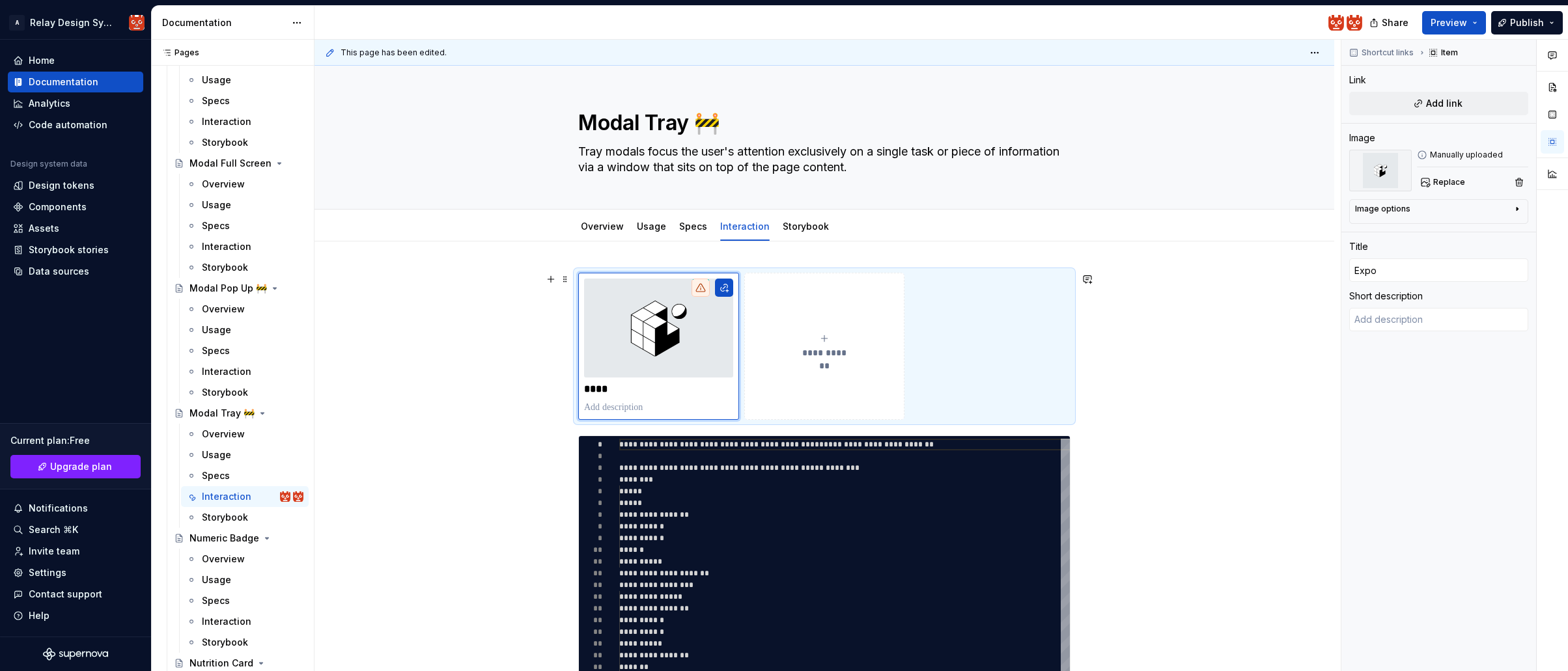
type textarea "*"
type input "Expos"
type textarea "*"
type input "Expo"
type textarea "*"
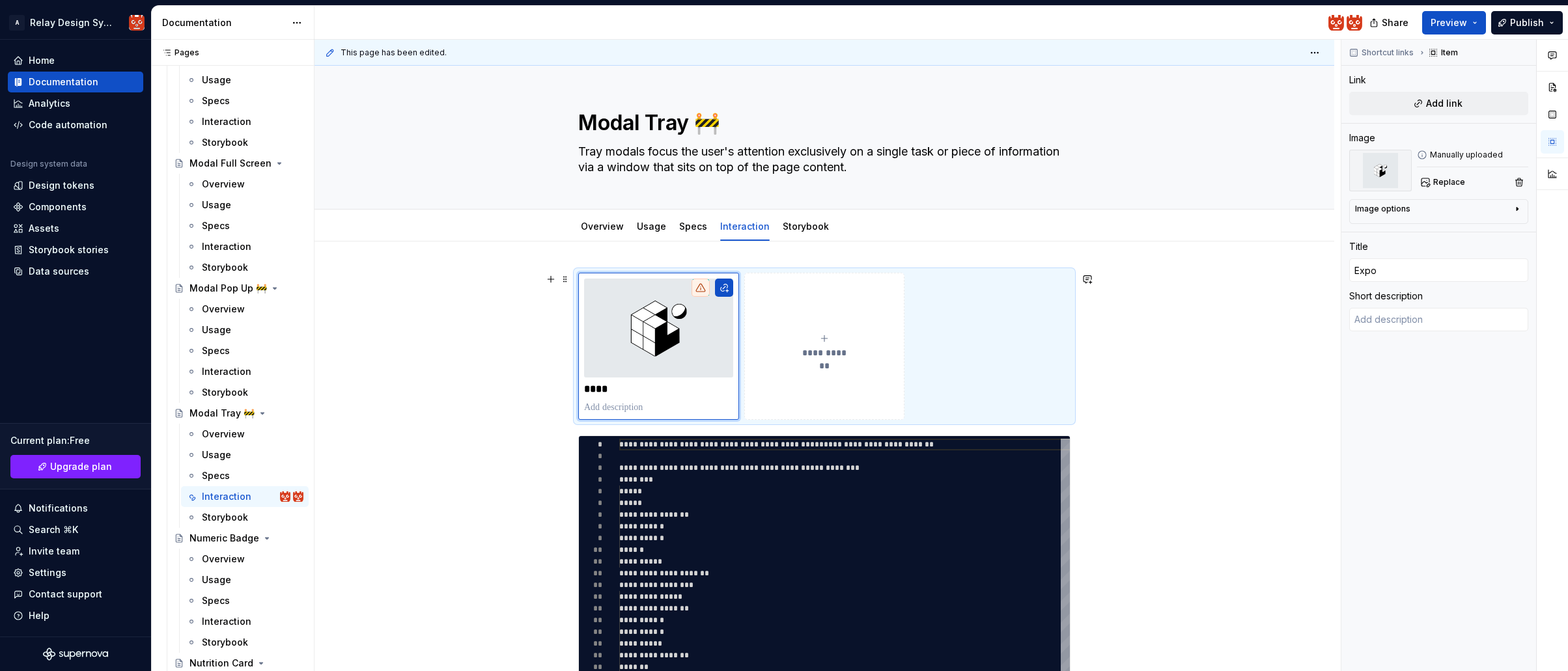
type input "Expo"
type textarea "*"
type input "Expo S"
type textarea "*"
type input "Expo Sn"
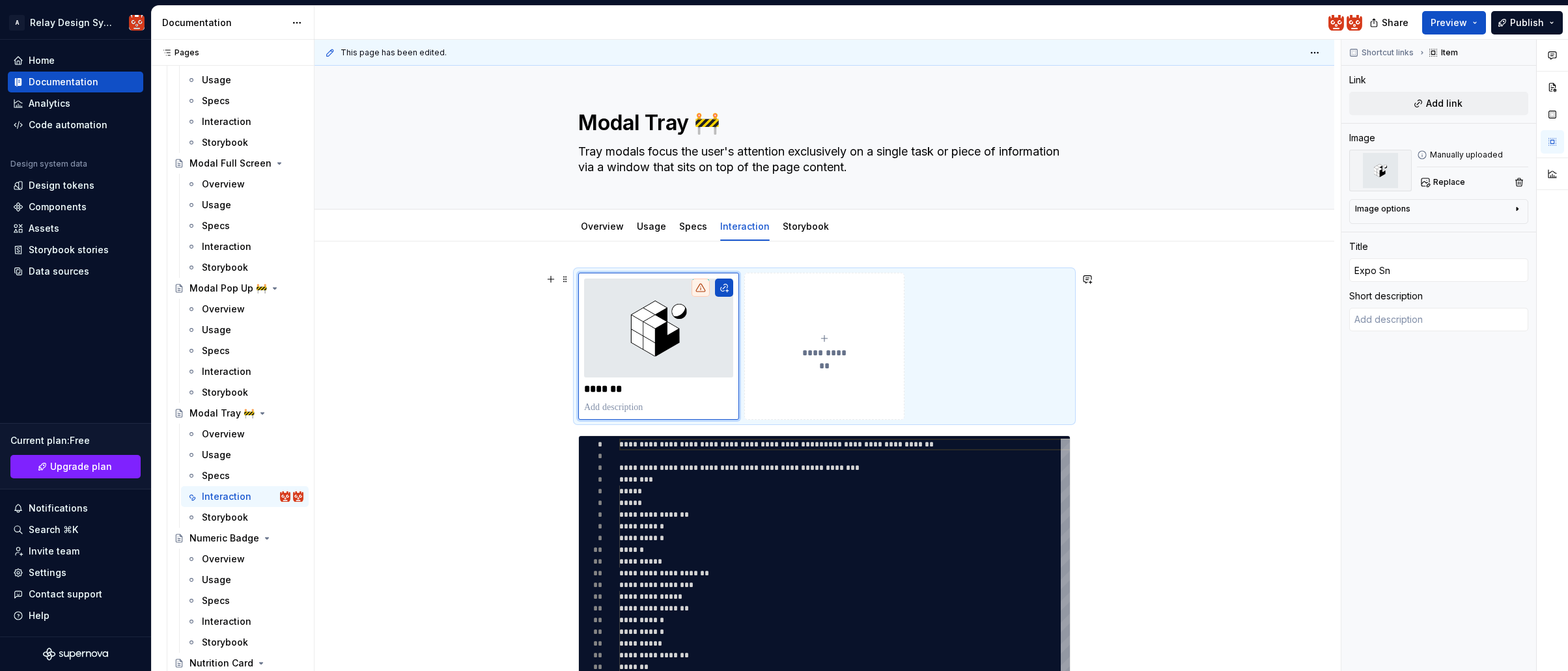
type textarea "*"
type input "Expo Sna"
type textarea "*"
type input "Expo Snac"
type textarea "*"
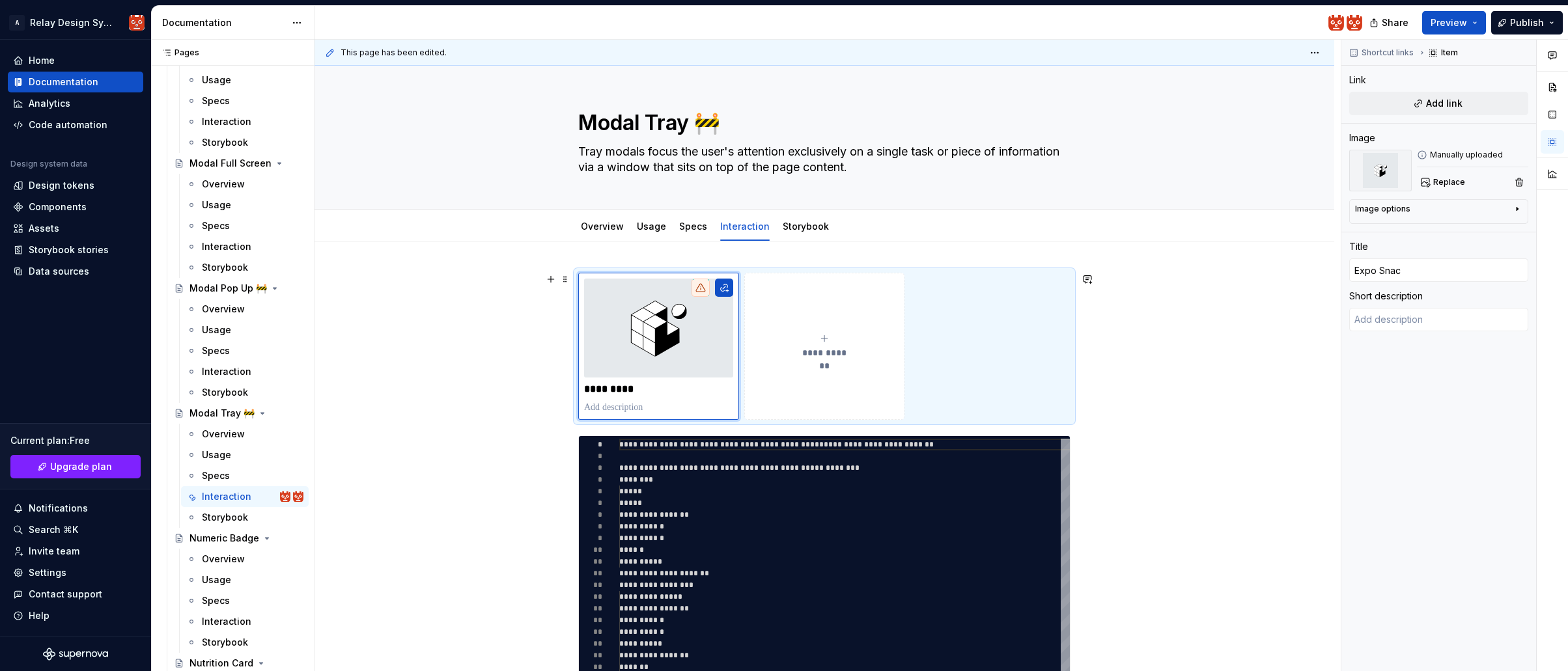
type input "Expo Snack"
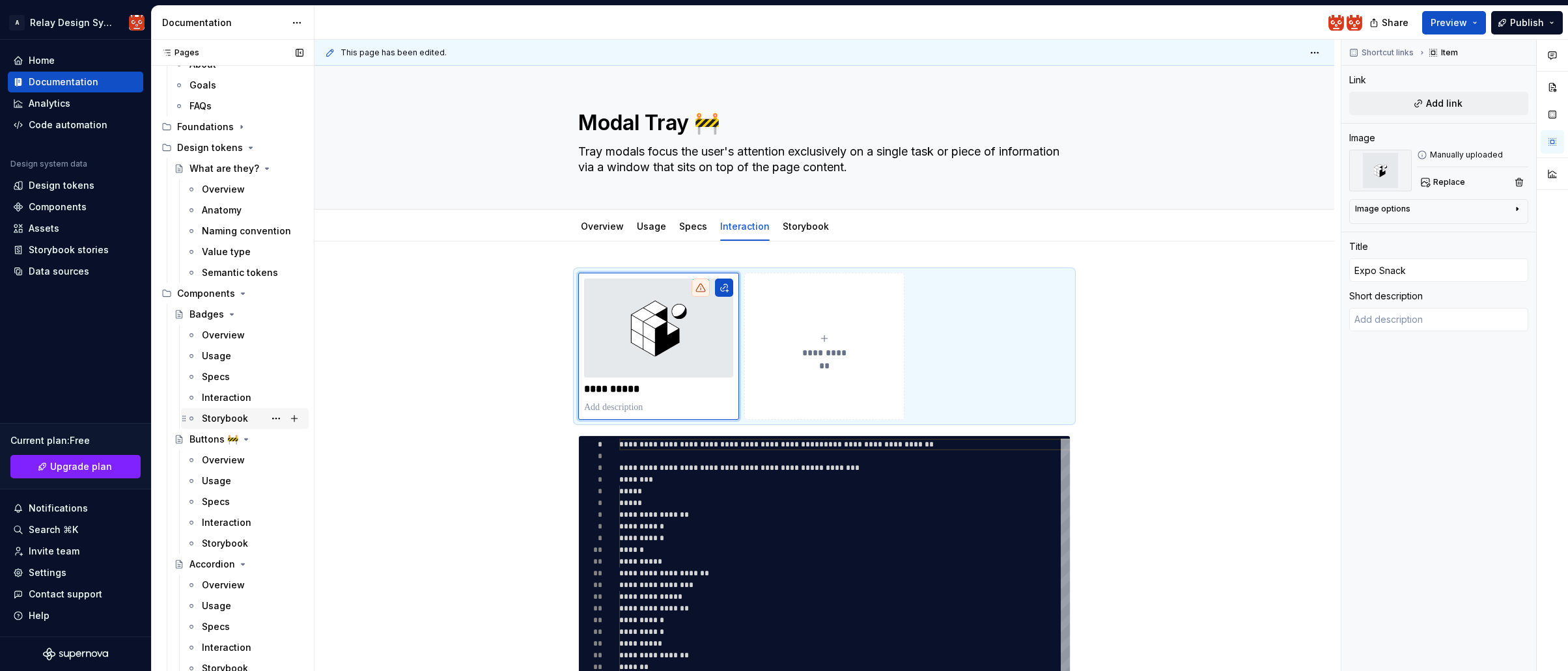
scroll to position [99, 0]
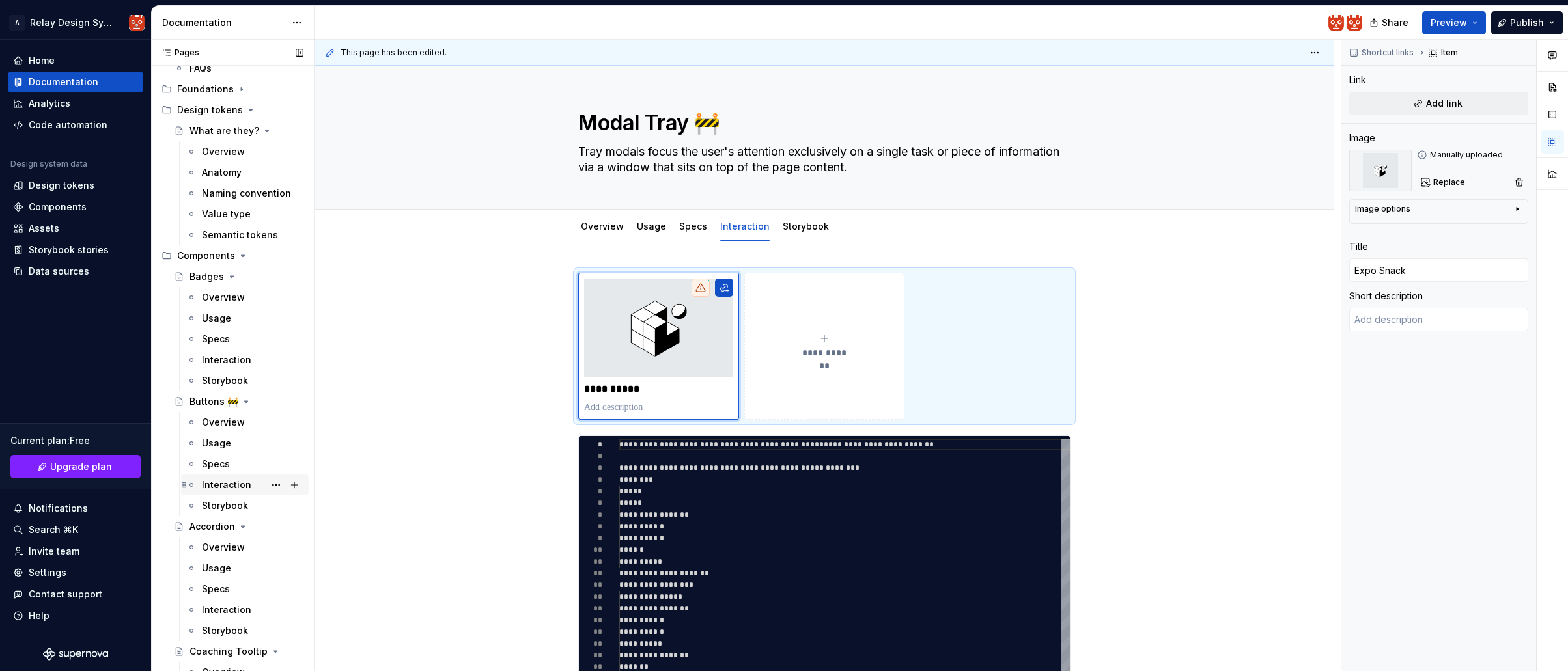
click at [227, 485] on div "Interaction" at bounding box center [226, 485] width 50 height 13
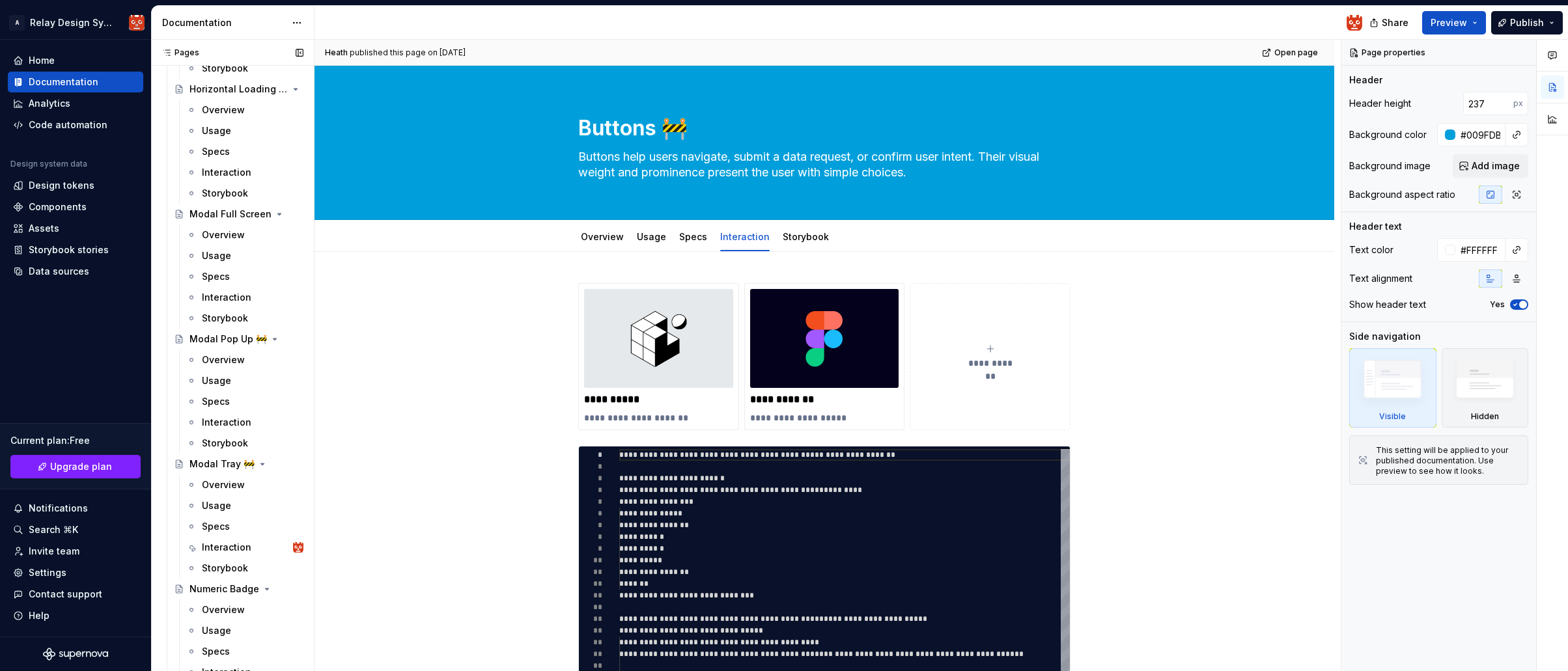
scroll to position [1672, 0]
click at [221, 541] on div "Interaction" at bounding box center [226, 536] width 50 height 13
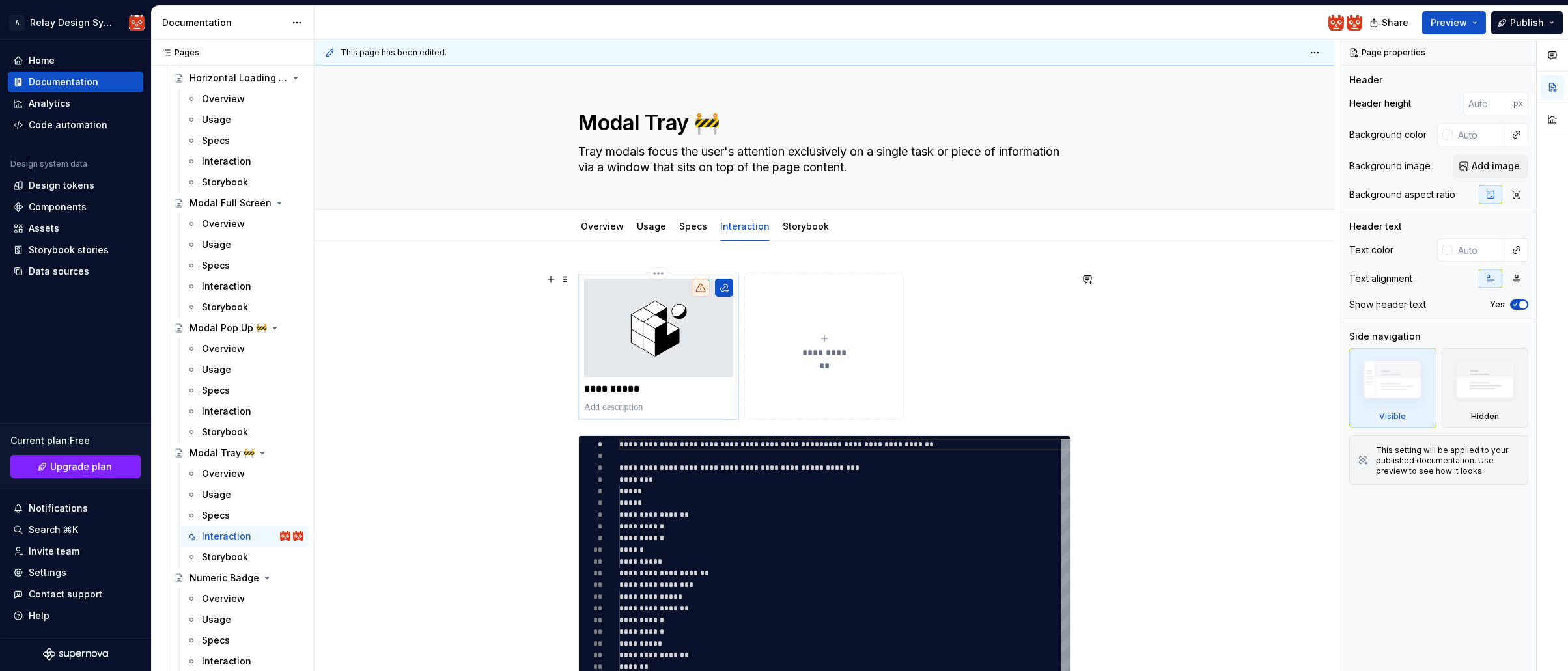
click at [613, 409] on p at bounding box center [658, 408] width 149 height 13
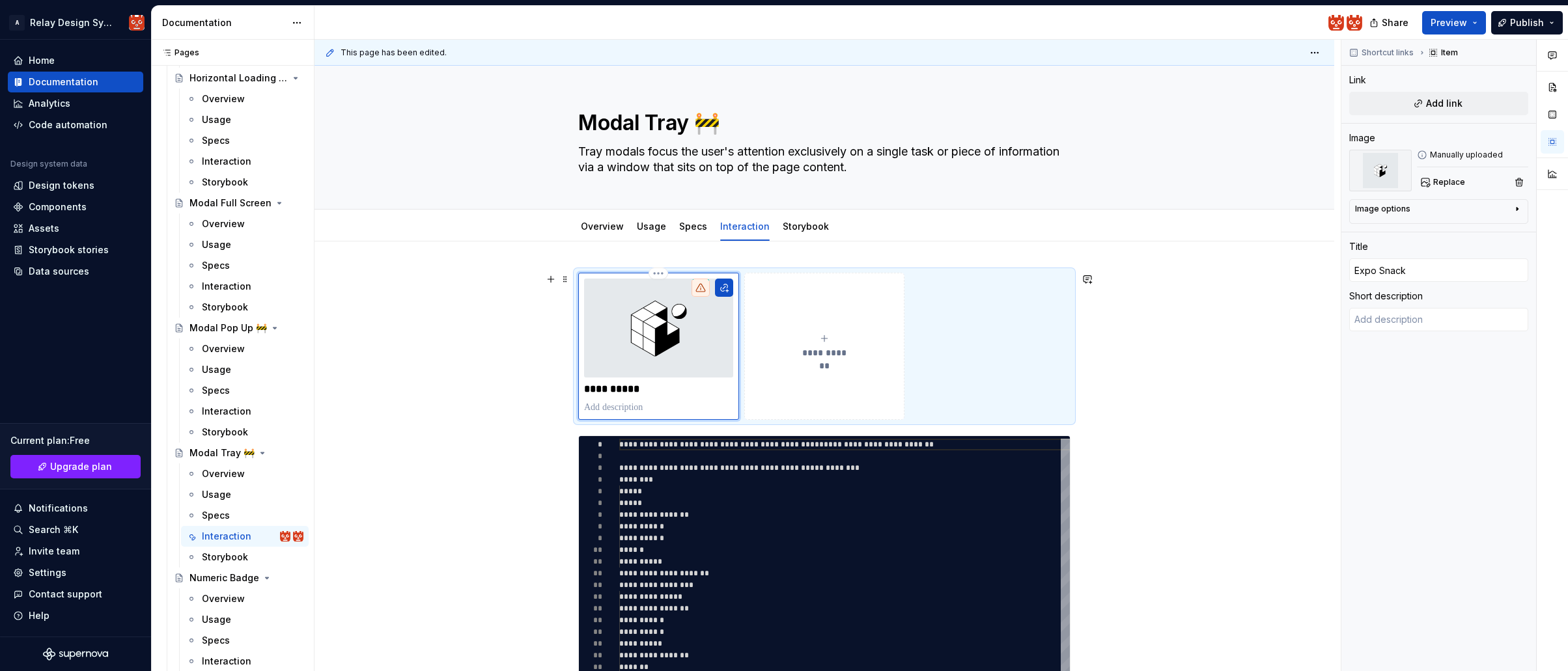
click at [618, 389] on p "**********" at bounding box center [658, 389] width 149 height 13
type textarea "*"
type input "Expo nack"
type textarea "*"
type input "Expo snack"
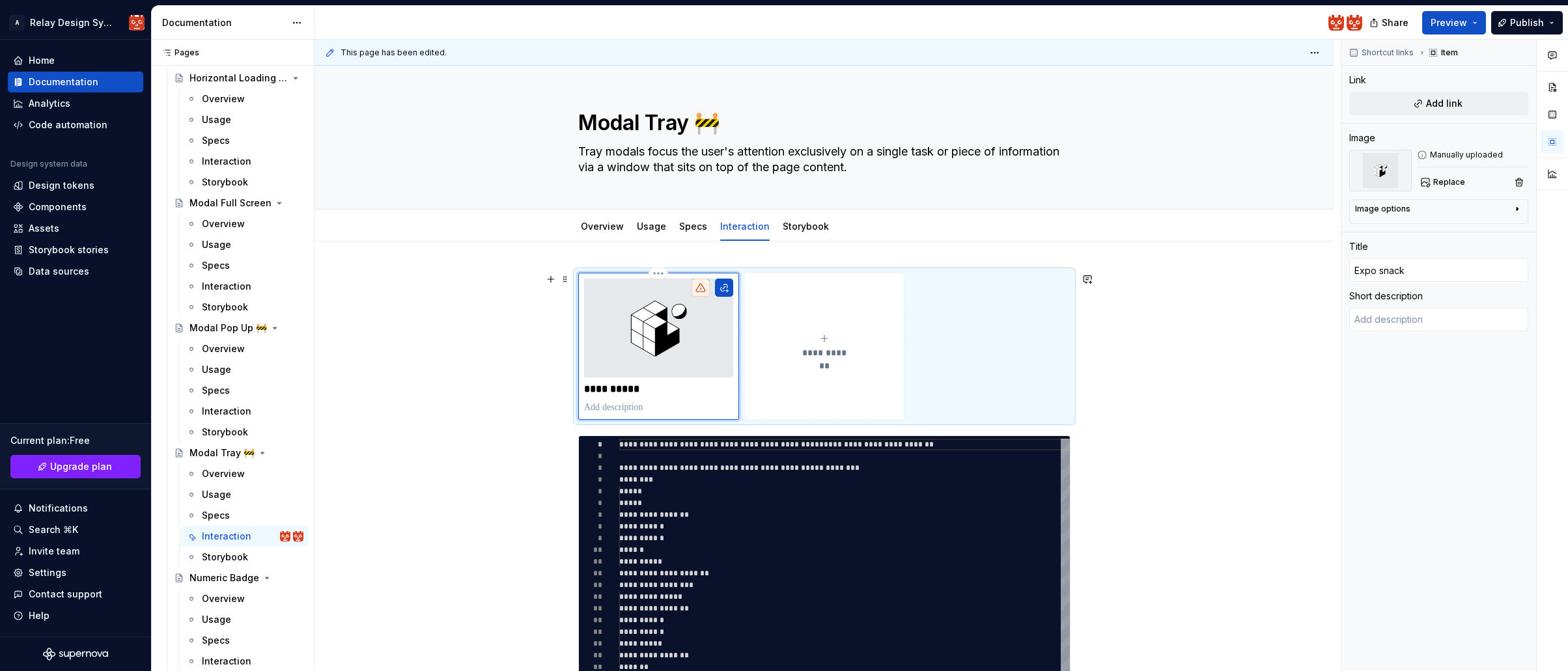
drag, startPoint x: 618, startPoint y: 411, endPoint x: 624, endPoint y: 411, distance: 6.0
click at [618, 411] on p at bounding box center [658, 408] width 149 height 13
type textarea "*"
type textarea "W"
type textarea "*"
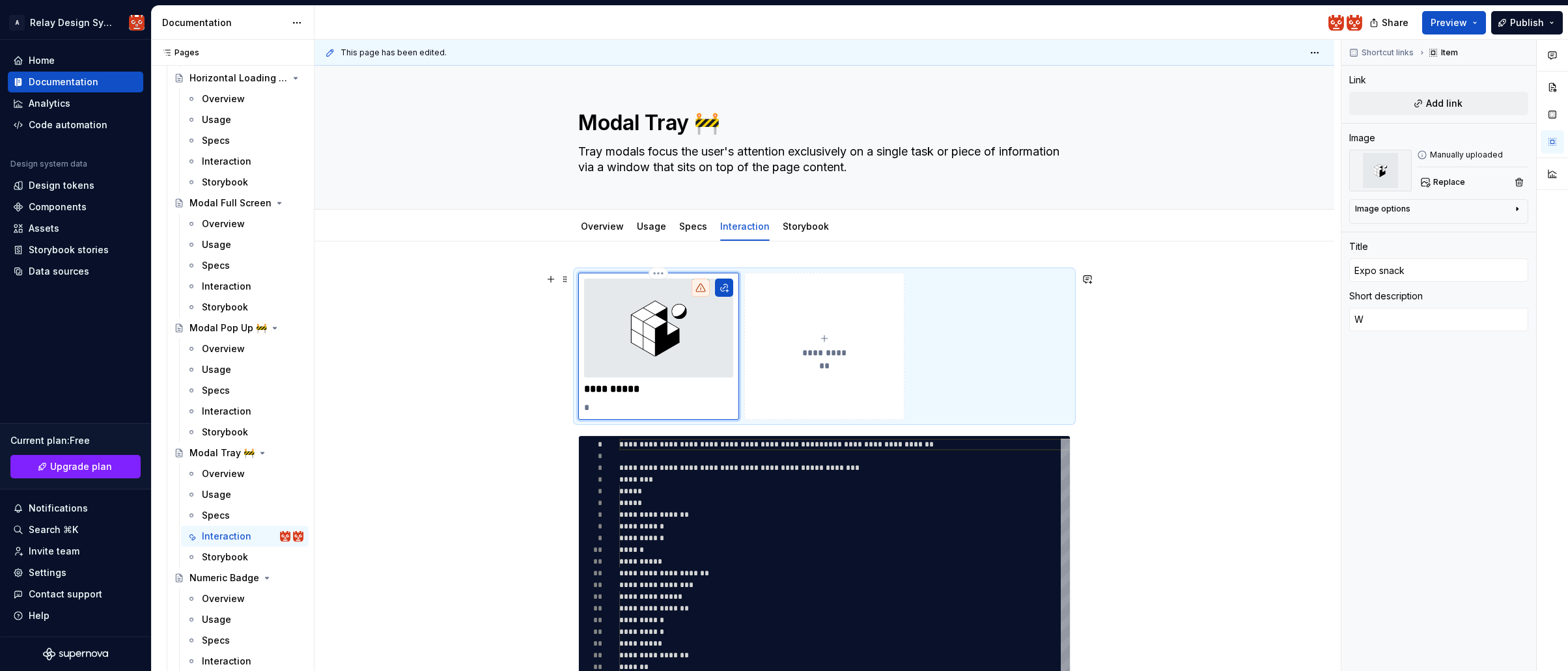
type textarea "Wo"
type textarea "*"
type textarea "Wor"
type textarea "*"
type textarea "Work"
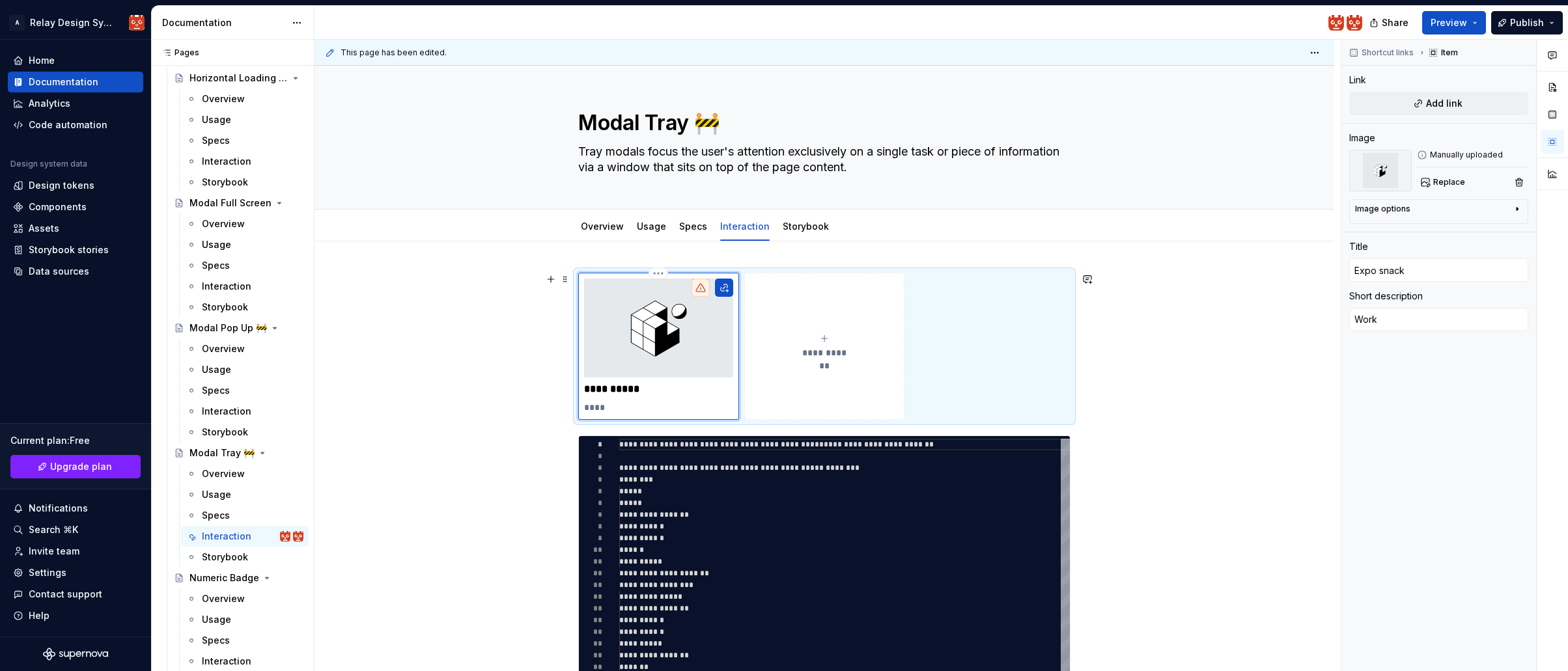
type textarea "*"
type textarea "Worki"
type textarea "*"
type textarea "Workin"
type textarea "*"
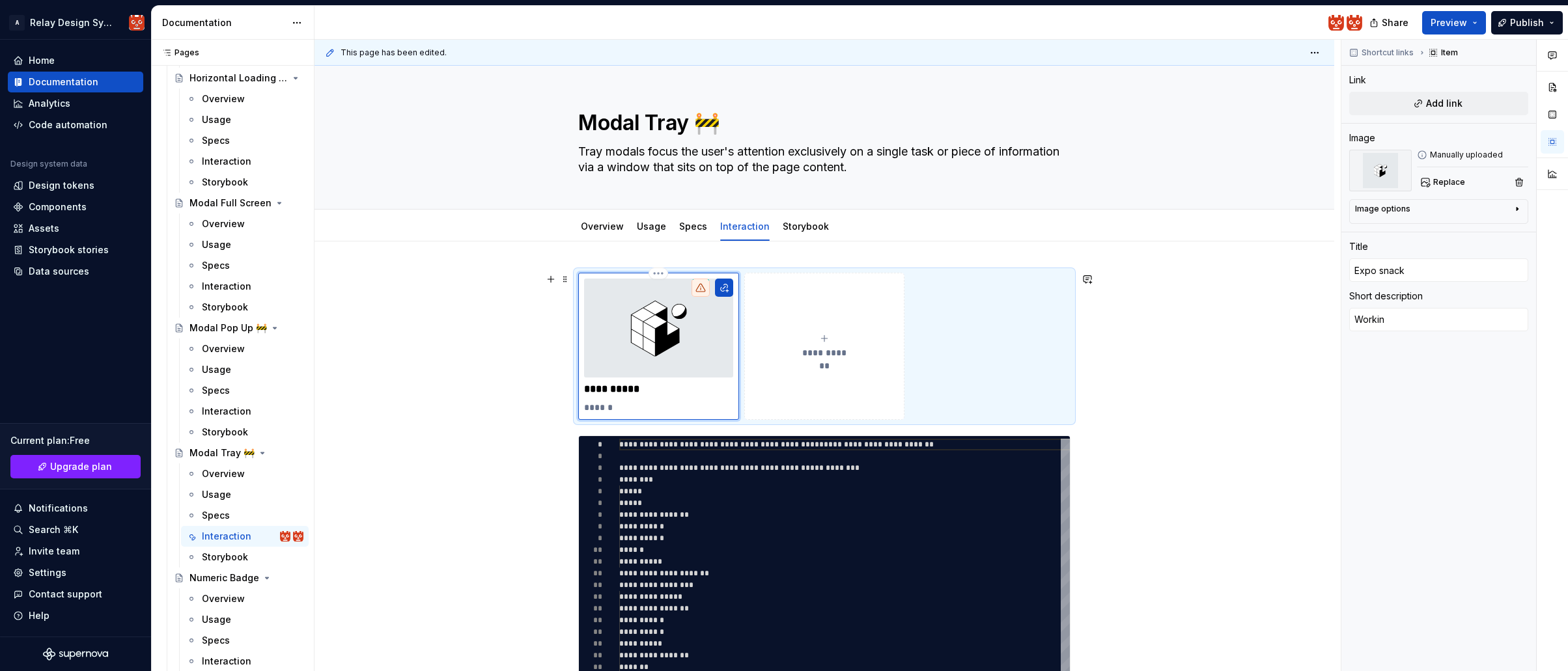
type textarea "Working"
type textarea "*"
type textarea "Working"
type textarea "*"
type textarea "Working e"
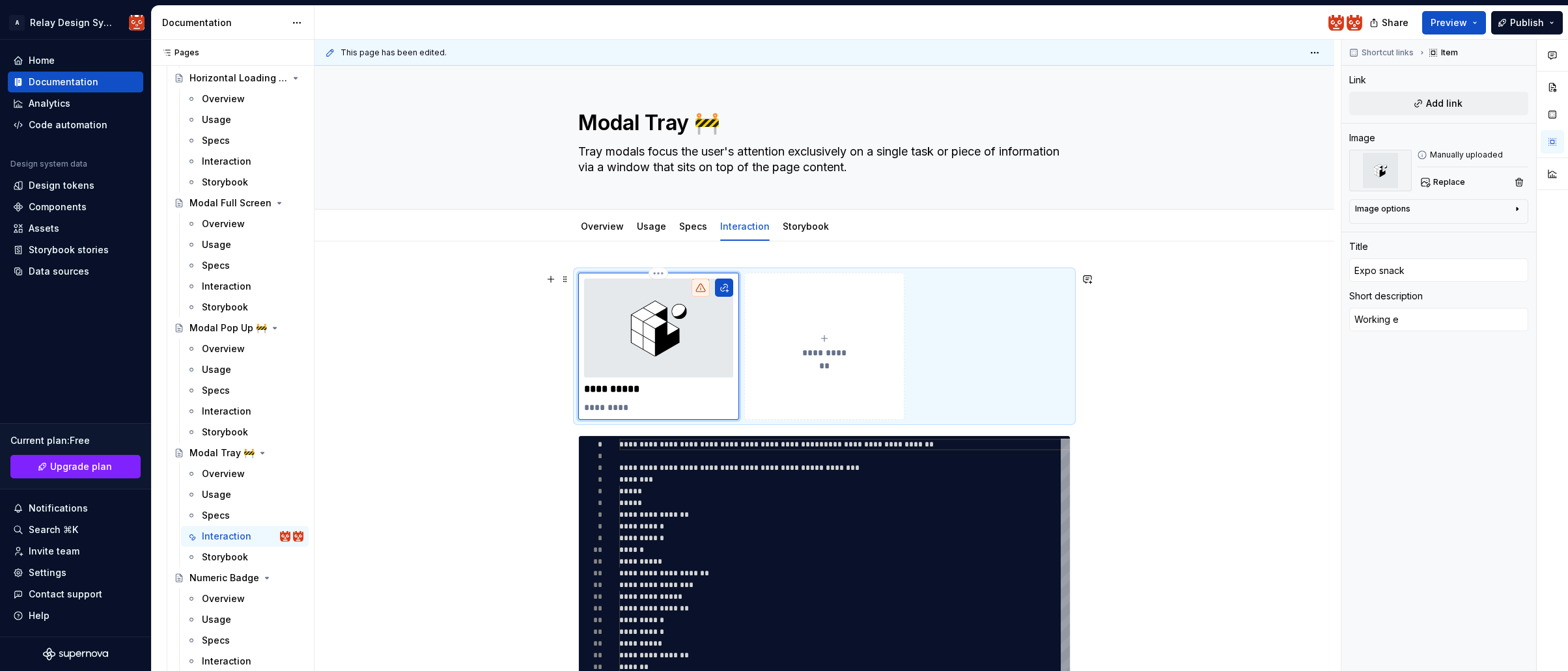
type textarea "*"
type textarea "Working ex"
type textarea "*"
type textarea "Working exa"
type textarea "*"
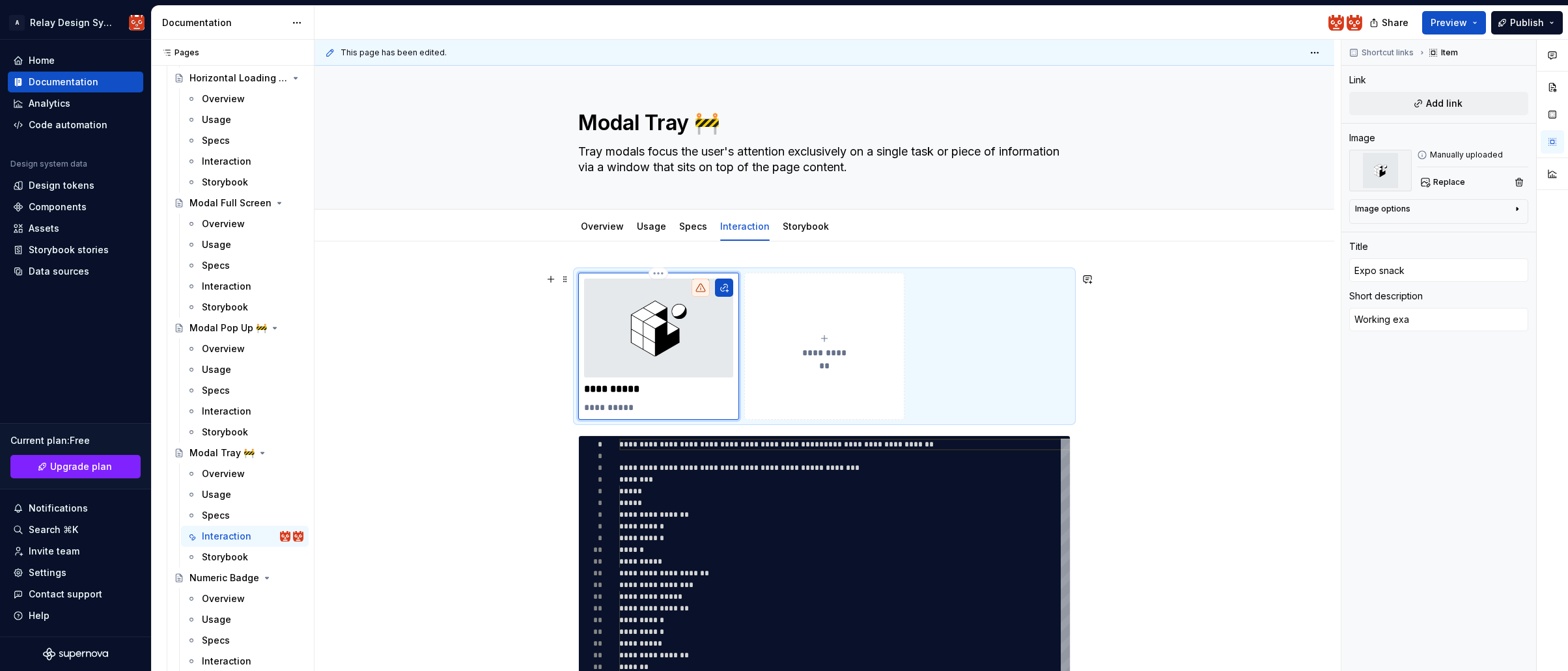
type textarea "Working exam"
type textarea "*"
type textarea "Working examp"
type textarea "*"
type textarea "Working exampl"
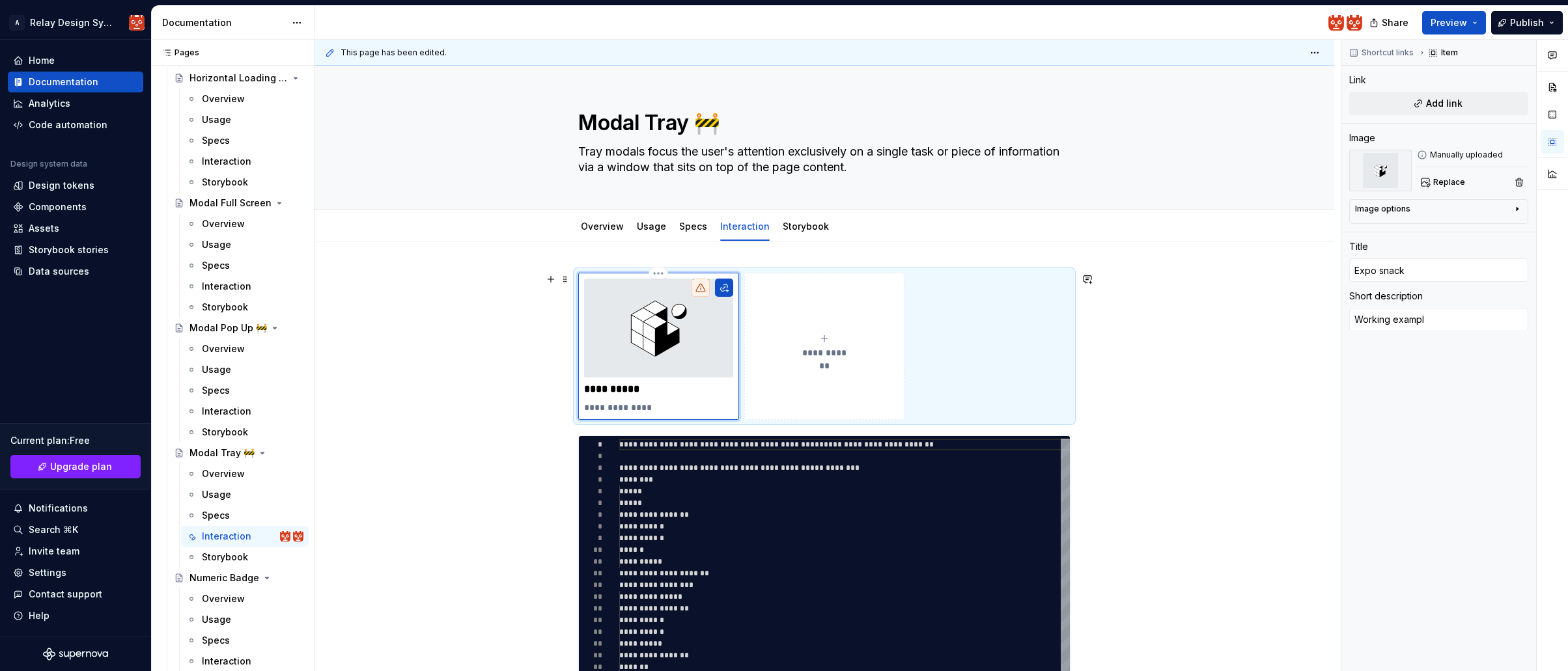
type textarea "*"
type textarea "Working example"
type textarea "*"
type textarea "Working example"
type textarea "*"
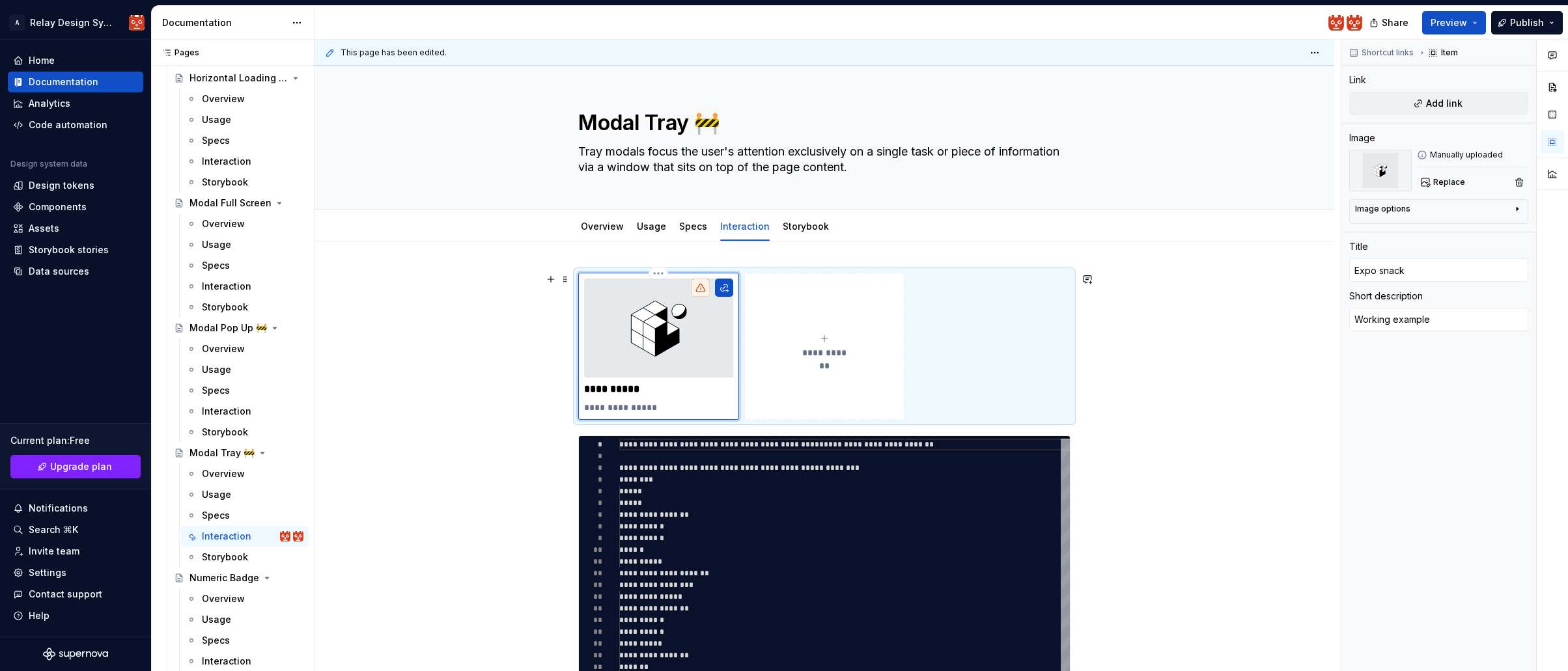
type textarea "Working example &"
type textarea "*"
type textarea "Working example &"
type textarea "*"
type textarea "Working example & c"
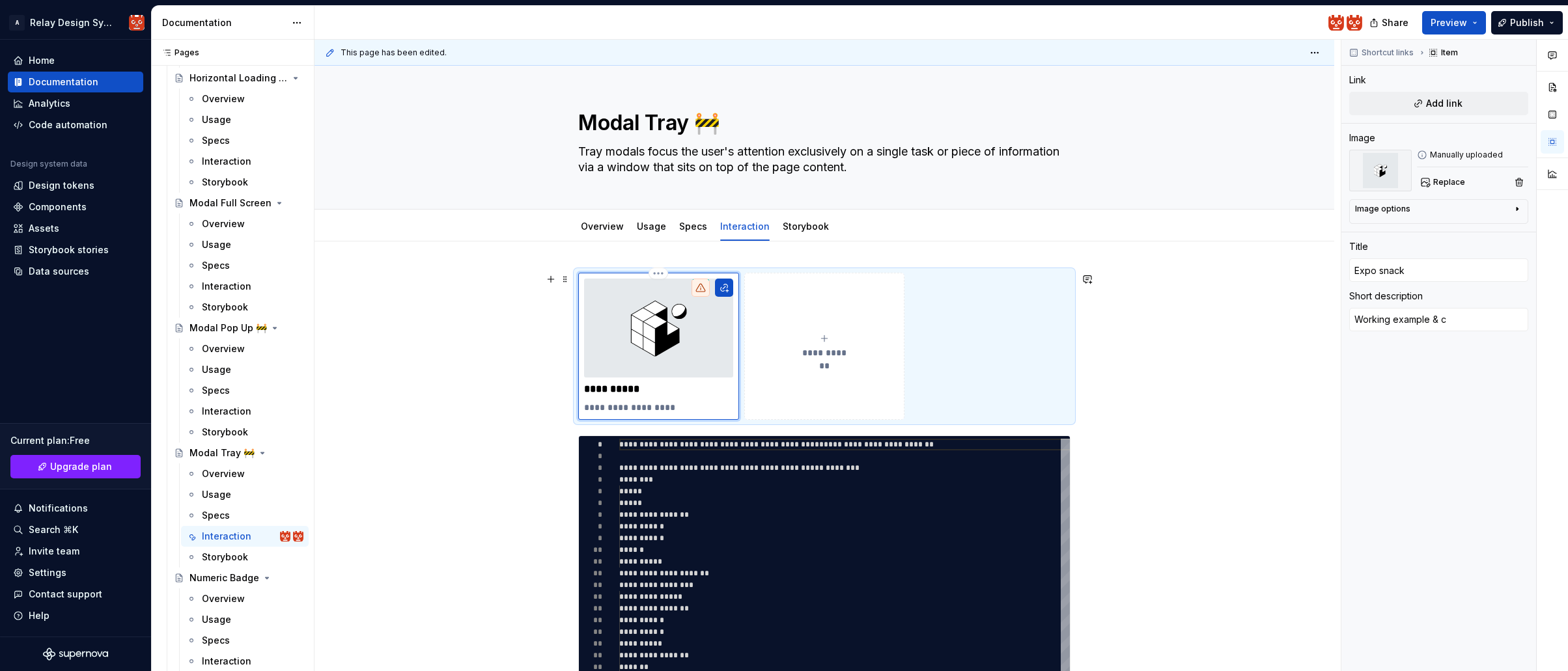
type textarea "*"
type textarea "Working example & co"
type textarea "*"
type textarea "Working example & cod"
type textarea "*"
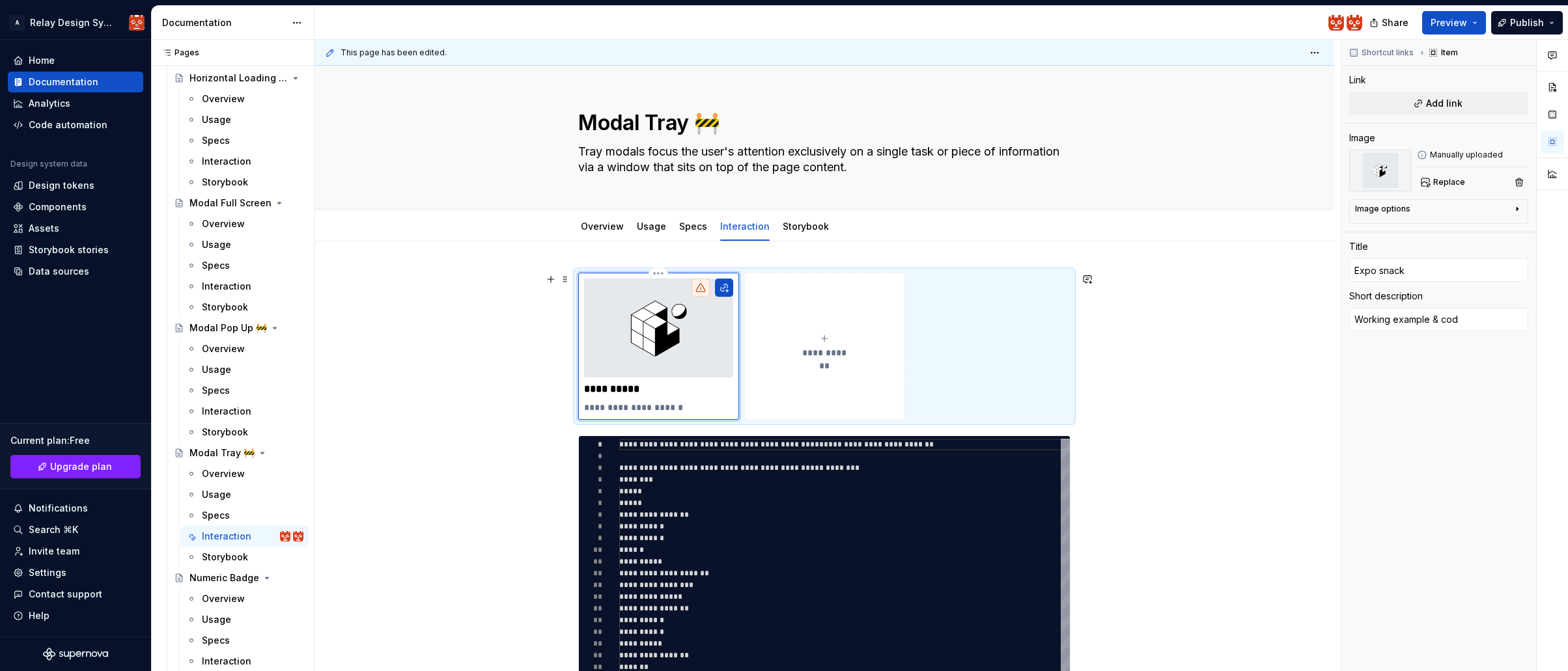
type textarea "Working example & code"
click at [797, 370] on button "**********" at bounding box center [824, 346] width 161 height 147
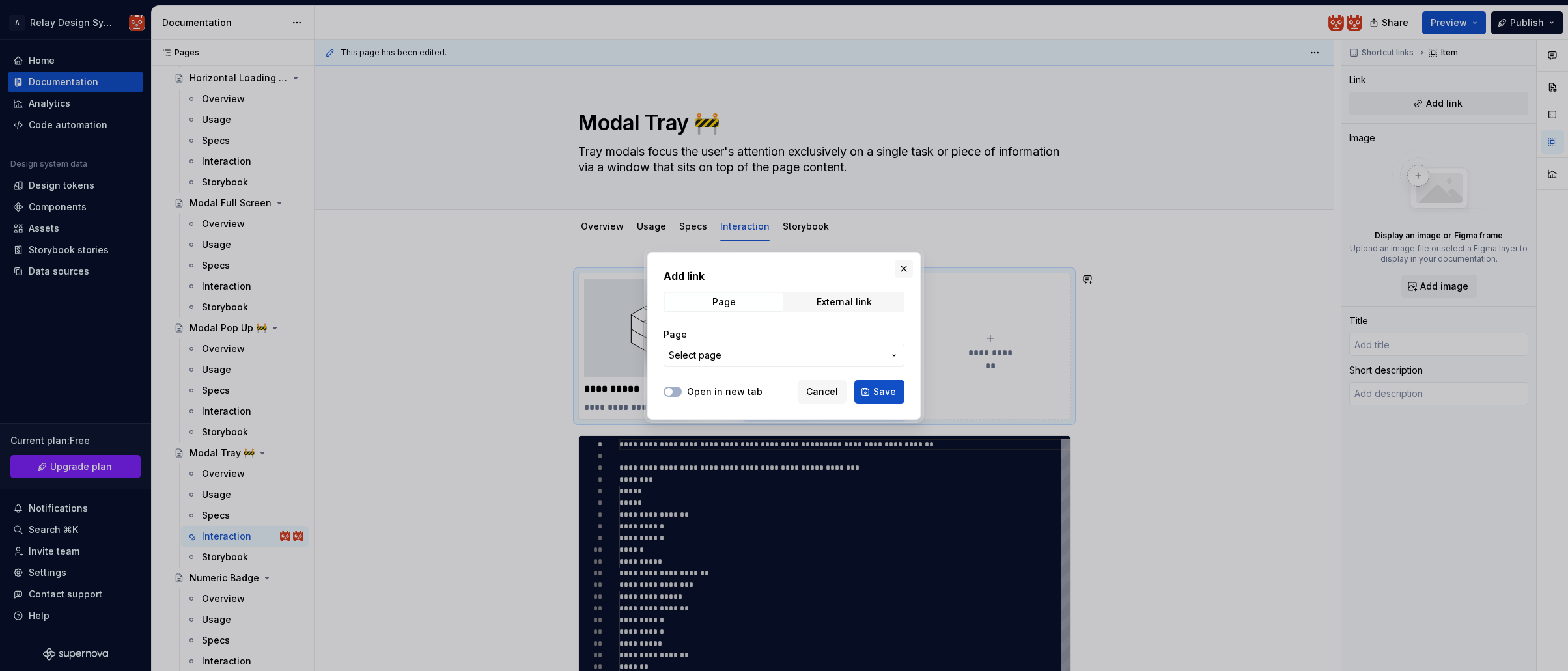
click at [904, 267] on button "button" at bounding box center [903, 269] width 18 height 18
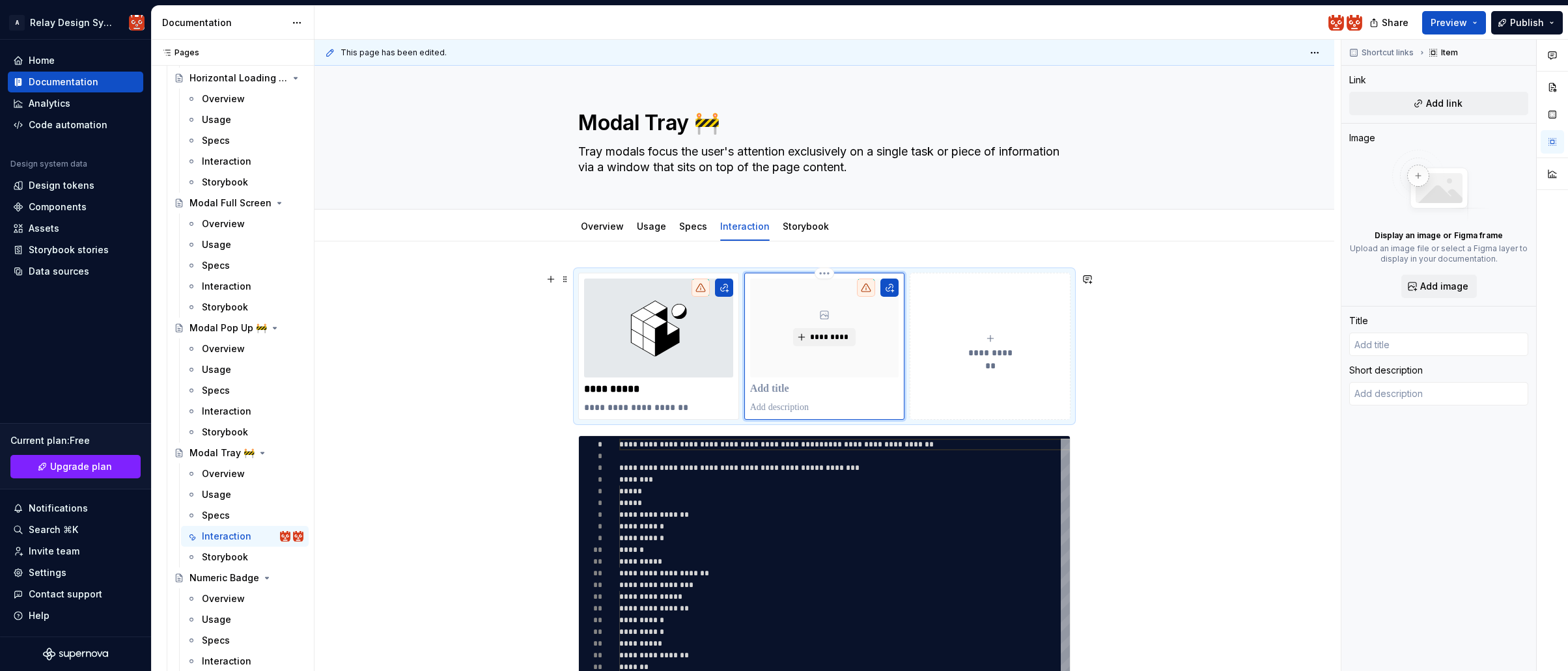
click at [772, 390] on p at bounding box center [824, 389] width 149 height 13
type textarea "*"
type input "M"
type textarea "*"
type input "Mo"
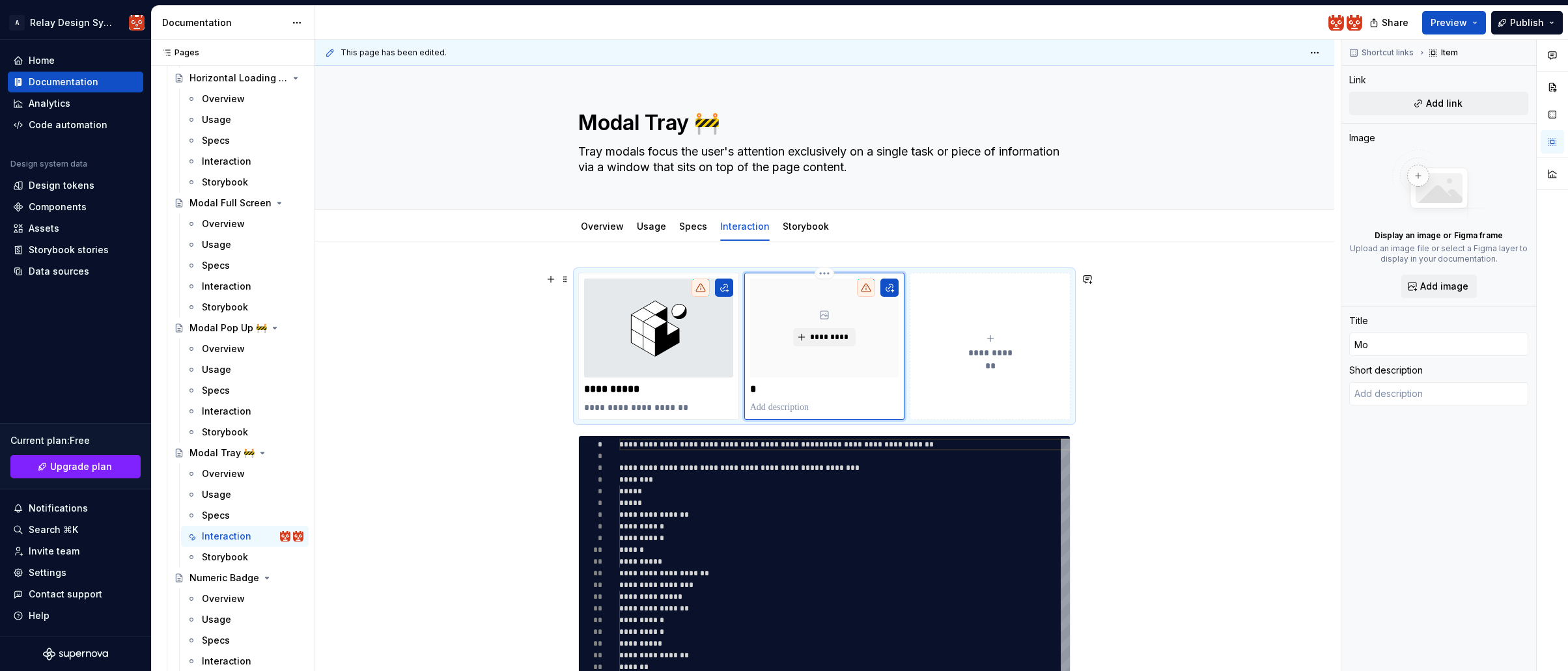
type textarea "*"
type input "Mot"
type textarea "*"
type input "Moti"
type textarea "*"
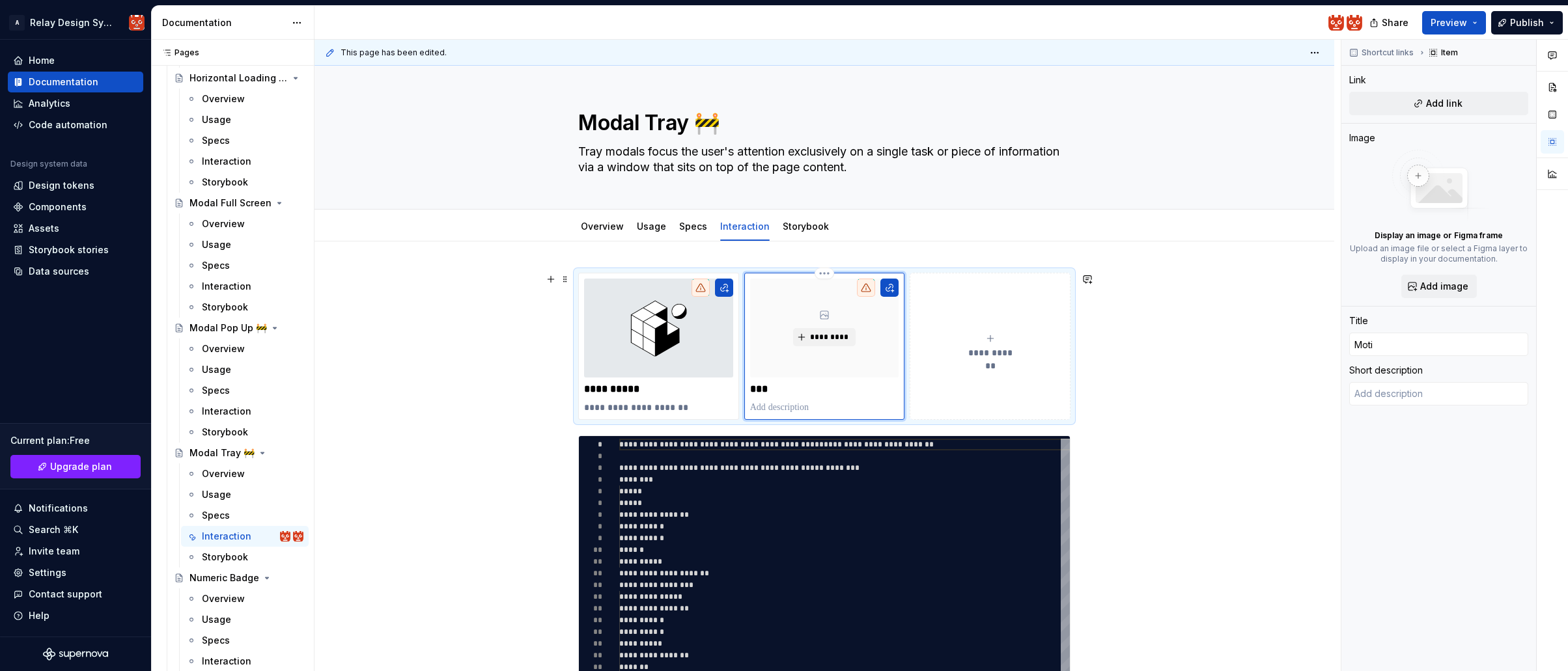
type input "Motio"
type textarea "*"
type input "Motion"
type textarea "*"
type input "Motion"
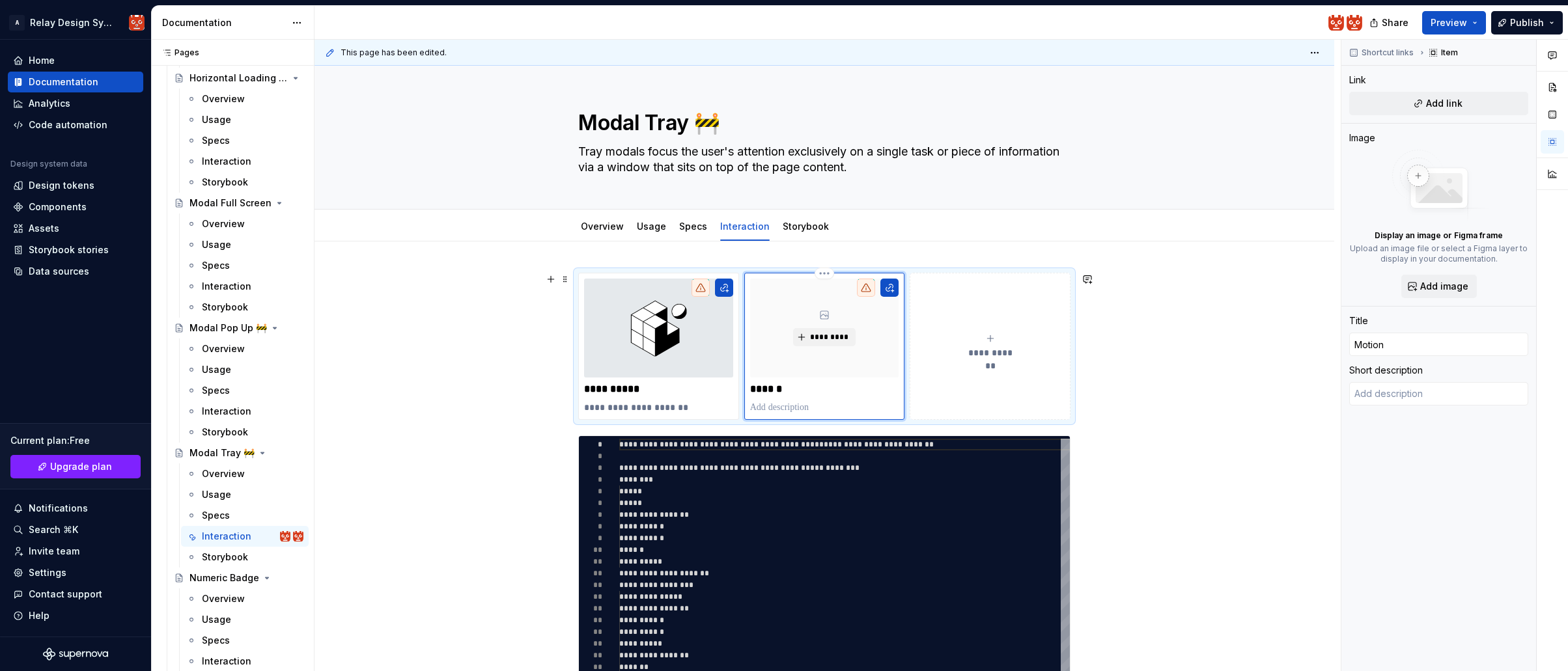
type textarea "*"
type input "Motion S"
type textarea "*"
type input "Motion Sp"
type textarea "*"
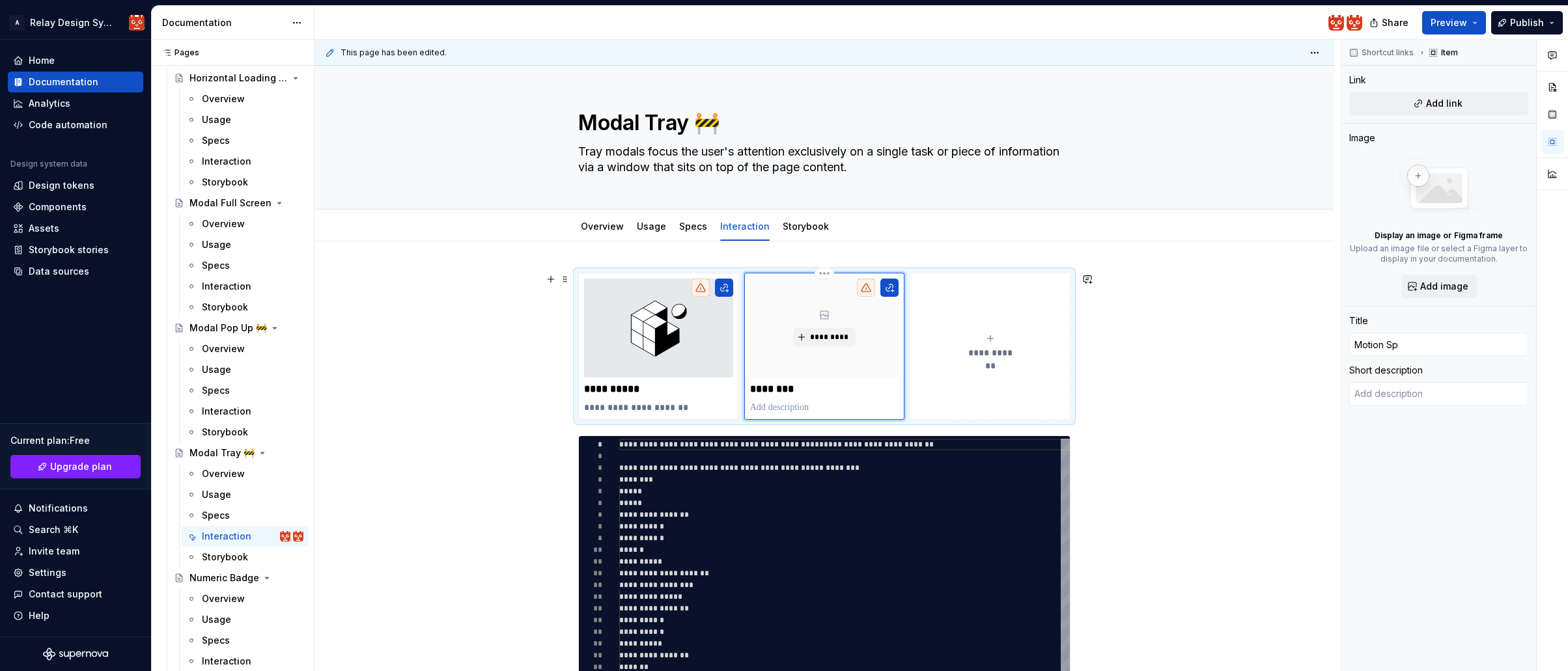
type input "Motion Spe"
type textarea "*"
type input "Motion Spec"
type textarea "*"
type input "Motion Specs"
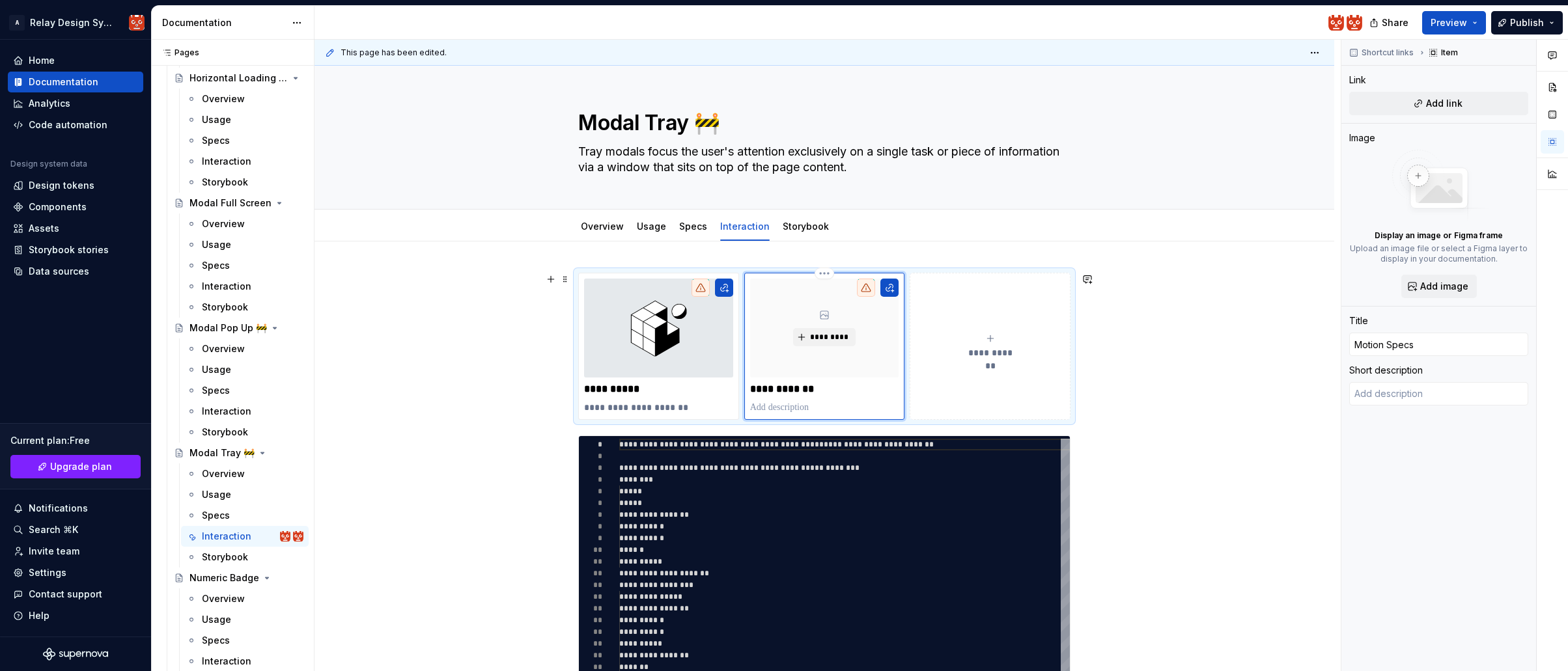
click at [807, 411] on p at bounding box center [824, 408] width 149 height 13
type textarea "*"
type textarea "A"
type textarea "*"
type textarea "An"
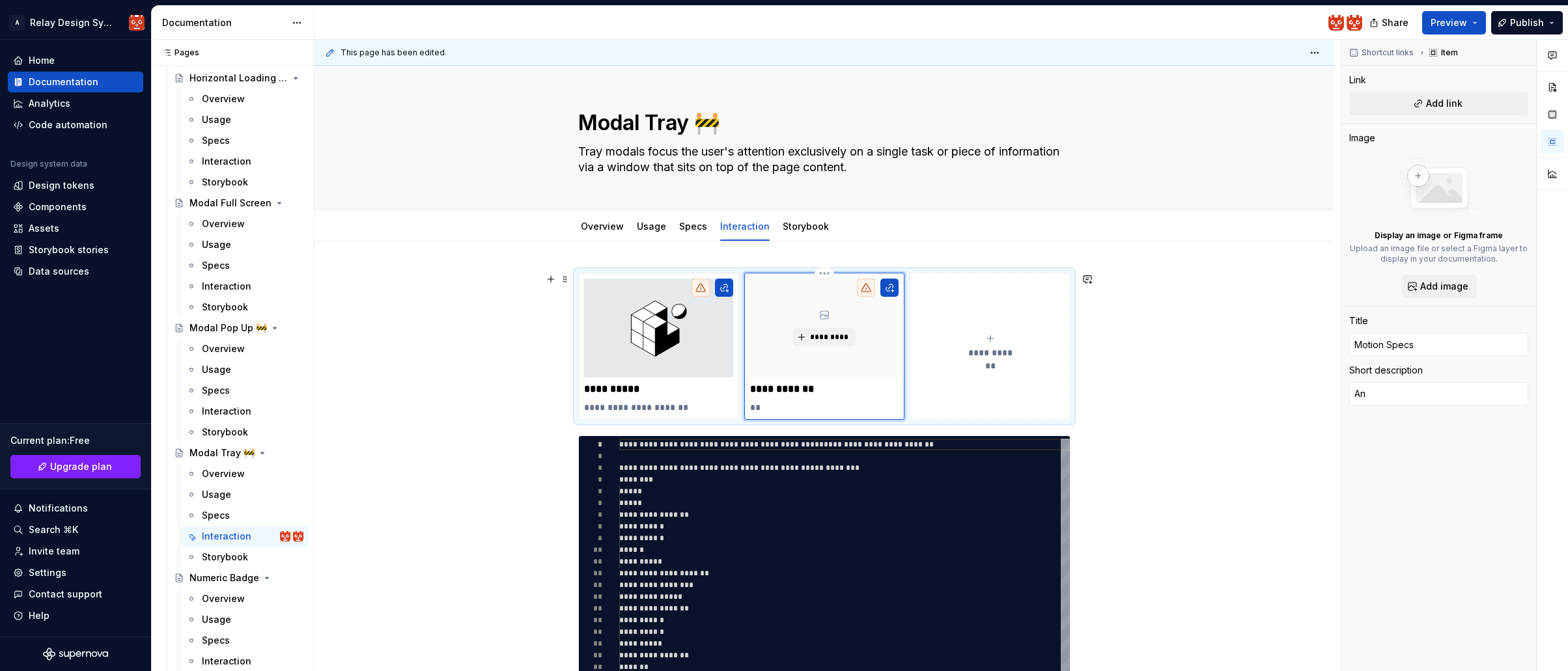
type textarea "*"
type textarea "[PERSON_NAME]"
type textarea "*"
type textarea "Anno"
type textarea "*"
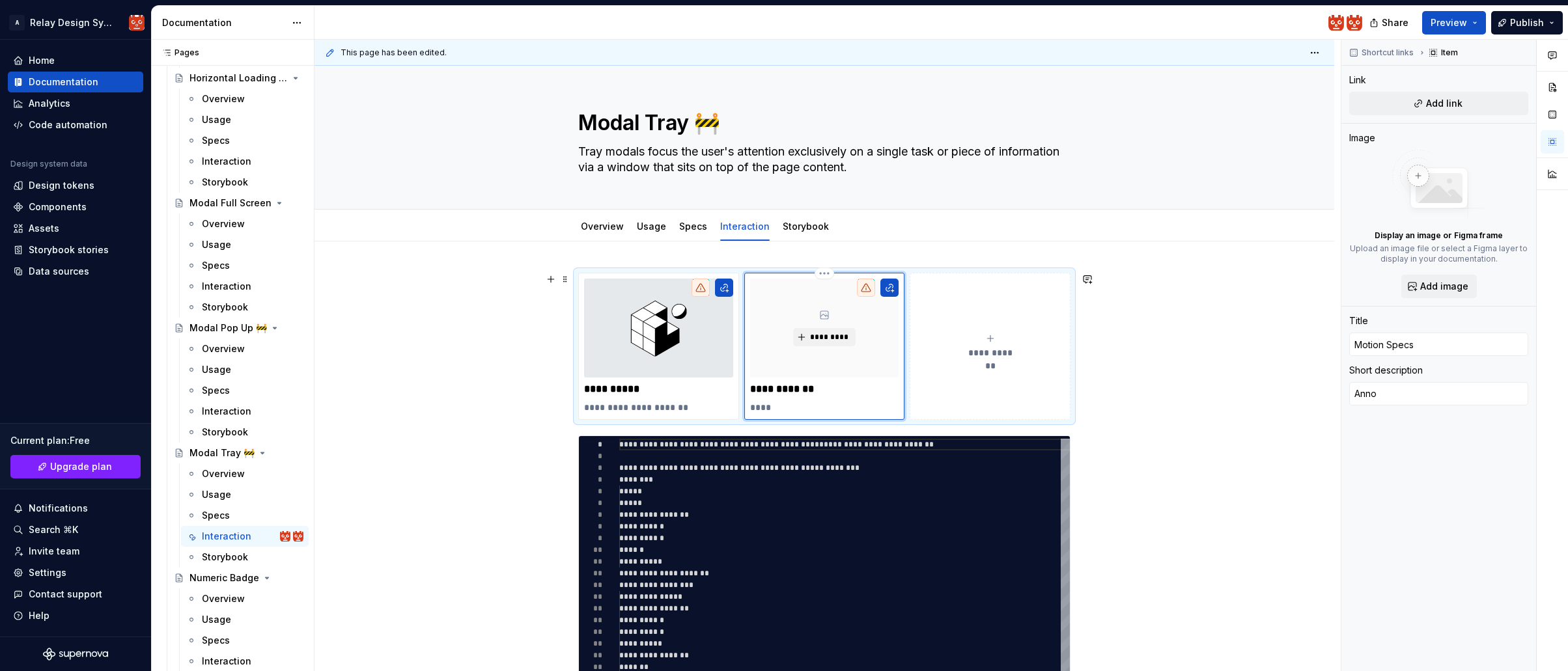
type textarea "Annot"
type textarea "*"
type textarea "Annota"
type textarea "*"
type textarea "Annotat"
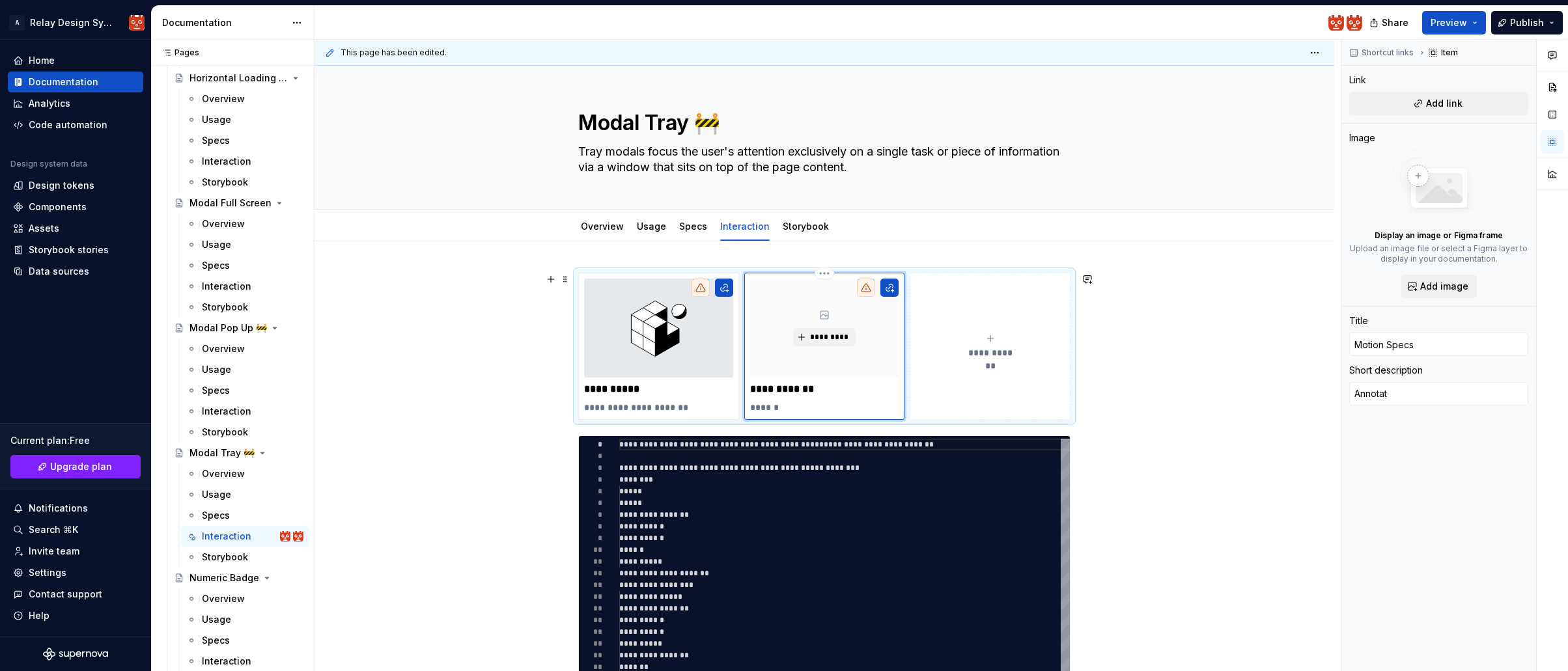
type textarea "*"
type textarea "Annotati"
type textarea "*"
type textarea "Annotatio"
type textarea "*"
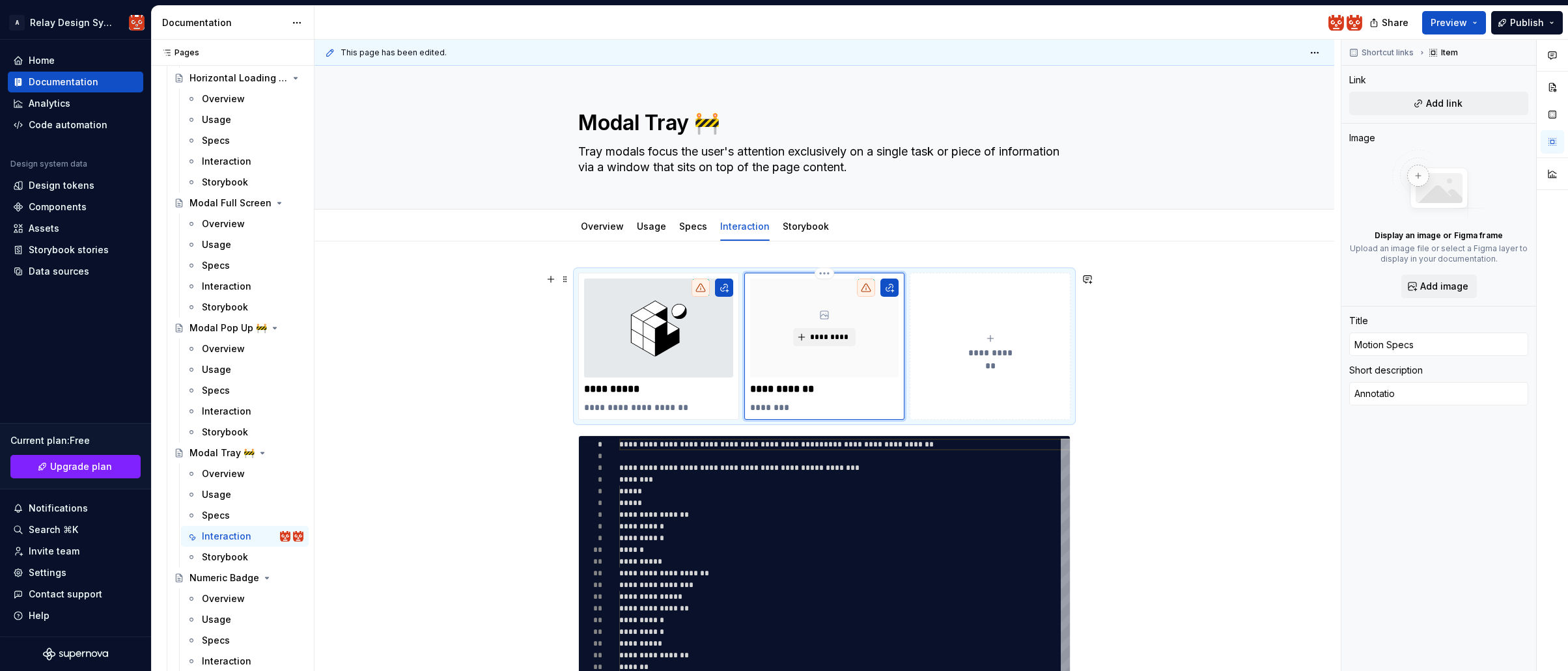
type textarea "Annotation"
type textarea "*"
type textarea "Annotations"
type textarea "*"
type textarea "Annotations"
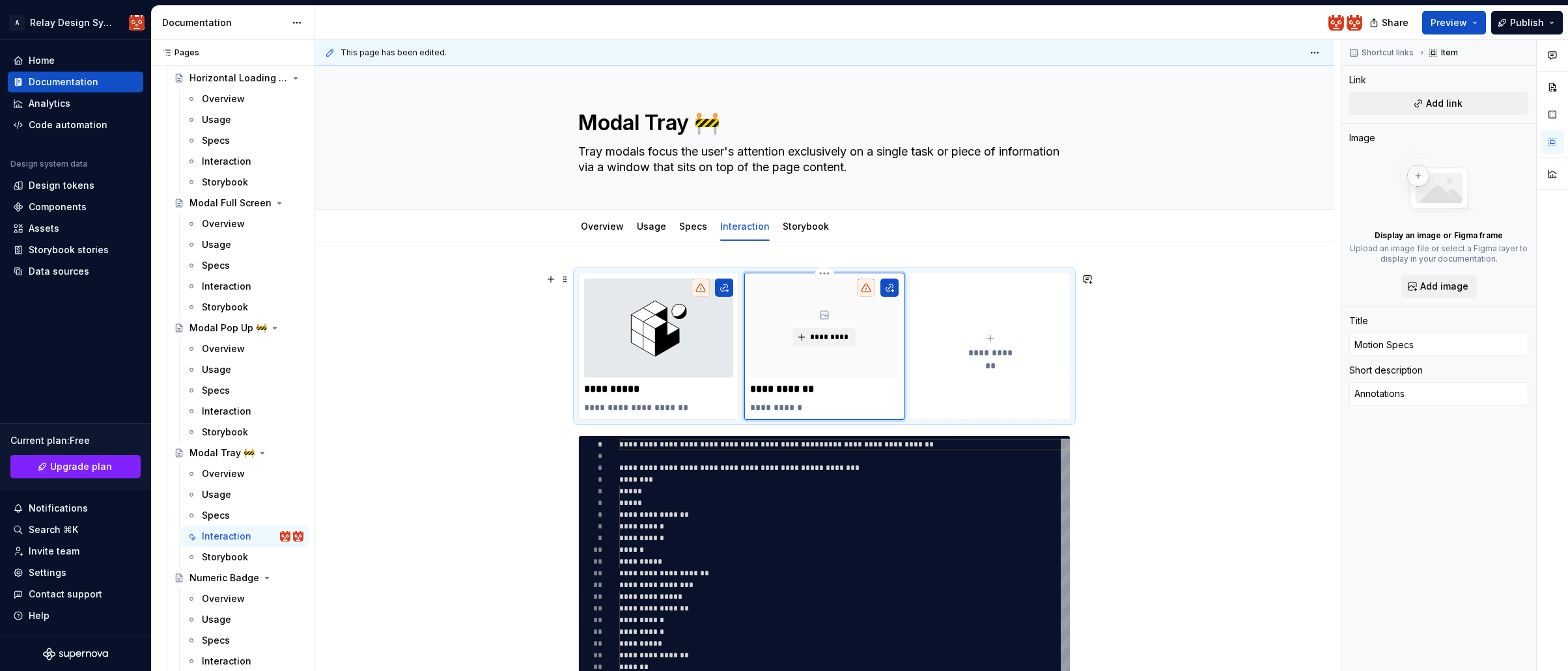
type textarea "*"
type textarea "Annotations i"
type textarea "*"
type textarea "Annotations in"
type textarea "*"
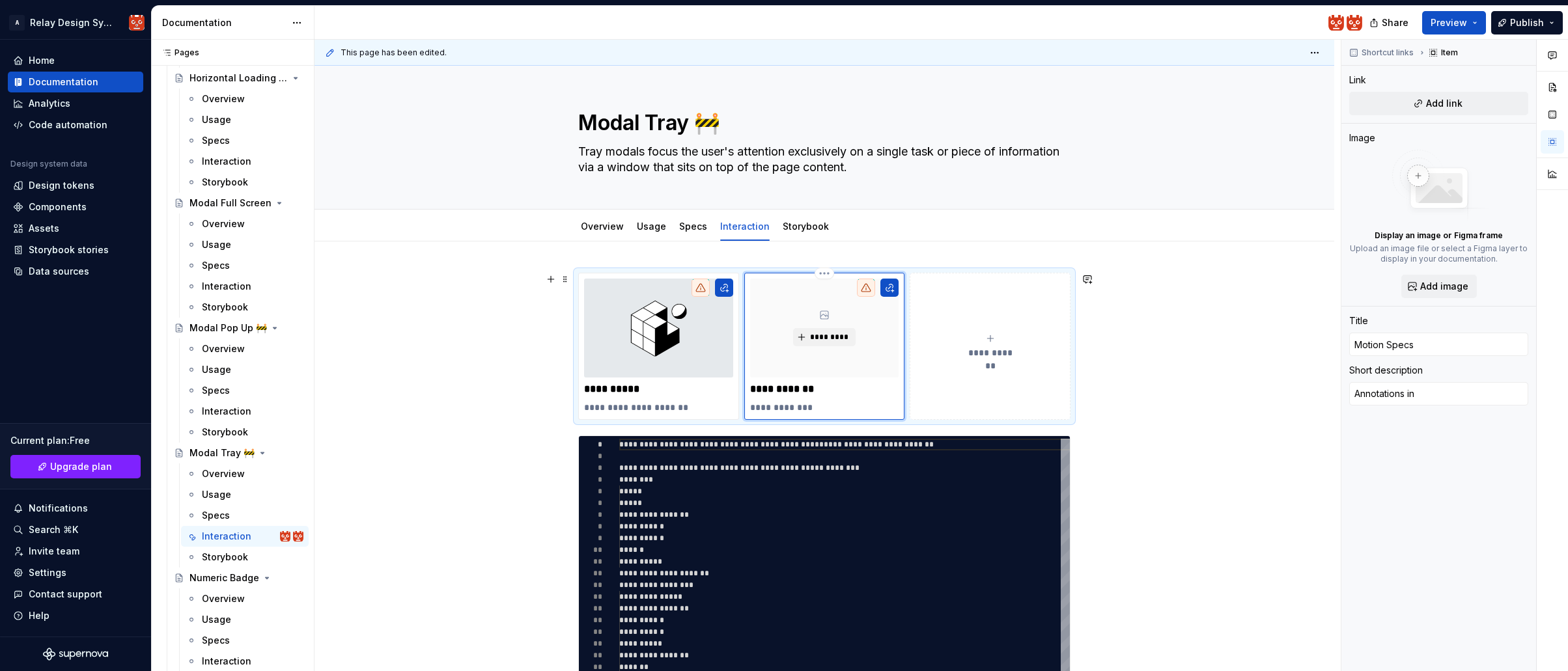
type textarea "Annotations in"
type textarea "*"
type textarea "Annotations in F"
type textarea "*"
type textarea "Annotations in Fi"
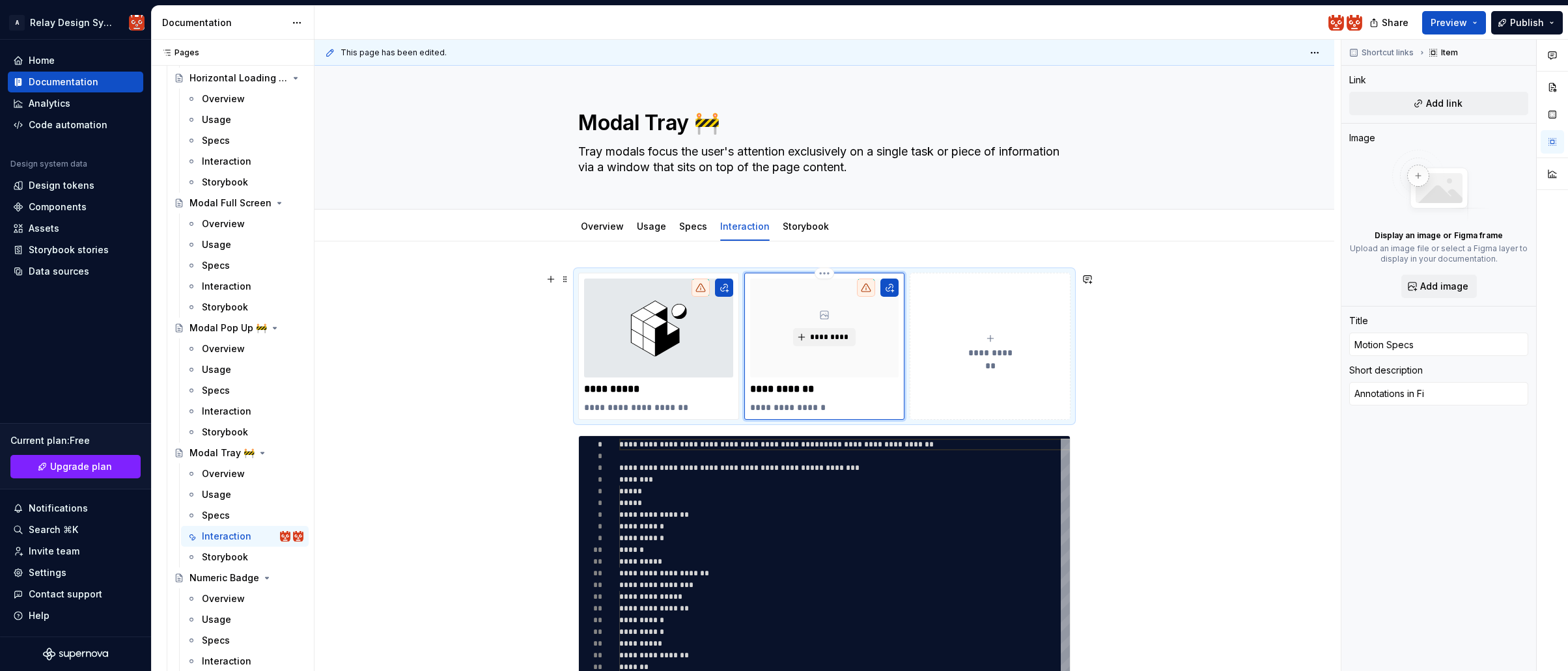
type textarea "*"
type textarea "Annotations in Fig"
type textarea "*"
type textarea "Annotations in Figm"
type textarea "*"
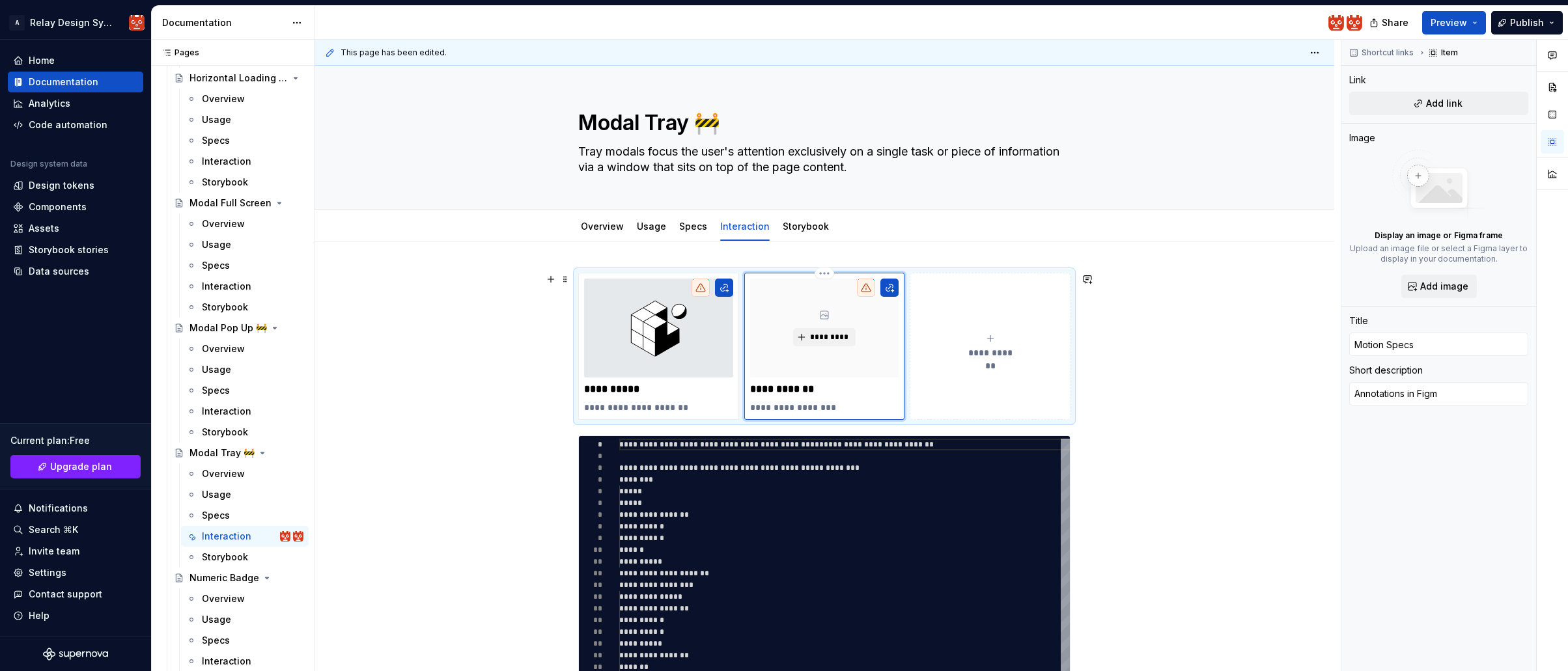
type textarea "Annotations in Figma"
click at [832, 337] on span "*********" at bounding box center [829, 337] width 40 height 10
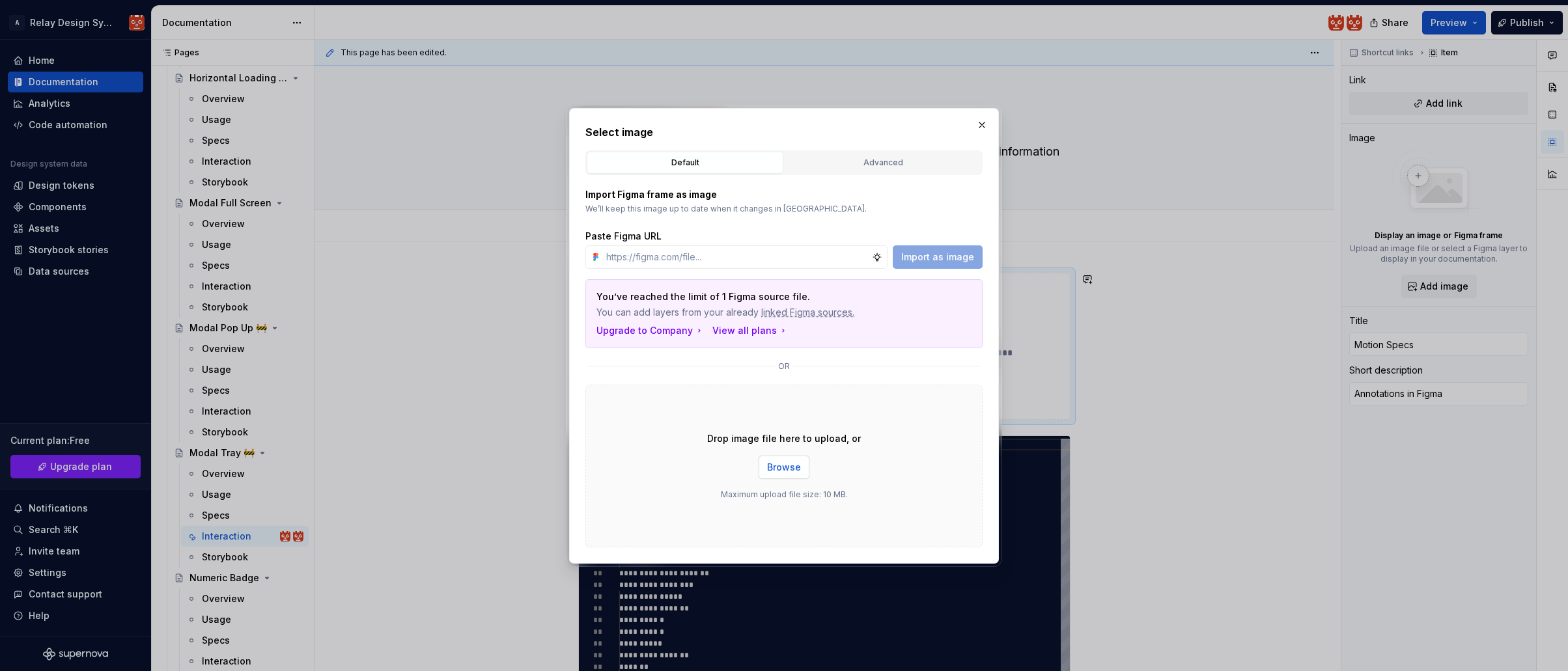
click at [789, 467] on span "Browse" at bounding box center [784, 467] width 34 height 13
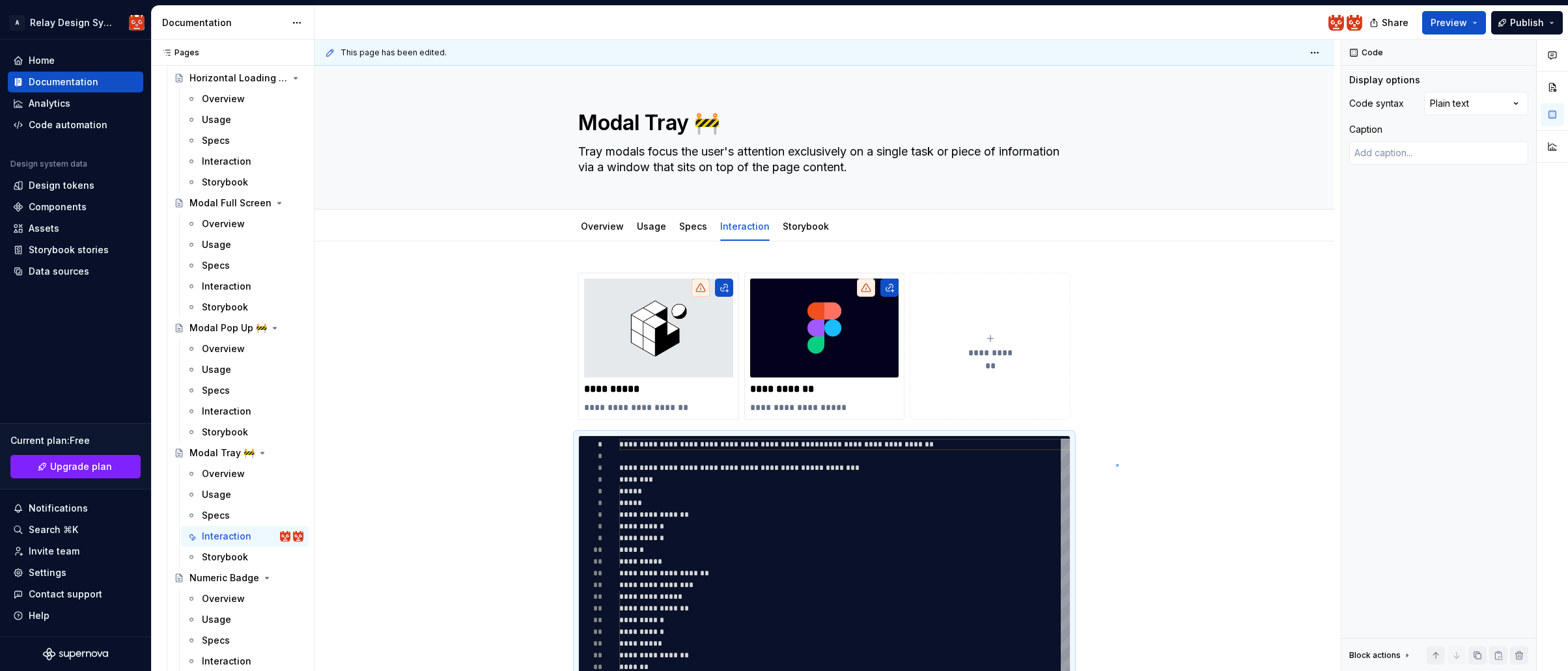
click at [1116, 464] on div "**********" at bounding box center [827, 356] width 1026 height 632
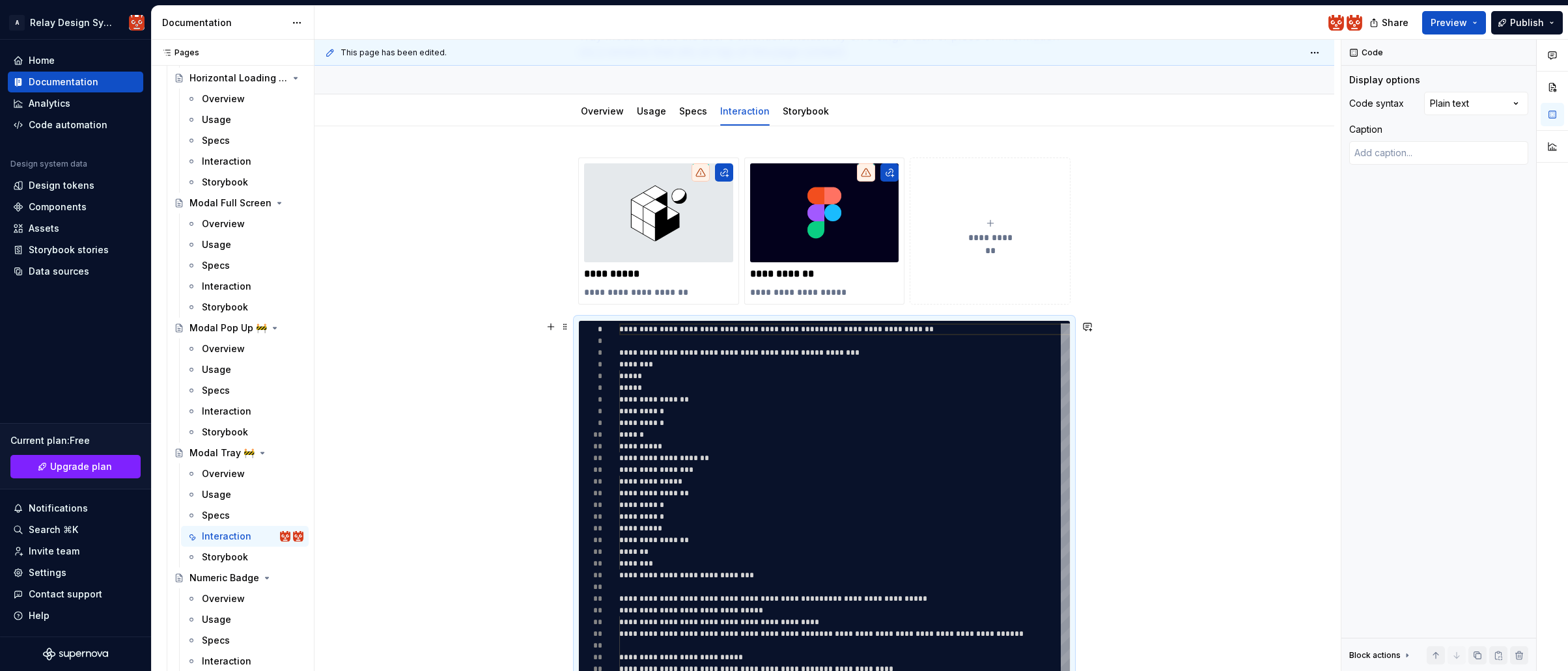
scroll to position [114, 0]
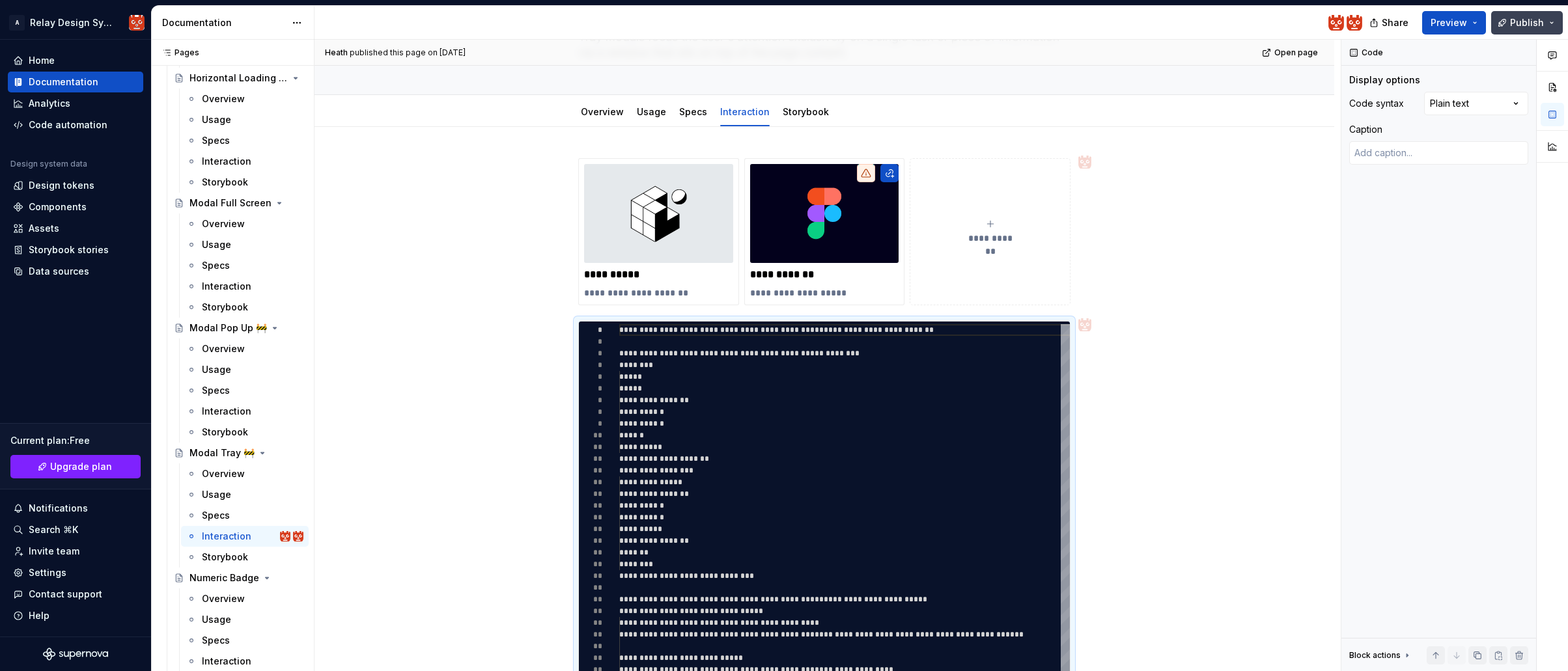
click at [1551, 22] on button "Publish" at bounding box center [1526, 23] width 71 height 23
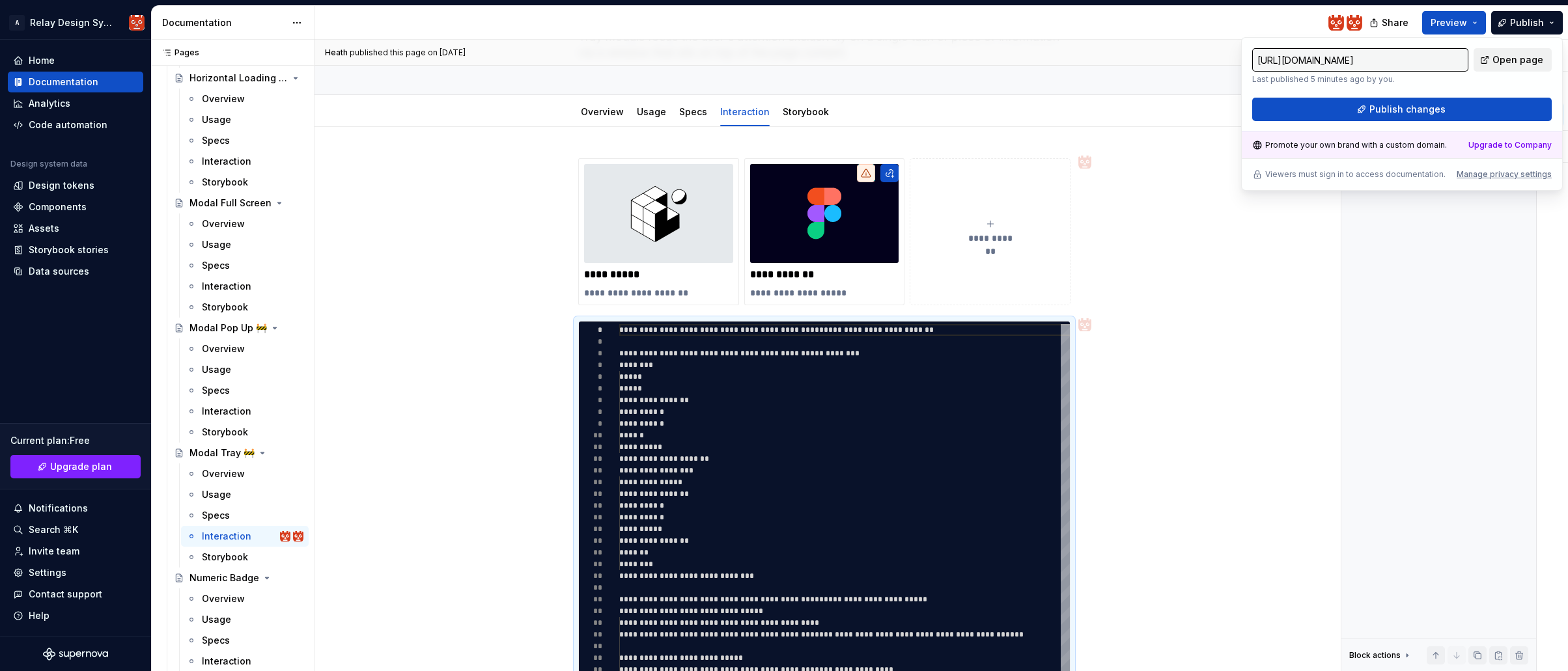
click at [1535, 64] on span "Open page" at bounding box center [1518, 60] width 51 height 13
type textarea "*"
